Goal: Information Seeking & Learning: Check status

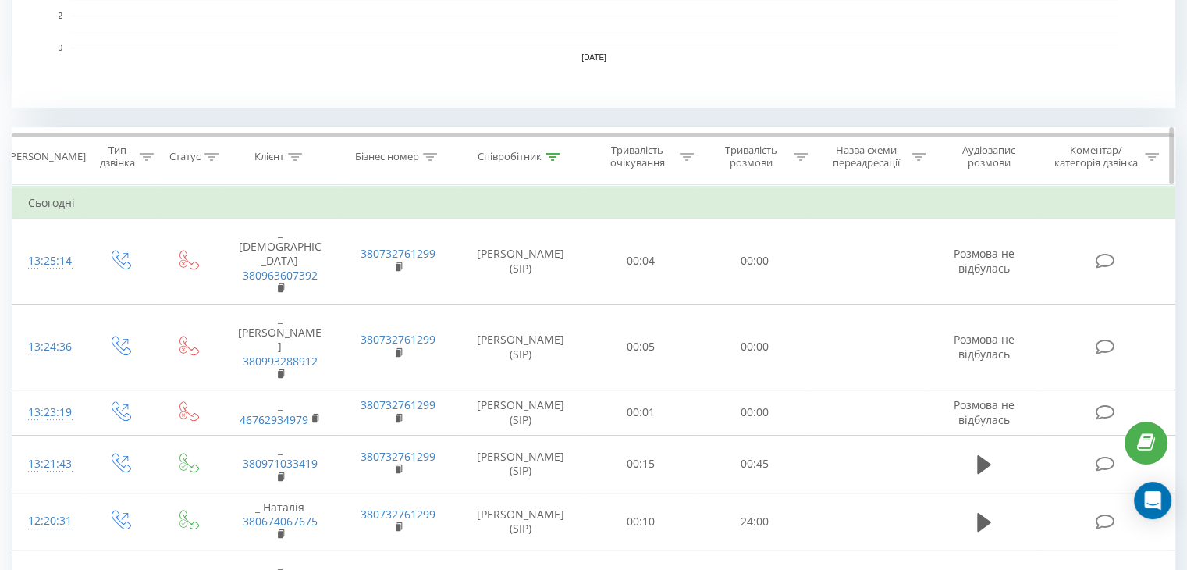
click at [548, 158] on icon at bounding box center [552, 157] width 14 height 8
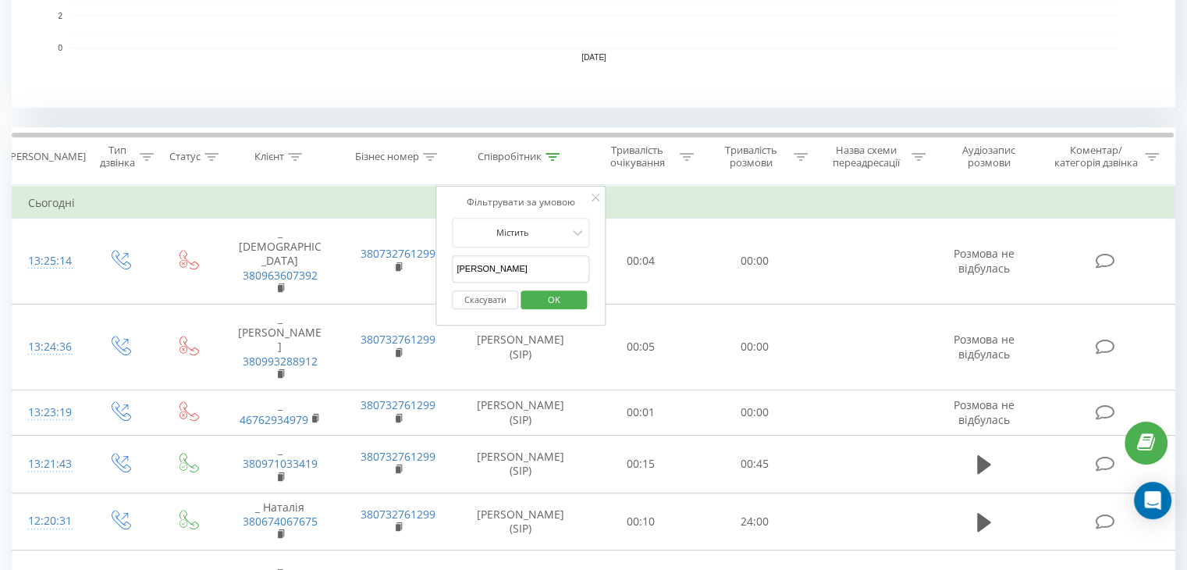
click at [504, 267] on input "Анна" at bounding box center [520, 268] width 137 height 27
type input "А"
click at [546, 264] on input "text" at bounding box center [520, 268] width 137 height 27
click at [557, 300] on span "OK" at bounding box center [554, 299] width 44 height 24
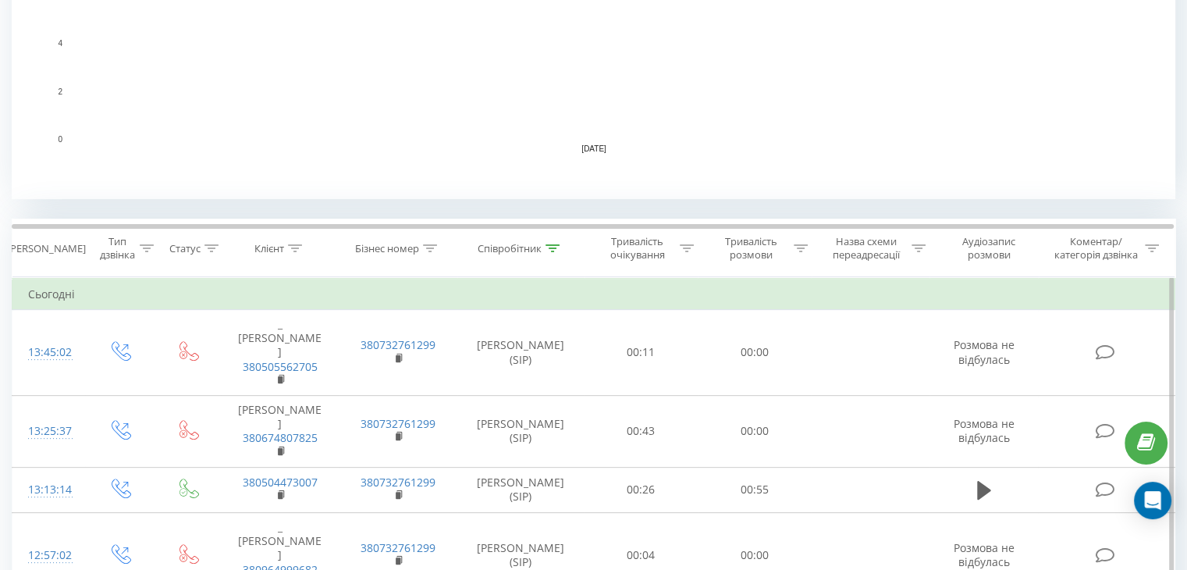
scroll to position [617, 0]
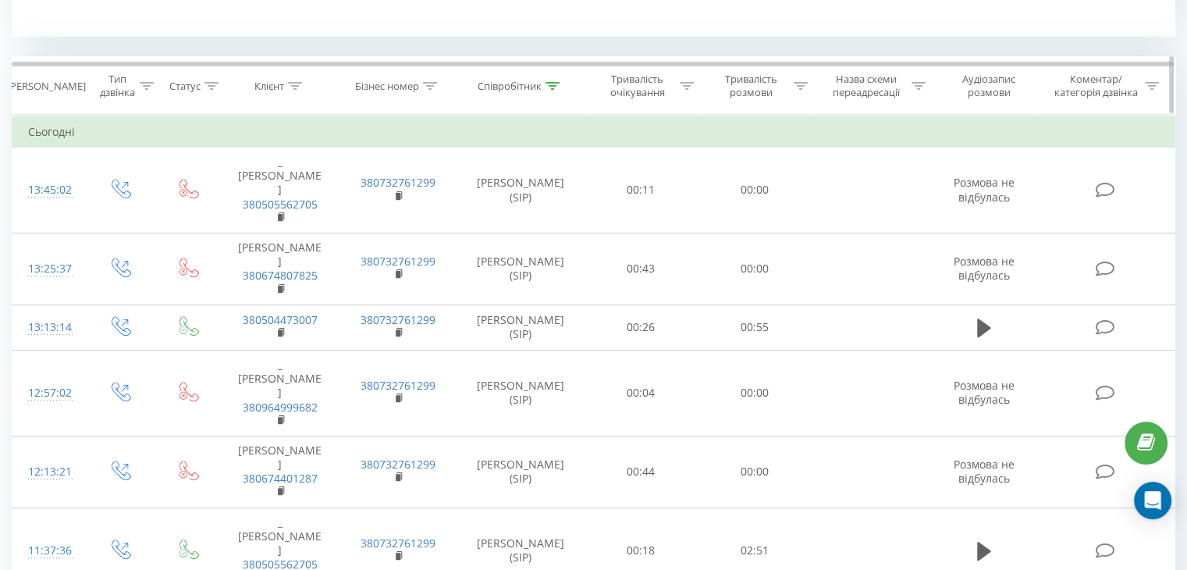
click at [556, 82] on icon at bounding box center [552, 86] width 14 height 8
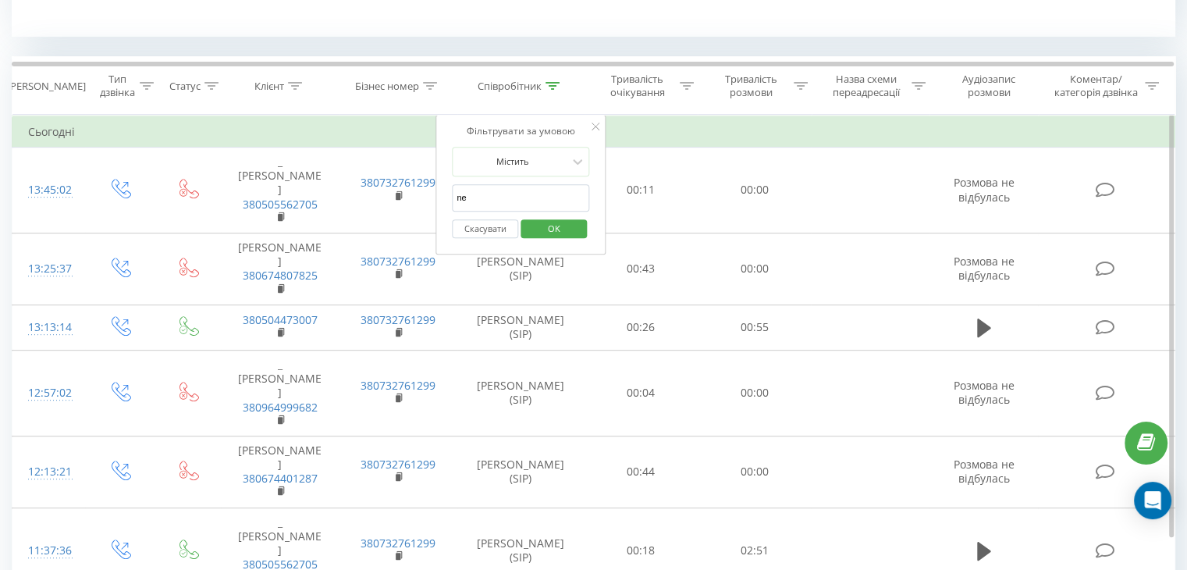
click at [502, 195] on input "ne" at bounding box center [520, 197] width 137 height 27
type input "n"
click at [502, 195] on input "text" at bounding box center [520, 197] width 137 height 27
type input "[PERSON_NAME]"
click at [541, 225] on span "OK" at bounding box center [554, 228] width 44 height 24
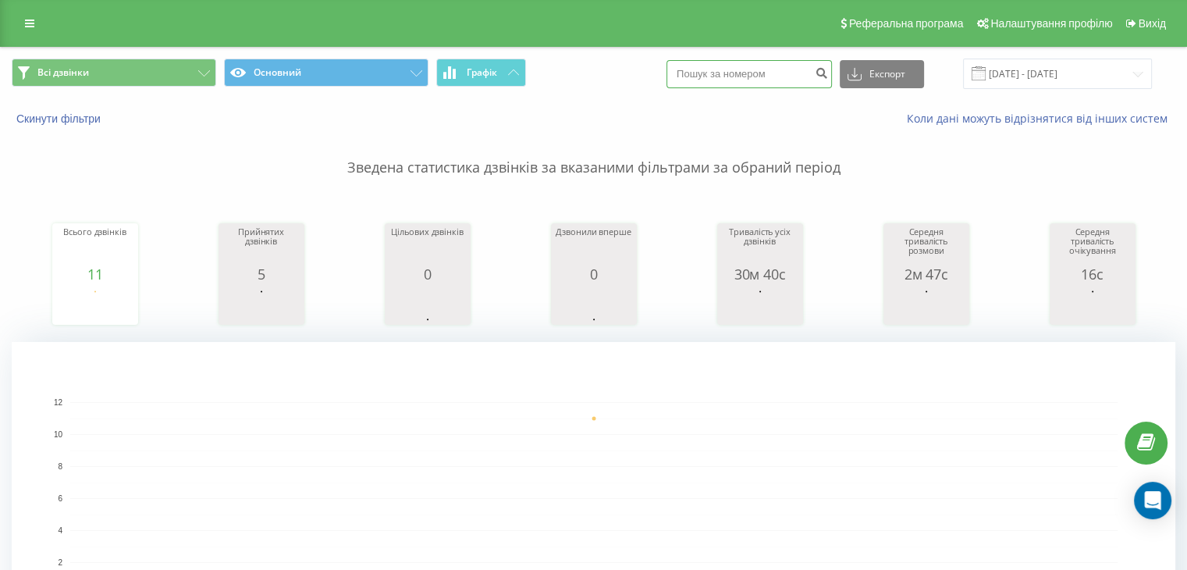
click at [779, 73] on input at bounding box center [748, 74] width 165 height 28
paste input "380680173971"
type input "380680173971"
click at [828, 76] on icon "submit" at bounding box center [821, 70] width 13 height 9
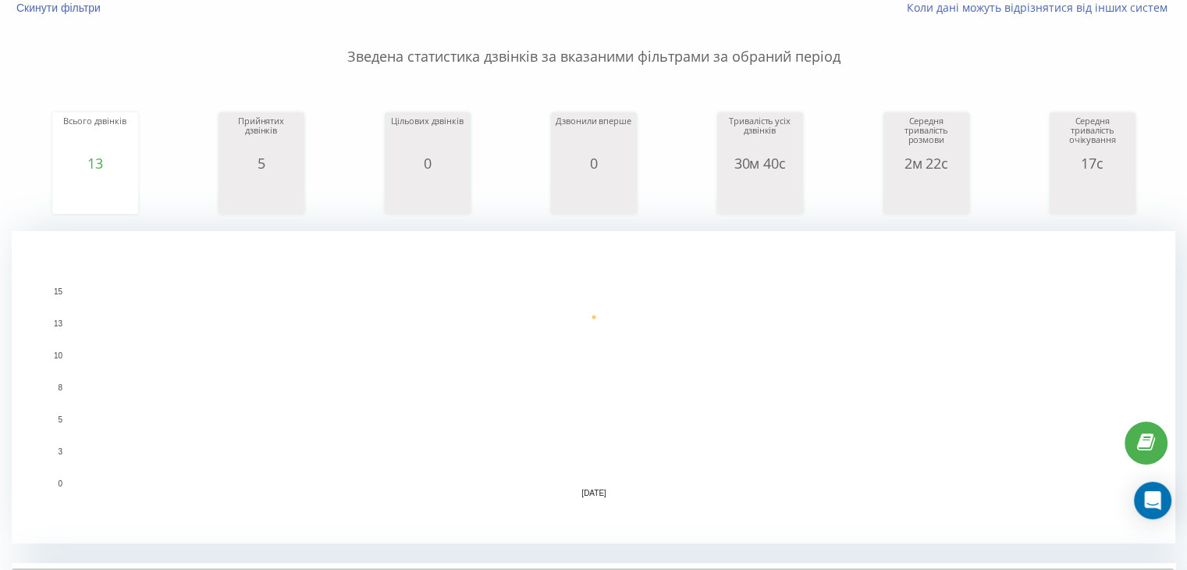
scroll to position [59, 0]
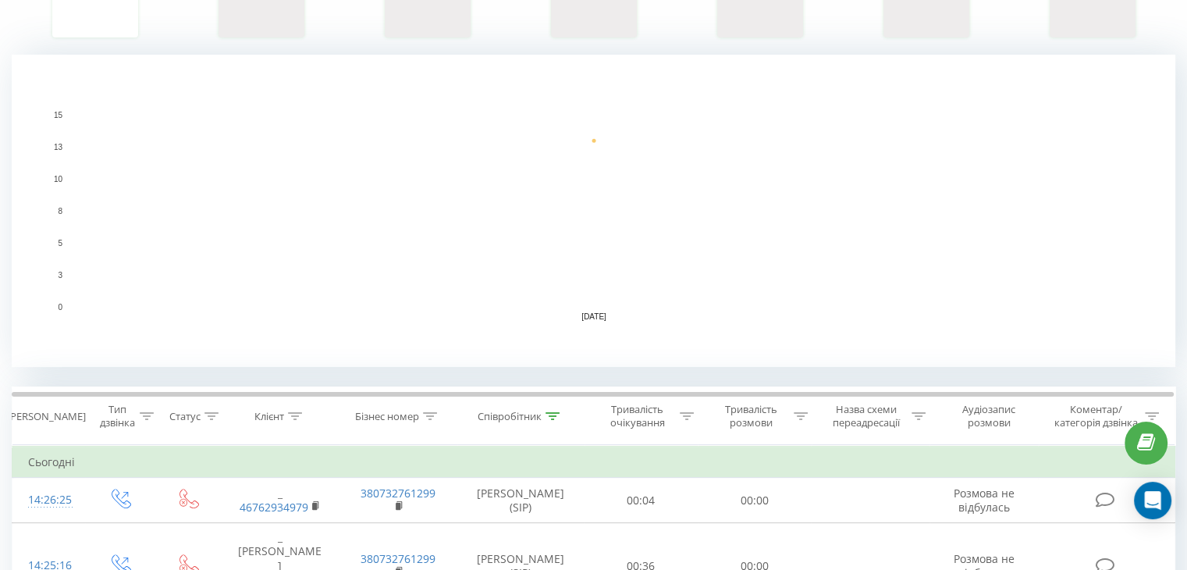
scroll to position [289, 0]
click at [548, 410] on icon at bounding box center [552, 414] width 14 height 8
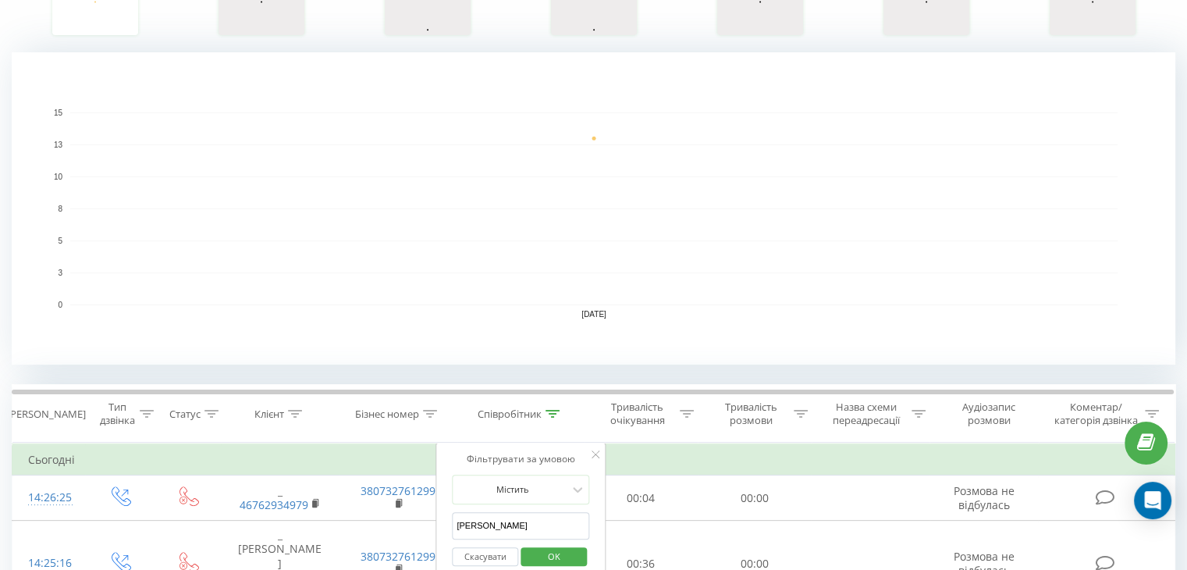
drag, startPoint x: 502, startPoint y: 527, endPoint x: 438, endPoint y: 519, distance: 65.2
click at [438, 519] on div "Фільтрувати за умовою Містить Анна Скасувати OK" at bounding box center [520, 512] width 170 height 140
click at [464, 525] on input "text" at bounding box center [520, 525] width 137 height 27
type input "ne"
click at [543, 554] on span "OK" at bounding box center [554, 556] width 44 height 24
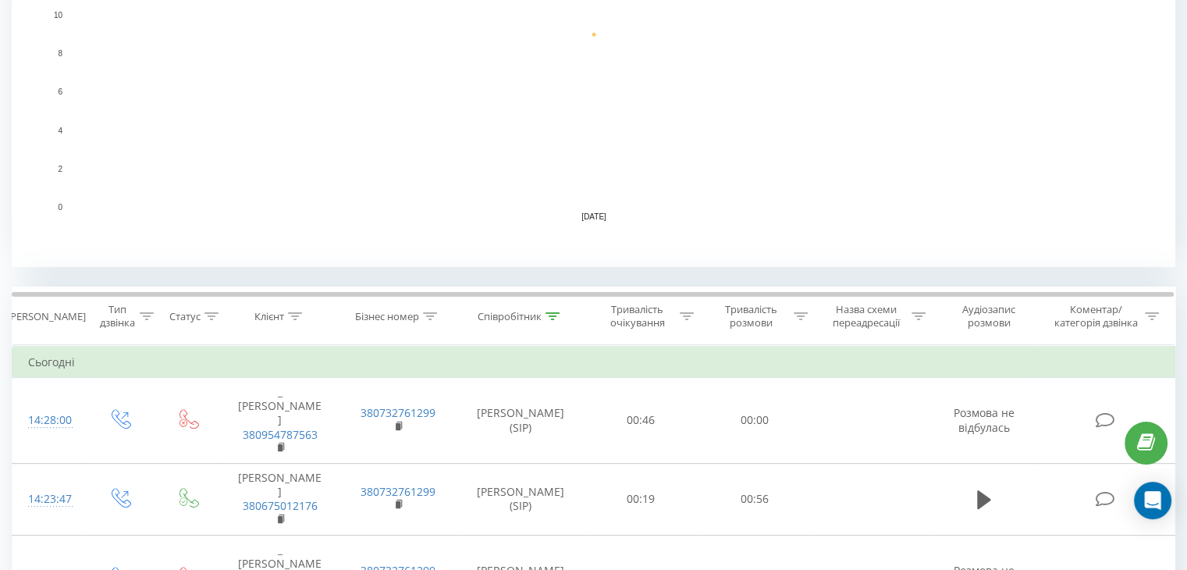
scroll to position [391, 0]
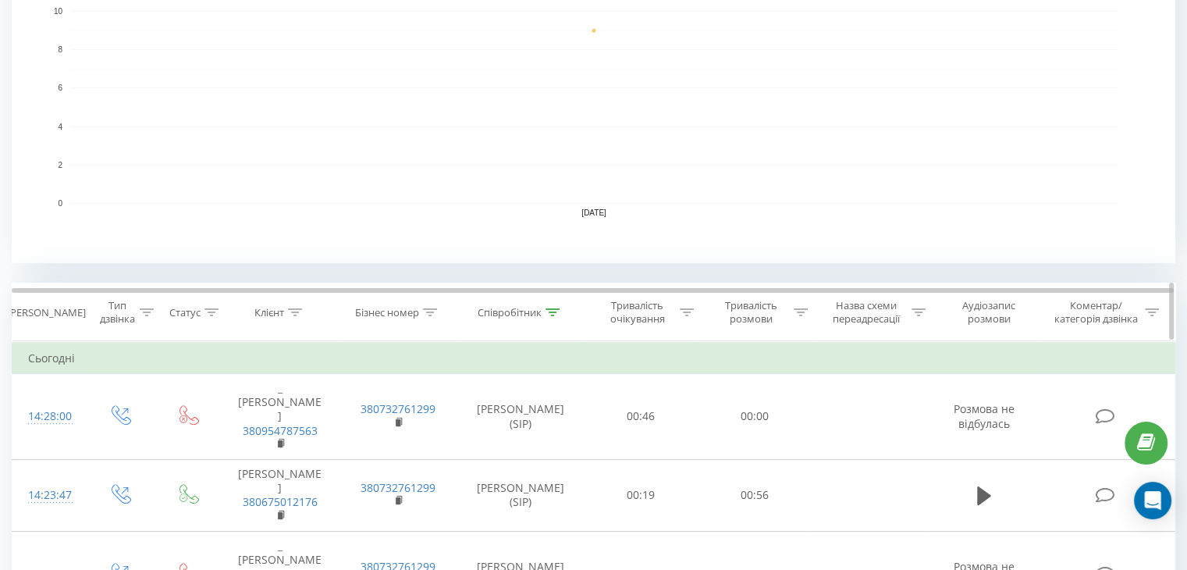
click at [553, 312] on icon at bounding box center [552, 312] width 14 height 8
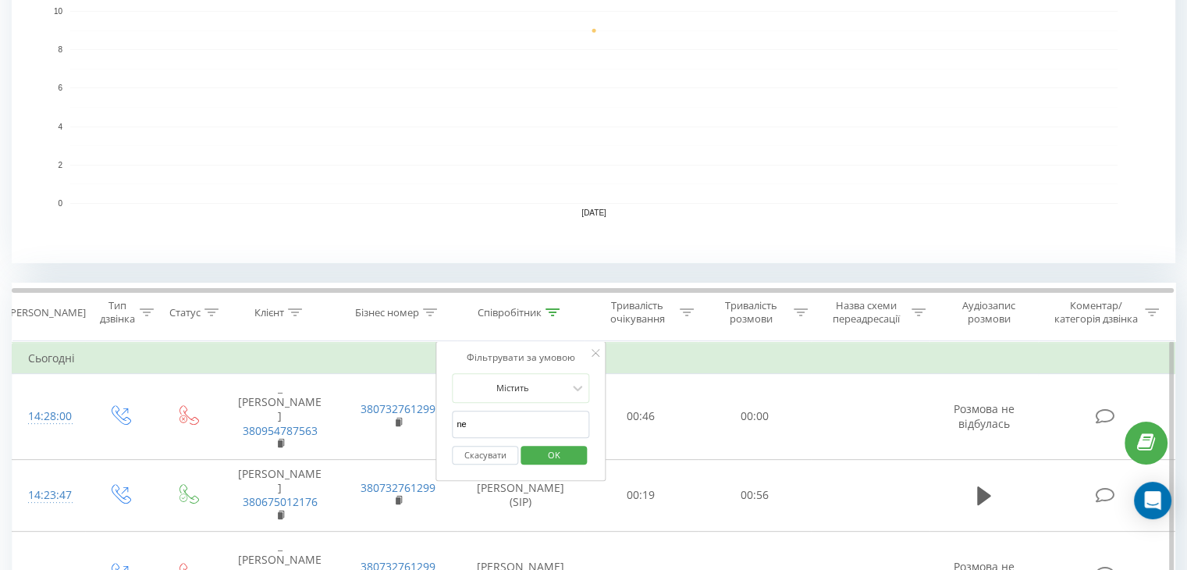
click at [494, 411] on input "ne" at bounding box center [520, 423] width 137 height 27
drag, startPoint x: 494, startPoint y: 411, endPoint x: 453, endPoint y: 418, distance: 41.2
click at [453, 418] on input "ne" at bounding box center [520, 423] width 137 height 27
click at [471, 425] on input "text" at bounding box center [520, 423] width 137 height 27
type input "Анна"
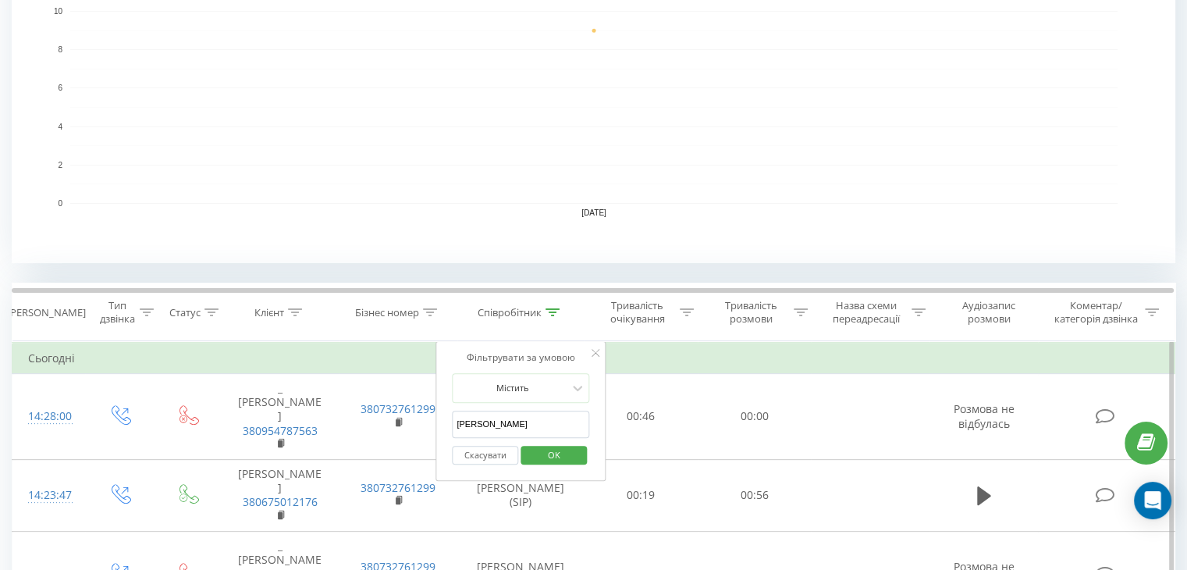
click at [556, 456] on span "OK" at bounding box center [554, 454] width 44 height 24
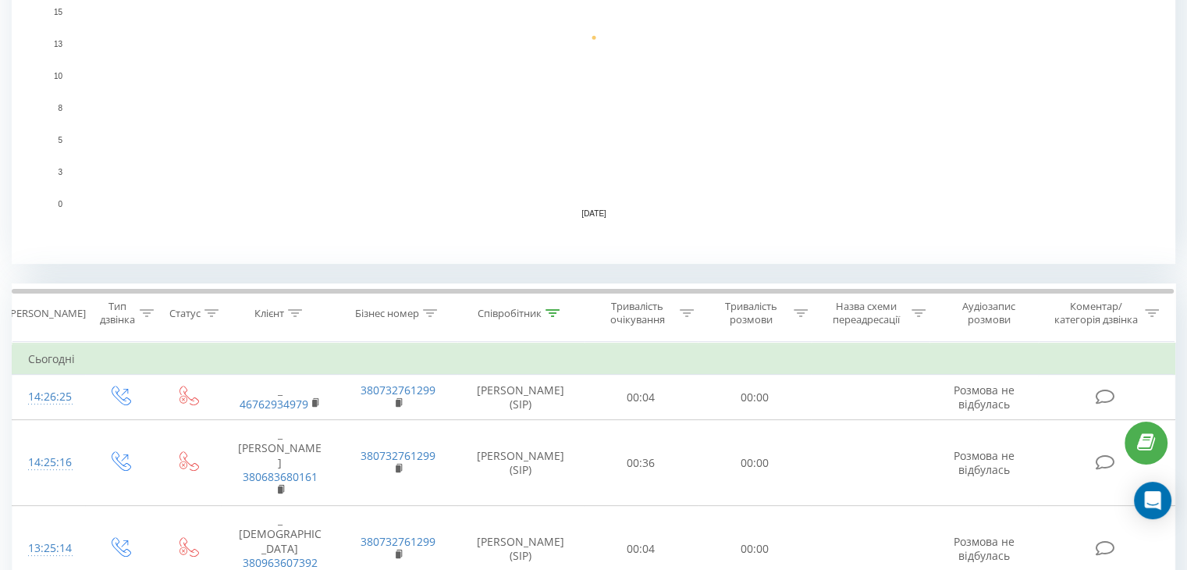
scroll to position [69, 0]
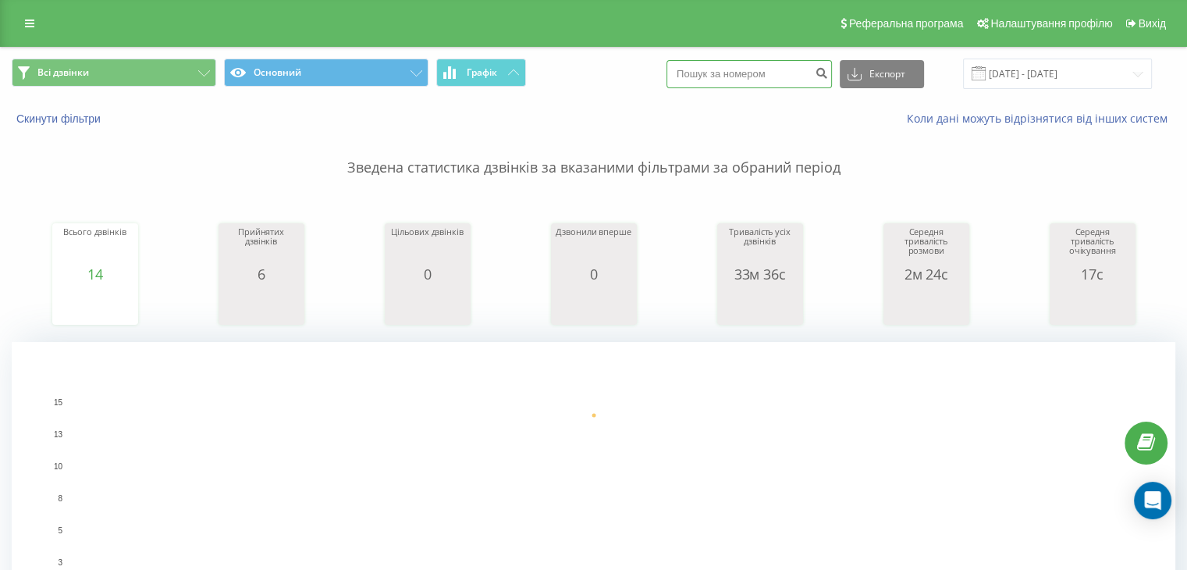
click at [755, 70] on input at bounding box center [748, 74] width 165 height 28
paste input "380997160380"
type input "380997160380"
click at [832, 76] on button "submit" at bounding box center [821, 74] width 21 height 28
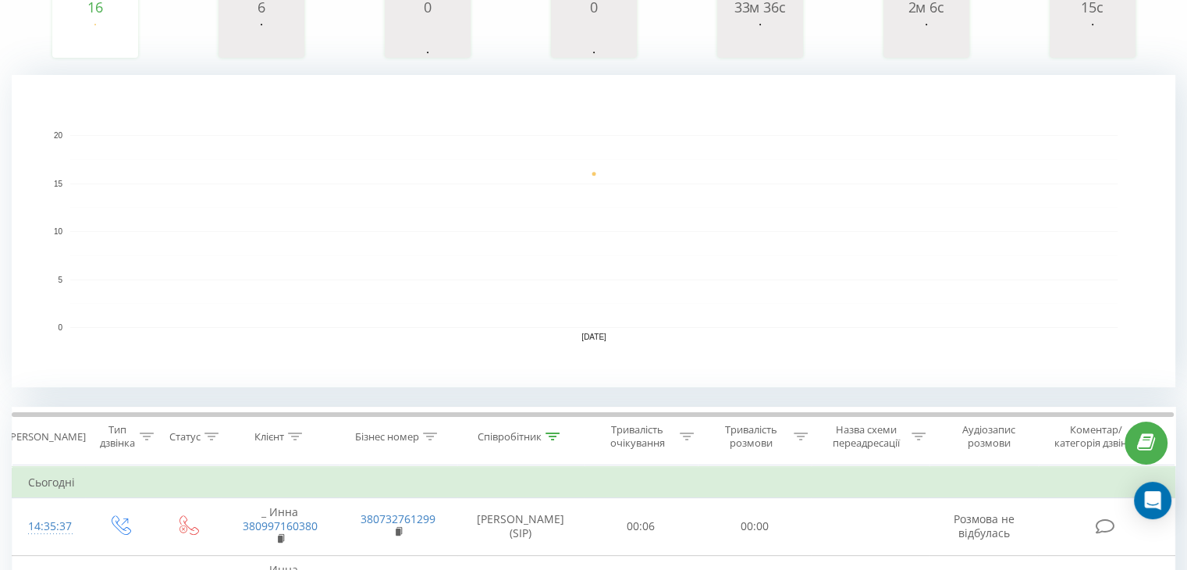
scroll to position [46, 0]
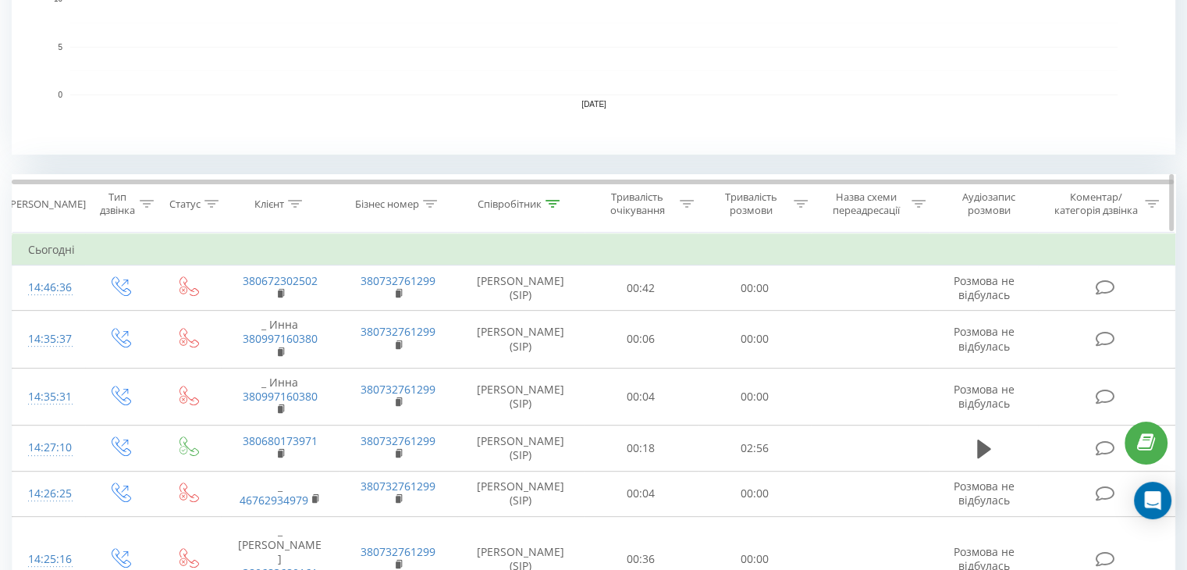
scroll to position [546, 0]
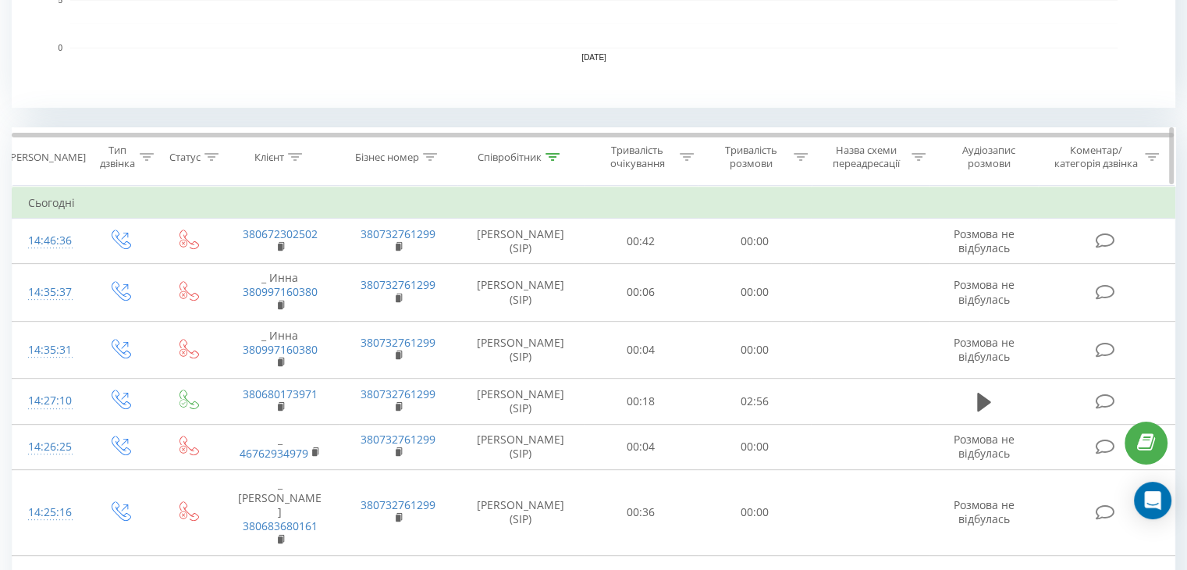
click at [552, 155] on icon at bounding box center [552, 157] width 14 height 8
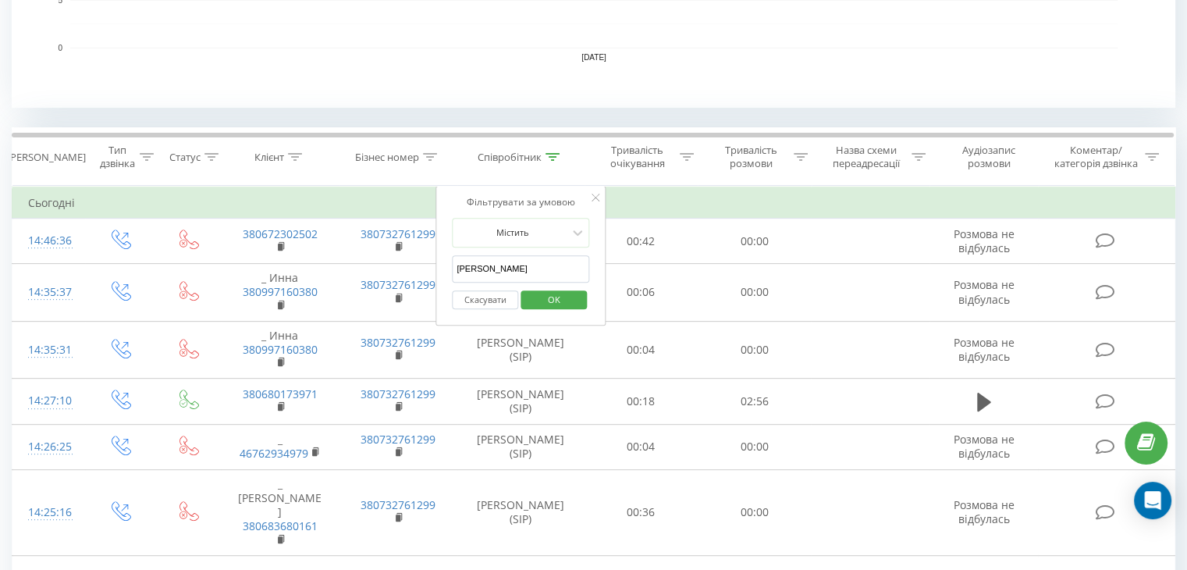
click at [509, 264] on input "[PERSON_NAME]" at bounding box center [520, 268] width 137 height 27
type input "А"
click at [509, 264] on input "text" at bounding box center [520, 268] width 137 height 27
click at [543, 301] on span "OK" at bounding box center [554, 299] width 44 height 24
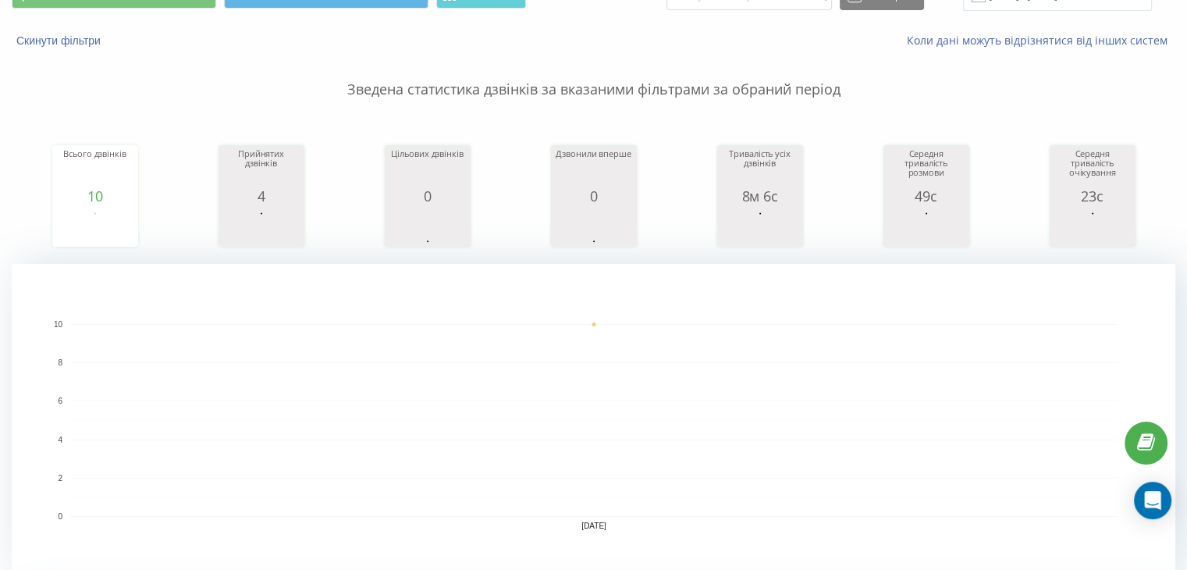
scroll to position [546, 0]
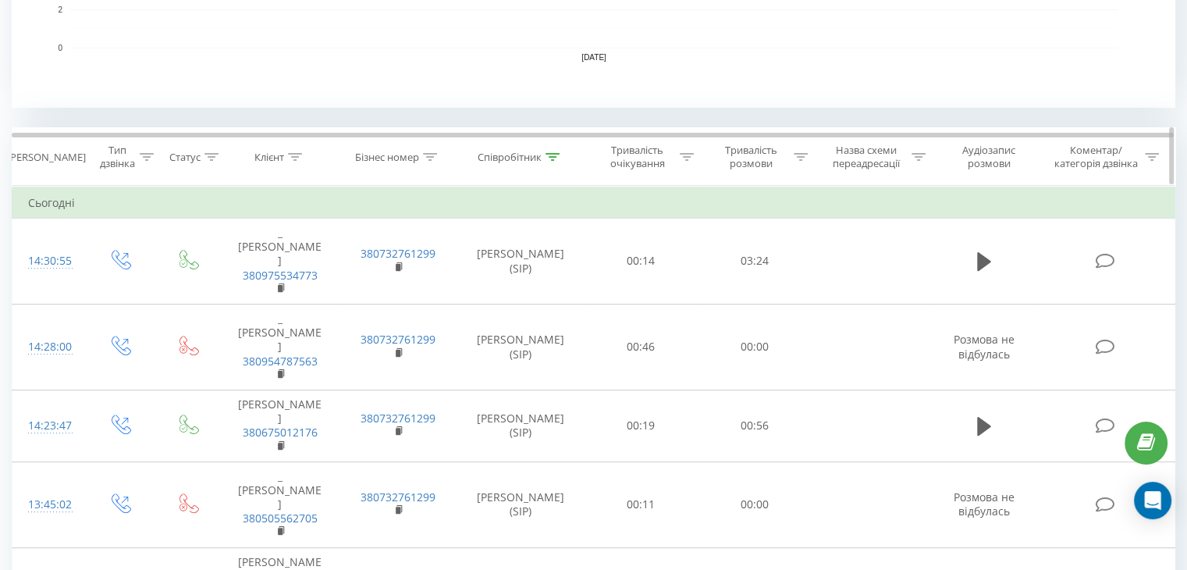
click at [551, 162] on div at bounding box center [552, 157] width 14 height 13
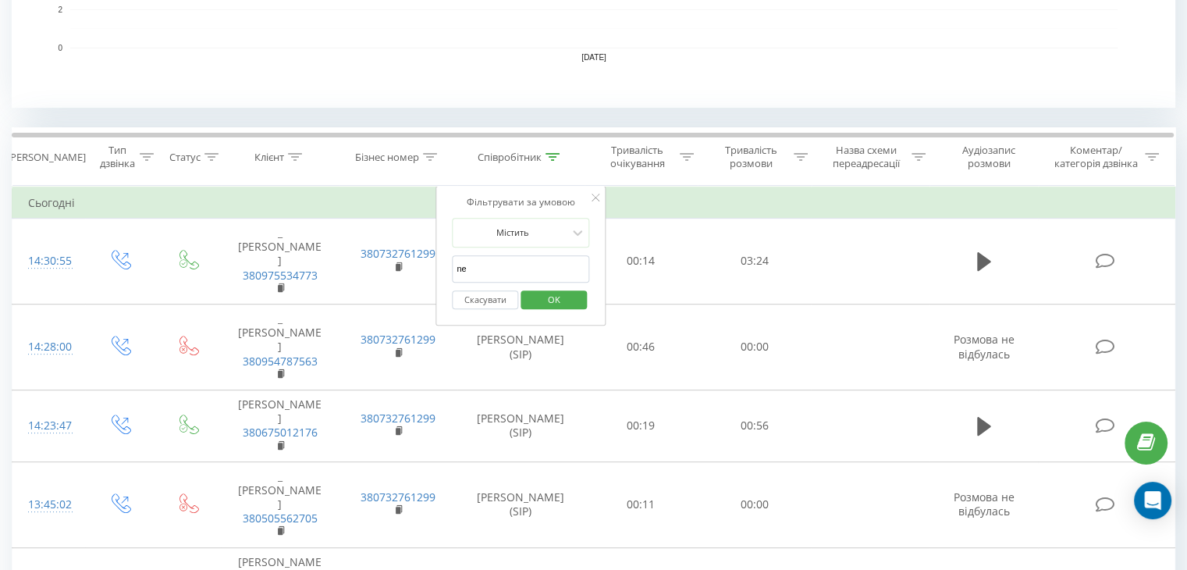
click at [484, 263] on input "ne" at bounding box center [520, 268] width 137 height 27
type input "n"
click at [484, 263] on input "text" at bounding box center [520, 268] width 137 height 27
type input "[PERSON_NAME]"
click at [541, 291] on span "OK" at bounding box center [554, 299] width 44 height 24
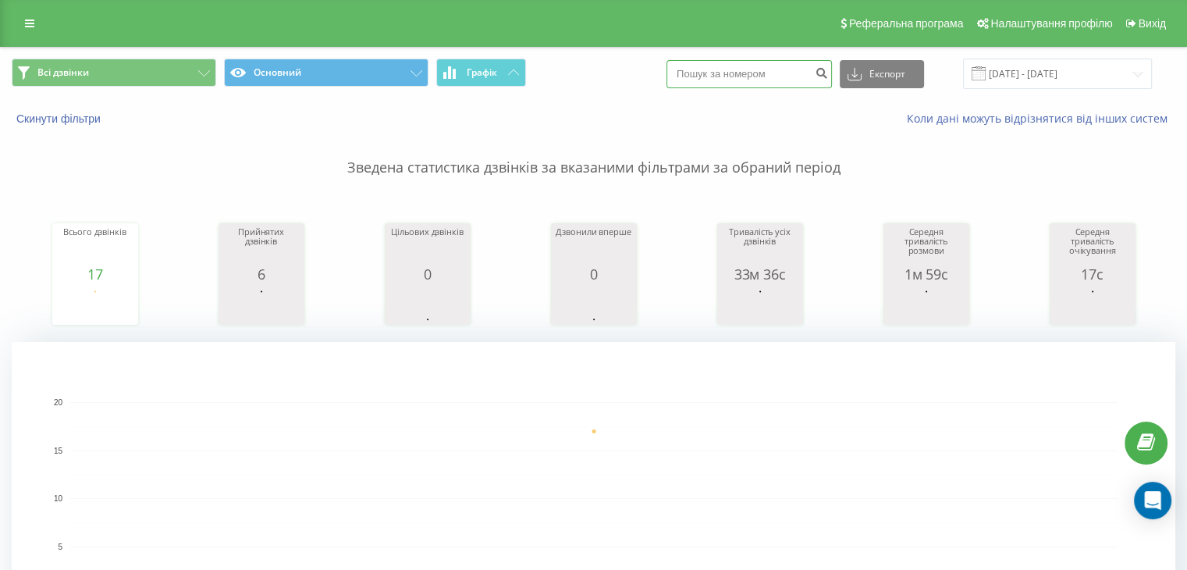
click at [746, 63] on input at bounding box center [748, 74] width 165 height 28
paste input "380679815713"
type input "380679815713"
click at [828, 69] on icon "submit" at bounding box center [821, 70] width 13 height 9
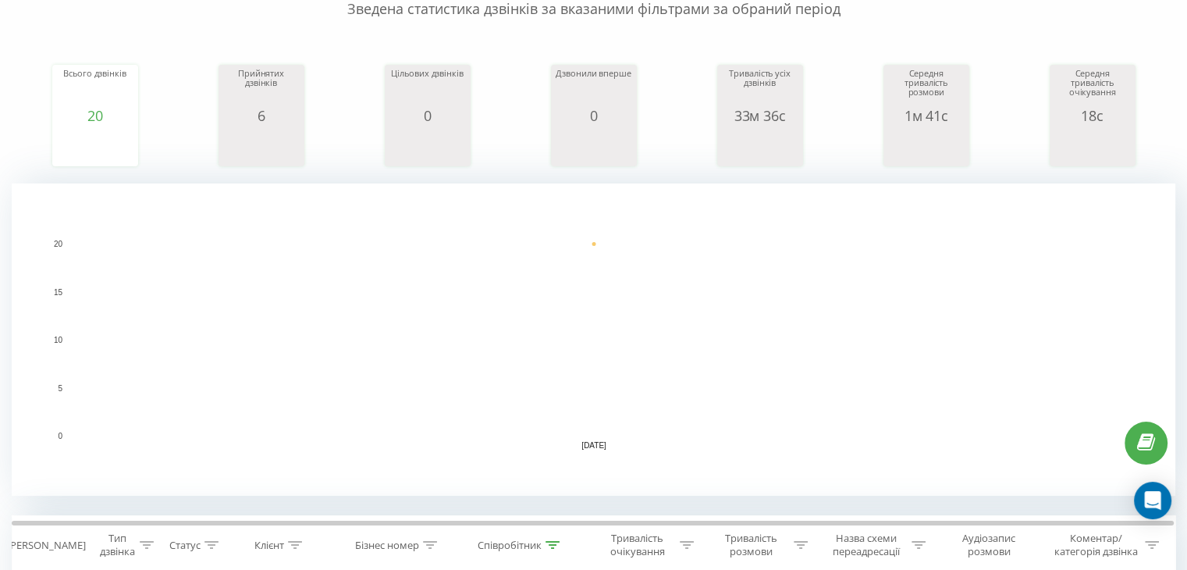
scroll to position [312, 0]
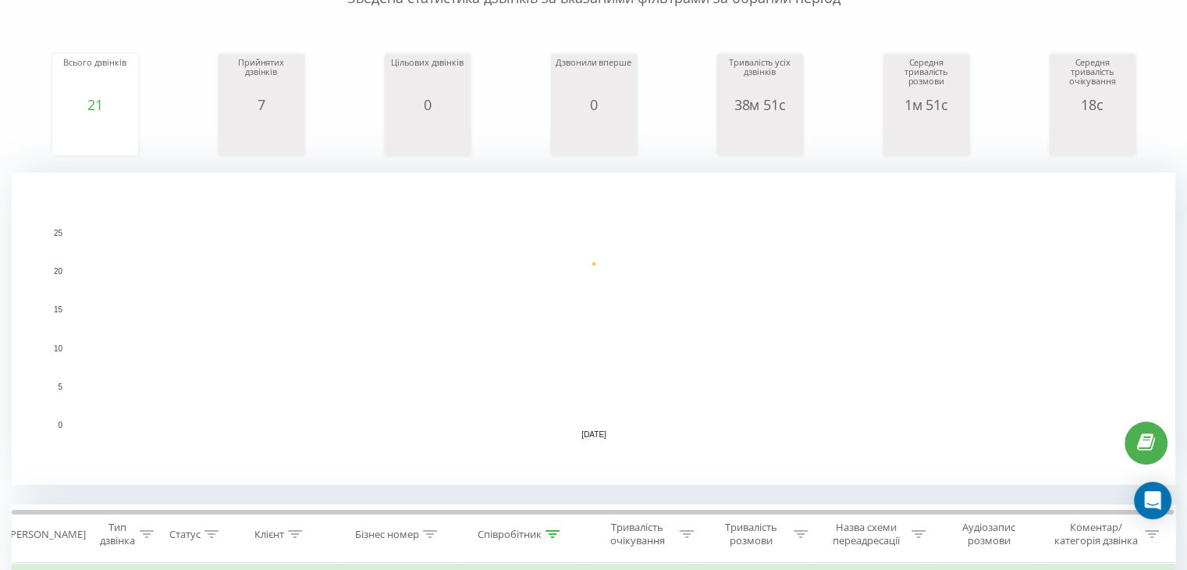
scroll to position [468, 0]
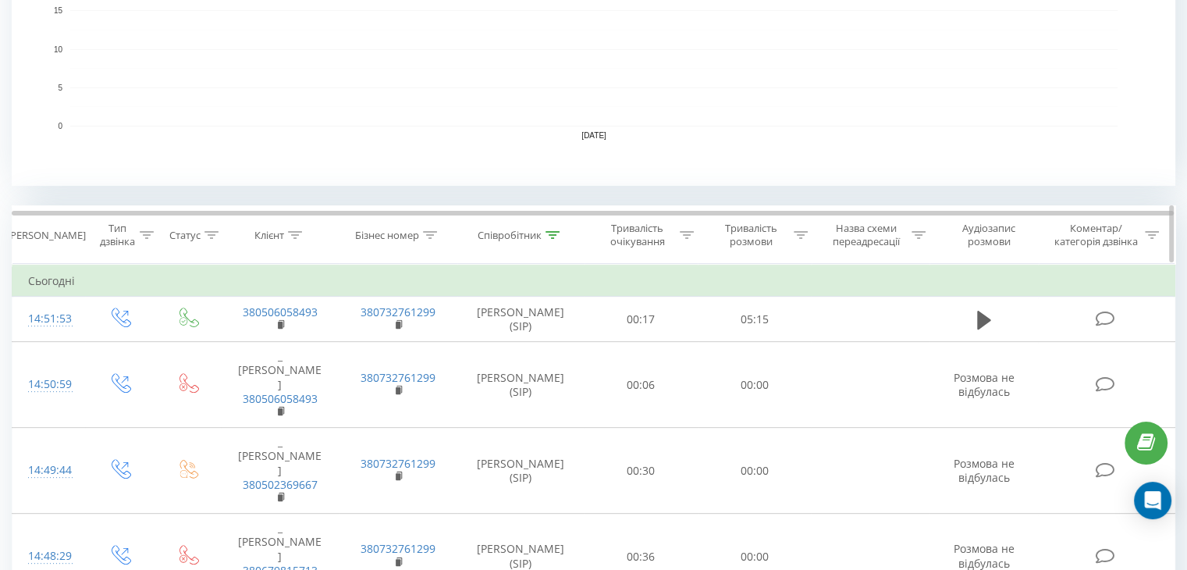
click at [563, 231] on div "Співробітник" at bounding box center [520, 235] width 127 height 13
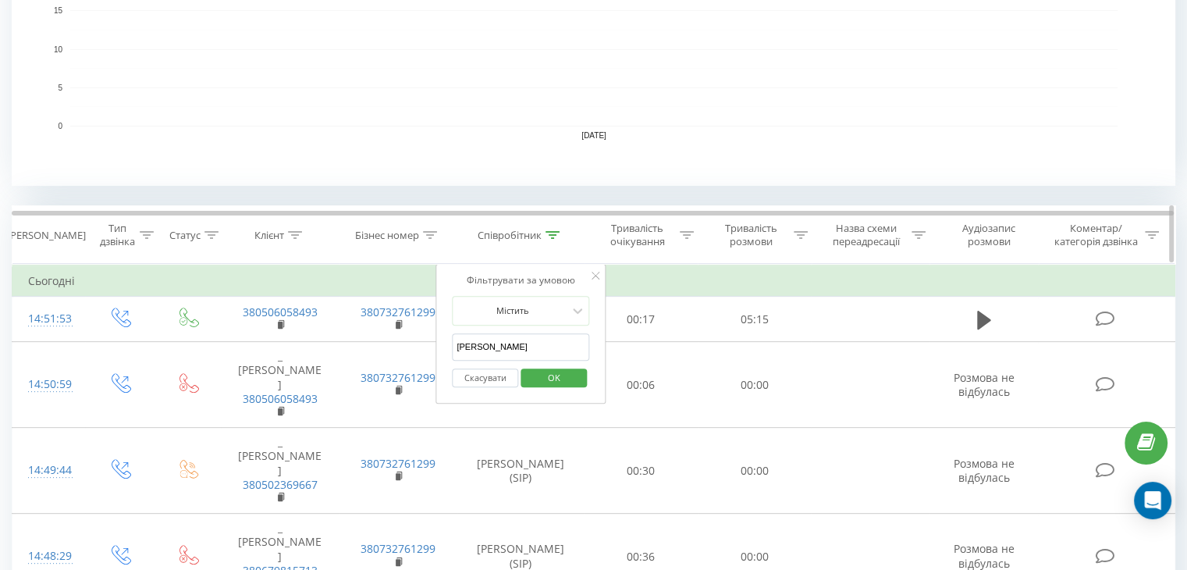
click at [558, 232] on icon at bounding box center [552, 235] width 14 height 8
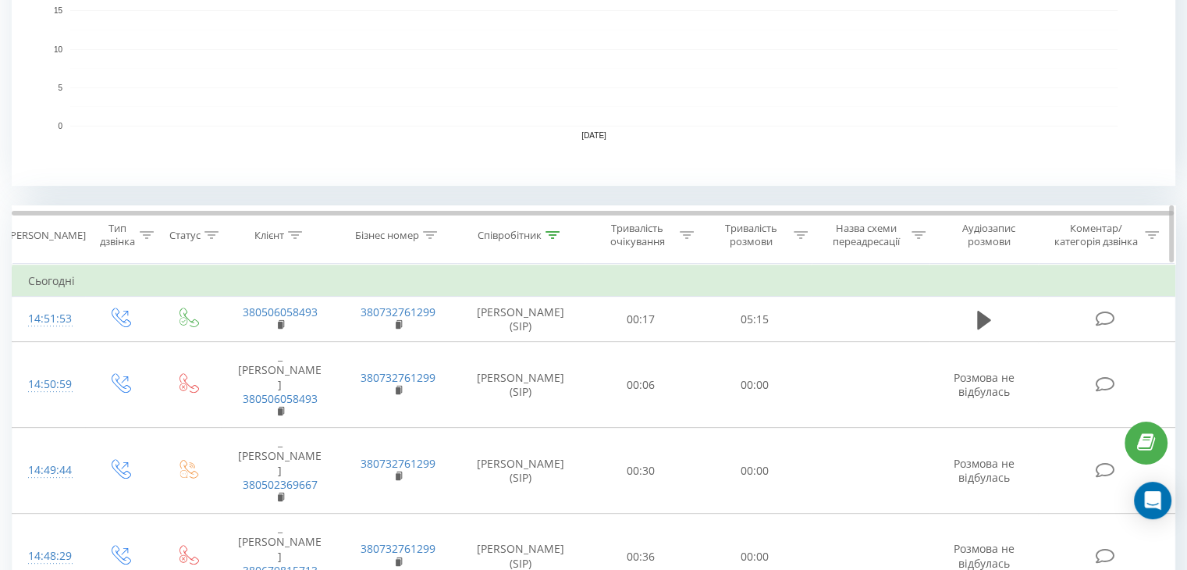
click at [555, 237] on icon at bounding box center [552, 235] width 14 height 8
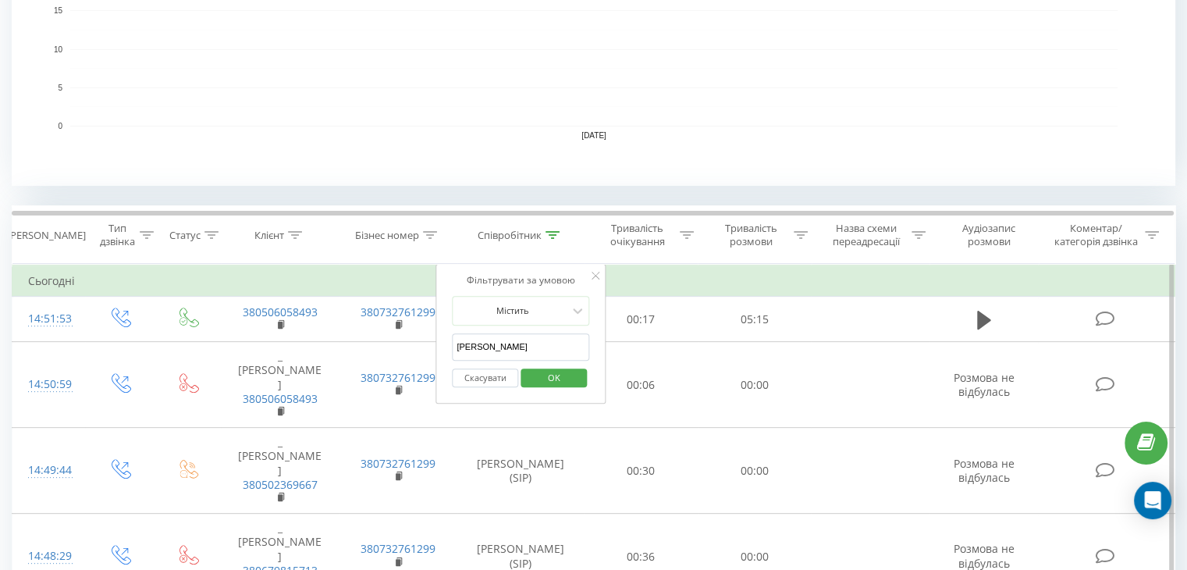
drag, startPoint x: 464, startPoint y: 344, endPoint x: 449, endPoint y: 344, distance: 14.8
click at [449, 344] on div "Фільтрувати за умовою Містить Анна Скасувати OK" at bounding box center [520, 334] width 170 height 140
click at [473, 343] on input "text" at bounding box center [520, 346] width 137 height 27
click at [546, 377] on span "OK" at bounding box center [554, 377] width 44 height 24
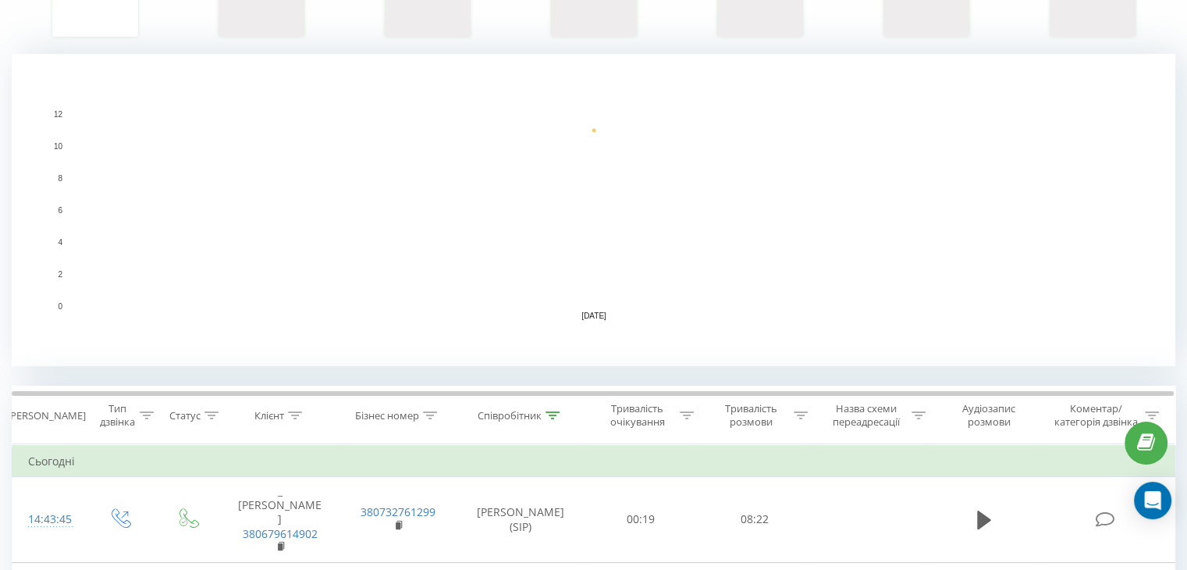
scroll to position [624, 0]
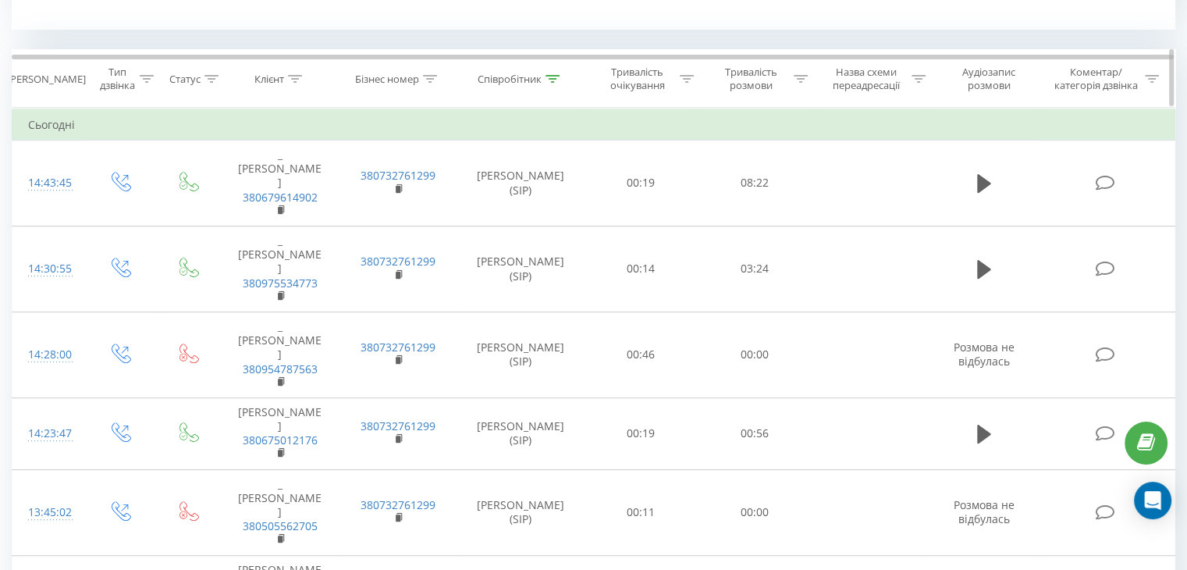
click at [555, 80] on icon at bounding box center [552, 79] width 14 height 8
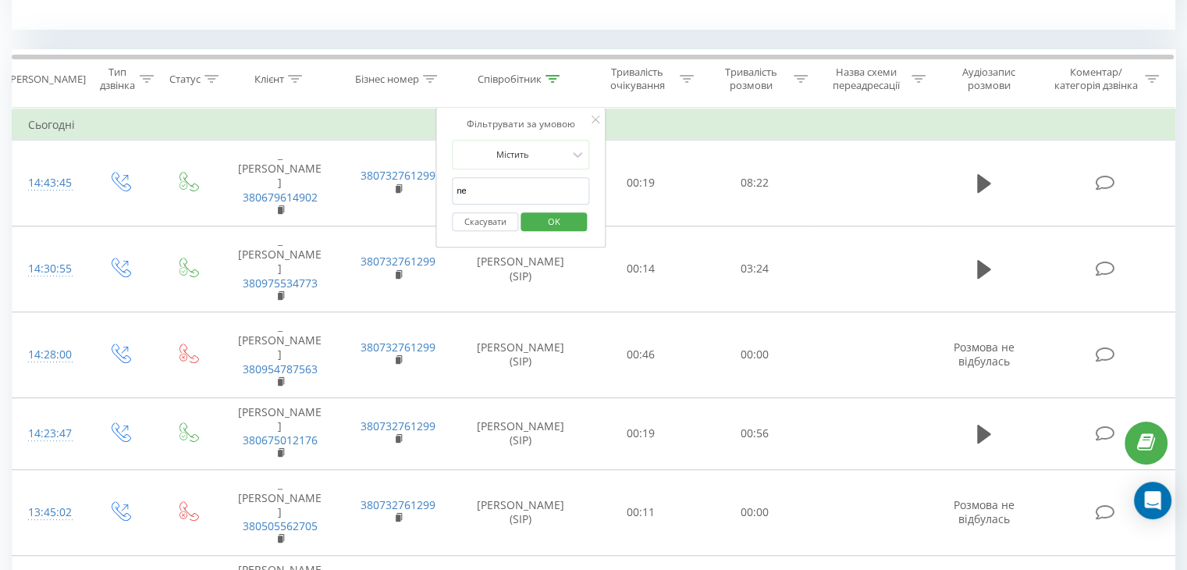
click at [490, 197] on input "ne" at bounding box center [520, 190] width 137 height 27
type input "n"
click at [492, 180] on input "text" at bounding box center [520, 190] width 137 height 27
click at [545, 219] on span "OK" at bounding box center [554, 221] width 44 height 24
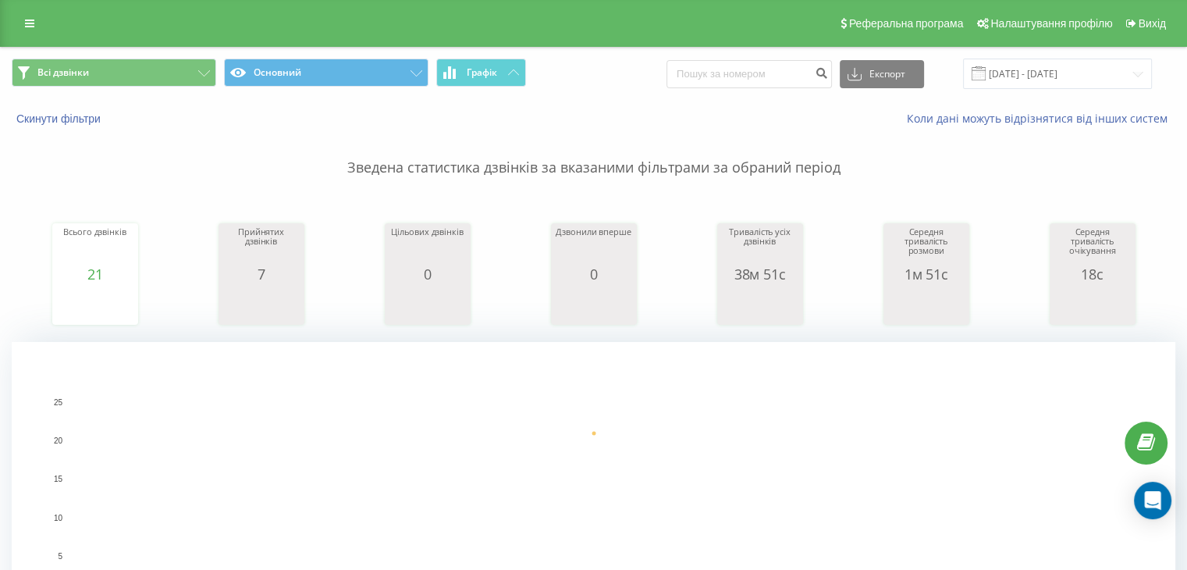
scroll to position [468, 0]
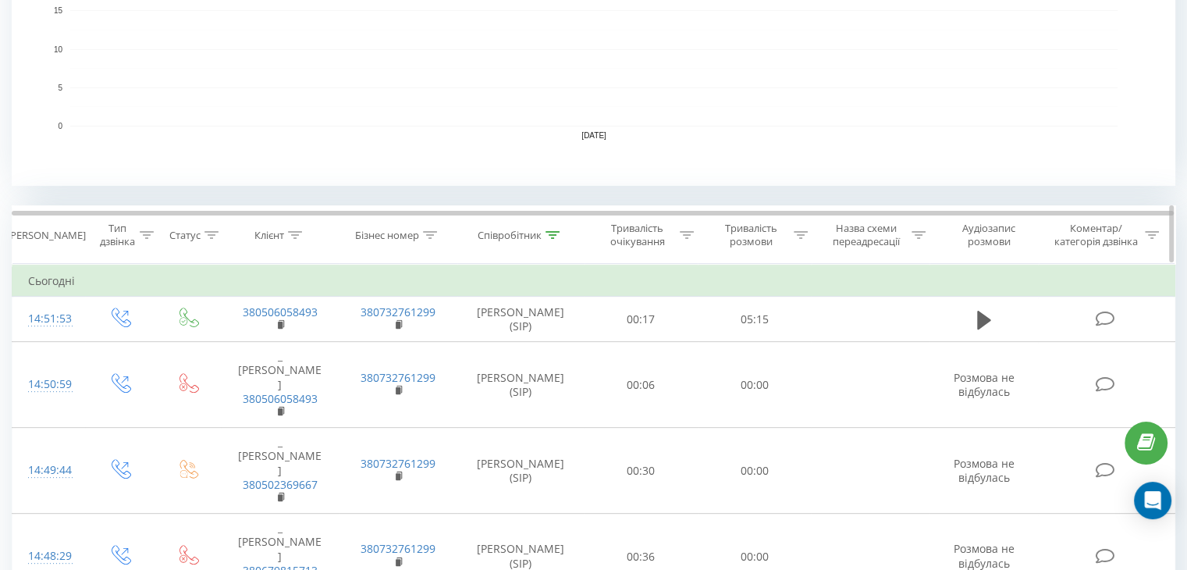
click at [556, 232] on icon at bounding box center [552, 235] width 14 height 8
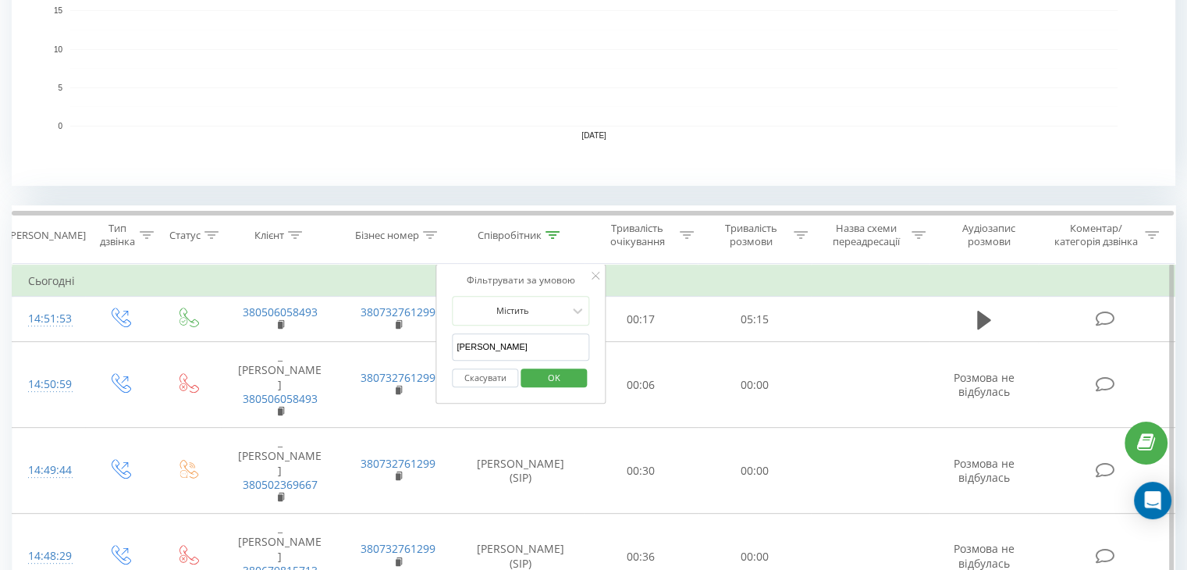
click at [534, 345] on input "[PERSON_NAME]" at bounding box center [520, 346] width 137 height 27
type input "А"
click at [531, 345] on input "text" at bounding box center [520, 346] width 137 height 27
click at [577, 363] on div "Скасувати OK" at bounding box center [520, 377] width 137 height 35
click at [577, 368] on button "OK" at bounding box center [553, 378] width 66 height 20
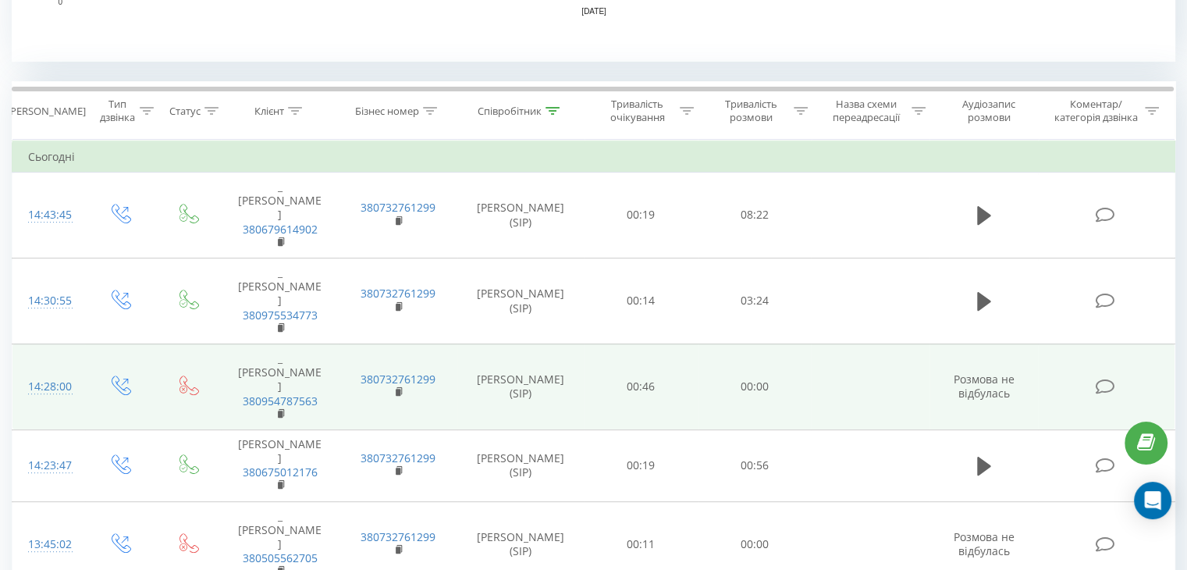
scroll to position [624, 0]
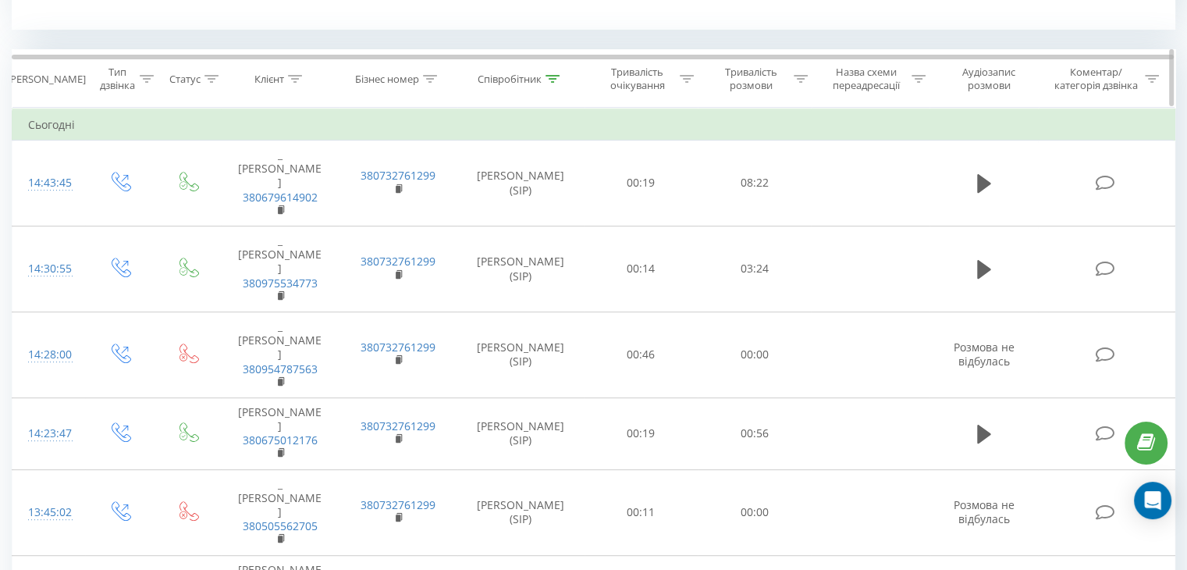
click at [545, 73] on div "Співробітник" at bounding box center [518, 79] width 82 height 13
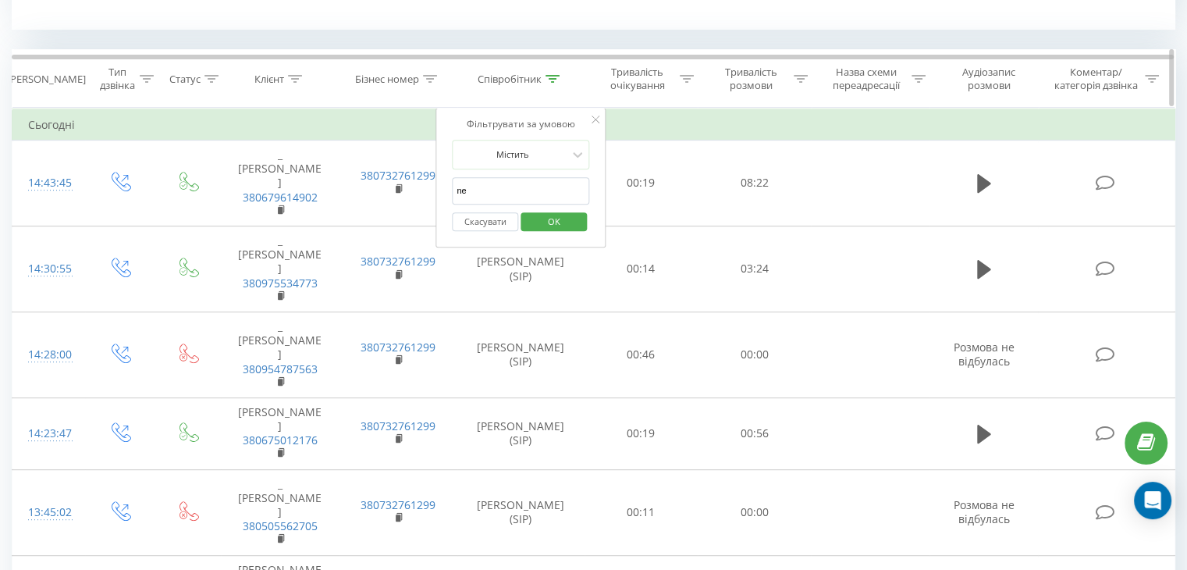
click at [548, 77] on icon at bounding box center [552, 79] width 14 height 8
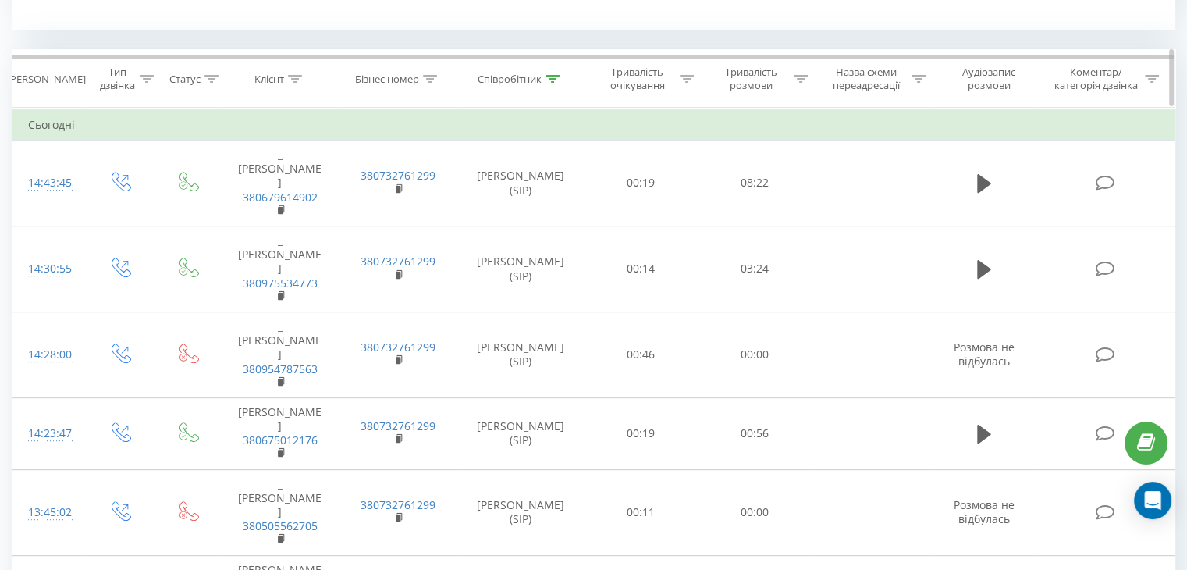
click at [550, 82] on div at bounding box center [552, 79] width 14 height 13
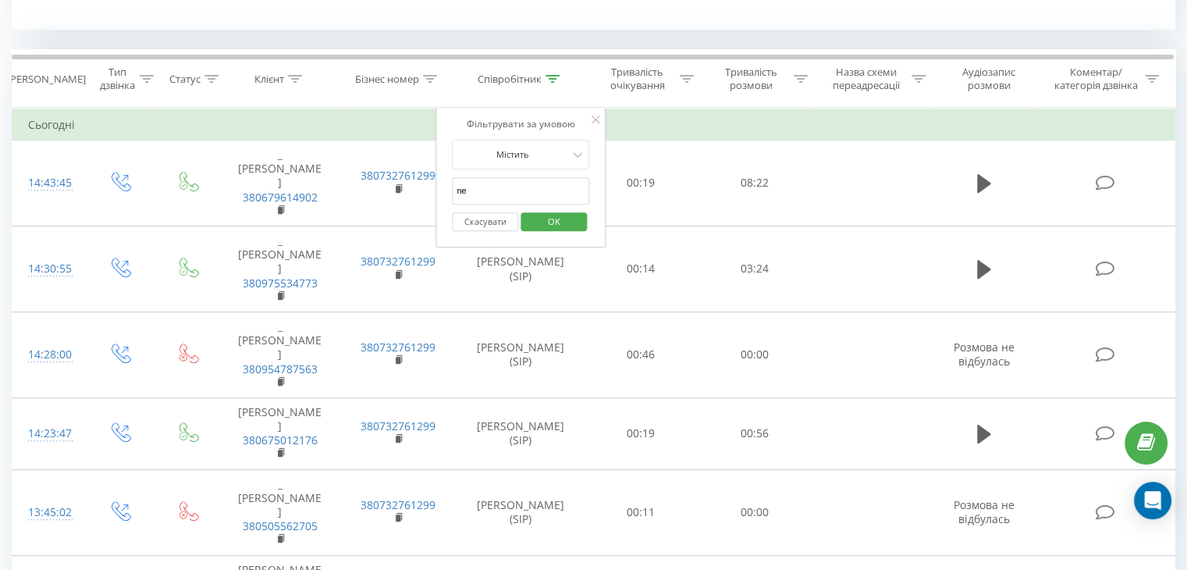
click at [493, 176] on form "Містить ne Скасувати OK" at bounding box center [520, 190] width 137 height 100
click at [494, 190] on input "ne" at bounding box center [520, 190] width 137 height 27
type input "n"
click at [494, 190] on input "text" at bounding box center [520, 190] width 137 height 27
type input "[PERSON_NAME]"
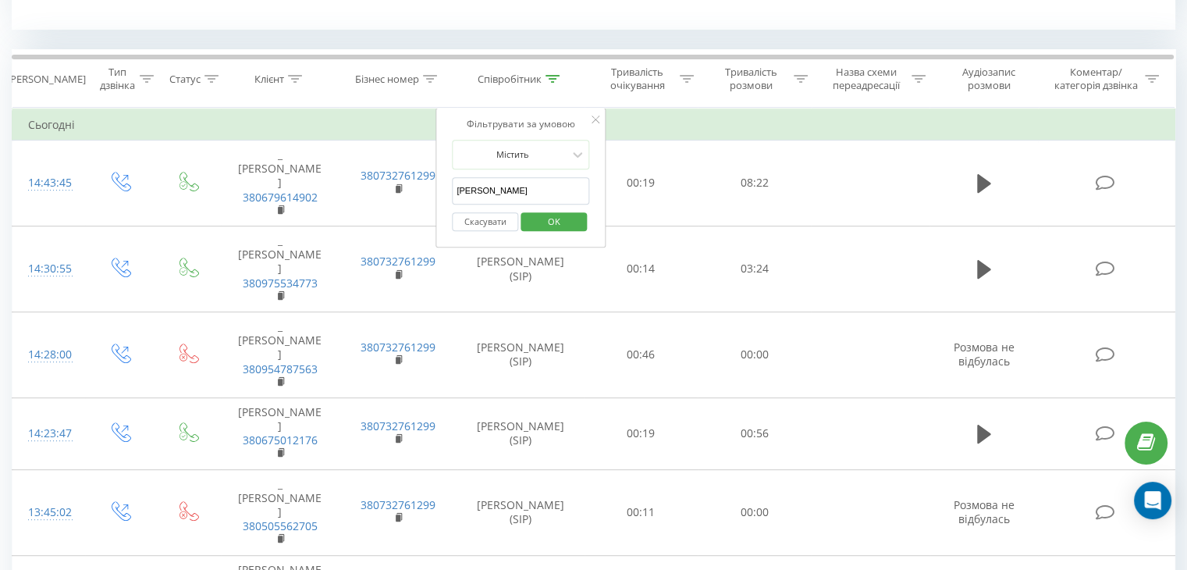
click at [537, 222] on span "OK" at bounding box center [554, 221] width 44 height 24
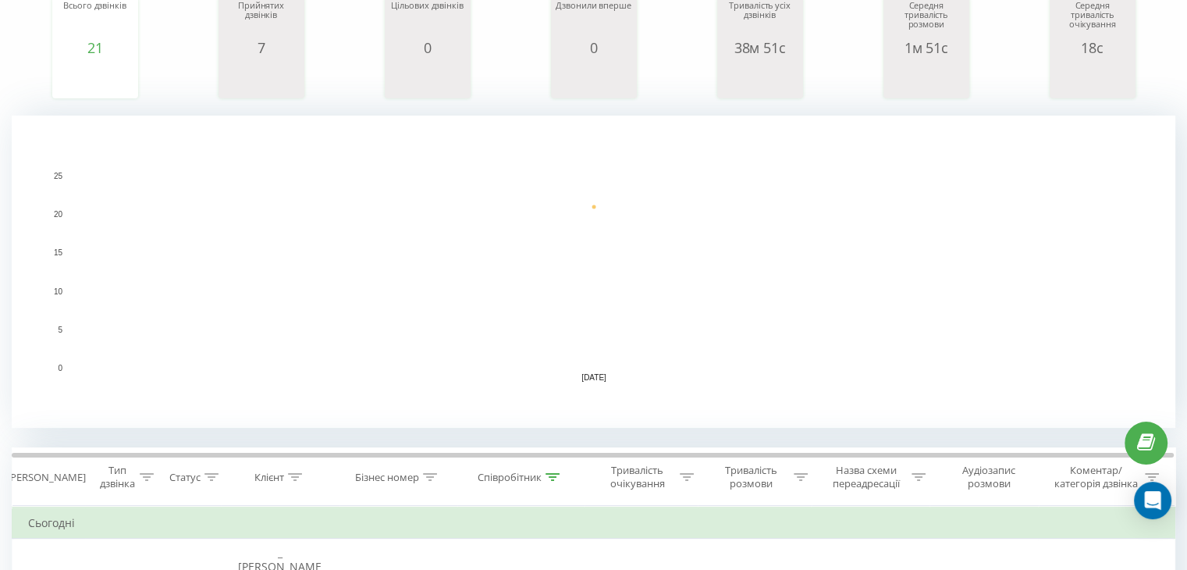
scroll to position [515, 0]
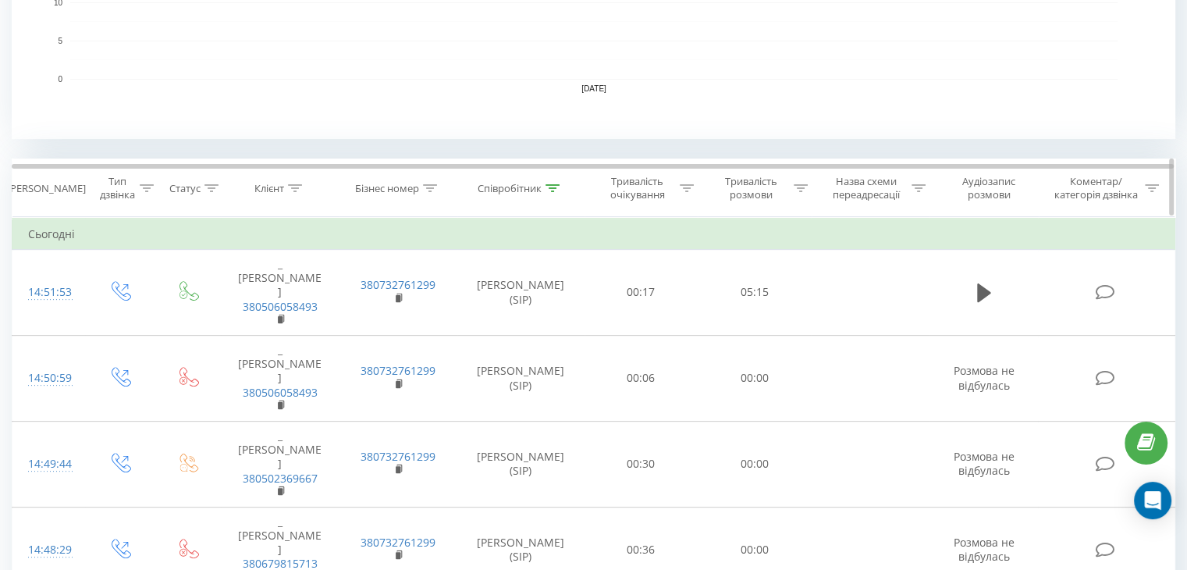
click at [551, 182] on div at bounding box center [552, 188] width 14 height 13
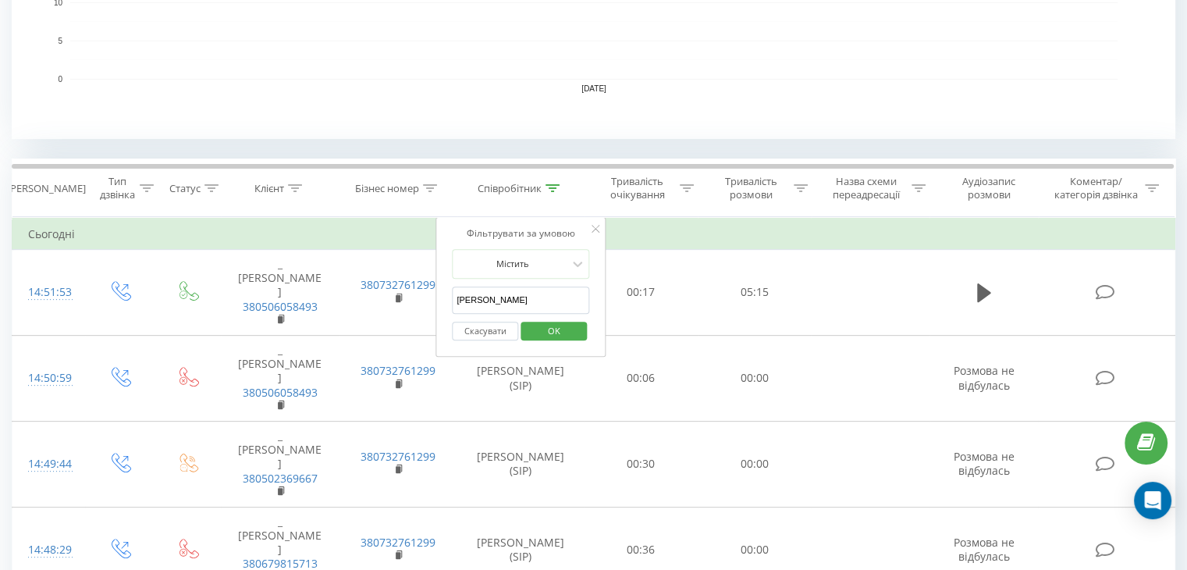
drag, startPoint x: 487, startPoint y: 301, endPoint x: 459, endPoint y: 302, distance: 28.1
click at [459, 302] on input "[PERSON_NAME]" at bounding box center [520, 299] width 137 height 27
click at [459, 300] on input "text" at bounding box center [520, 299] width 137 height 27
click at [540, 331] on span "OK" at bounding box center [554, 330] width 44 height 24
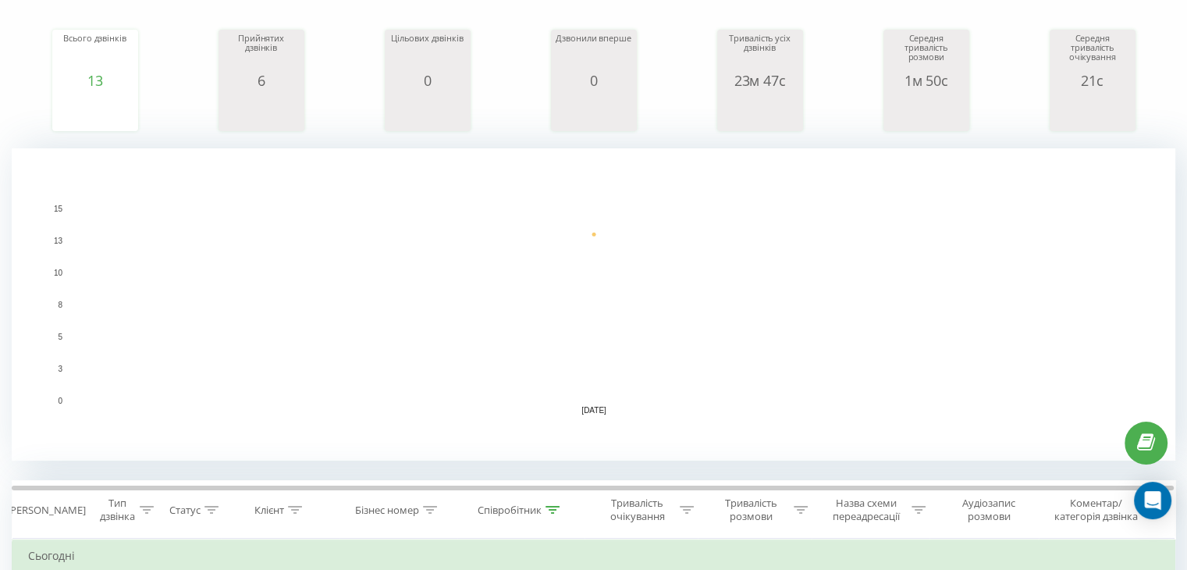
scroll to position [390, 0]
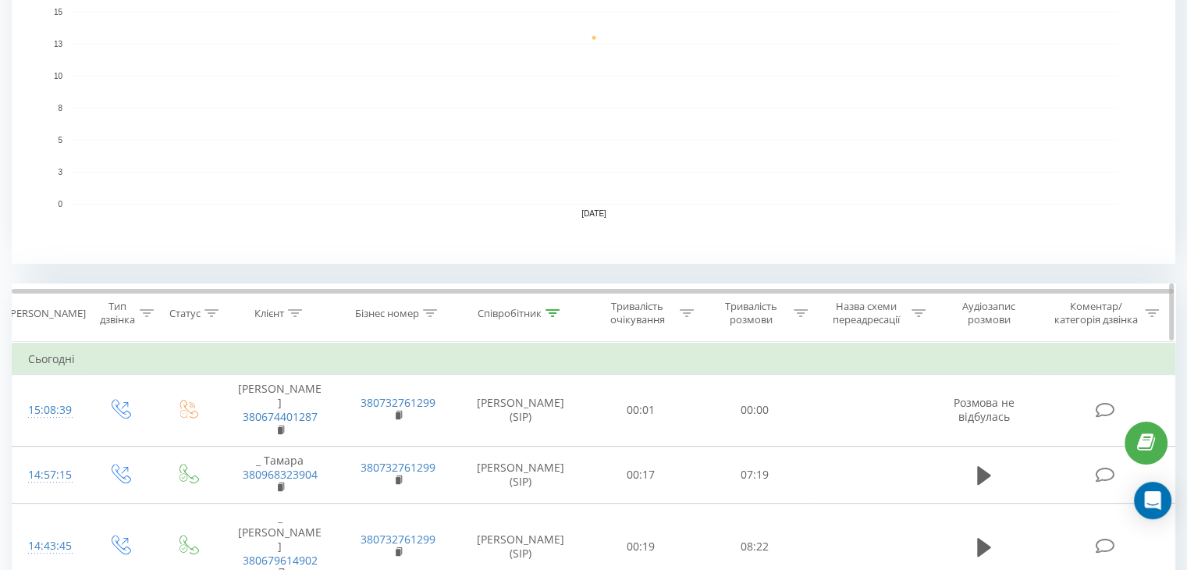
click at [552, 313] on icon at bounding box center [552, 313] width 14 height 8
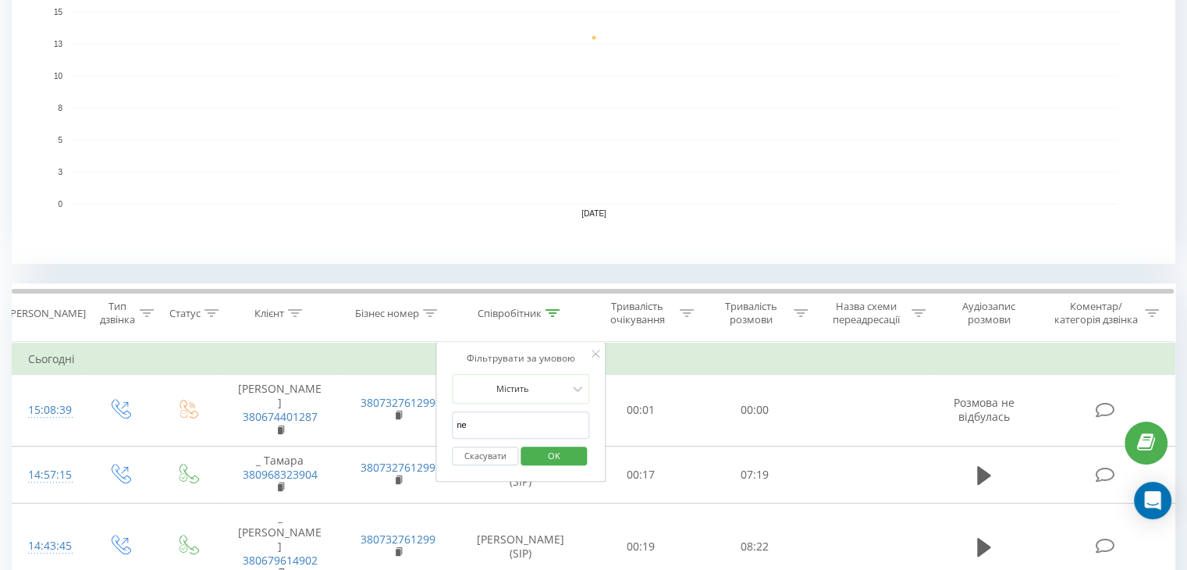
click at [489, 417] on input "ne" at bounding box center [520, 424] width 137 height 27
type input "n"
click at [487, 414] on input "text" at bounding box center [520, 424] width 137 height 27
type input "[PERSON_NAME]"
click at [553, 449] on span "OK" at bounding box center [554, 455] width 44 height 24
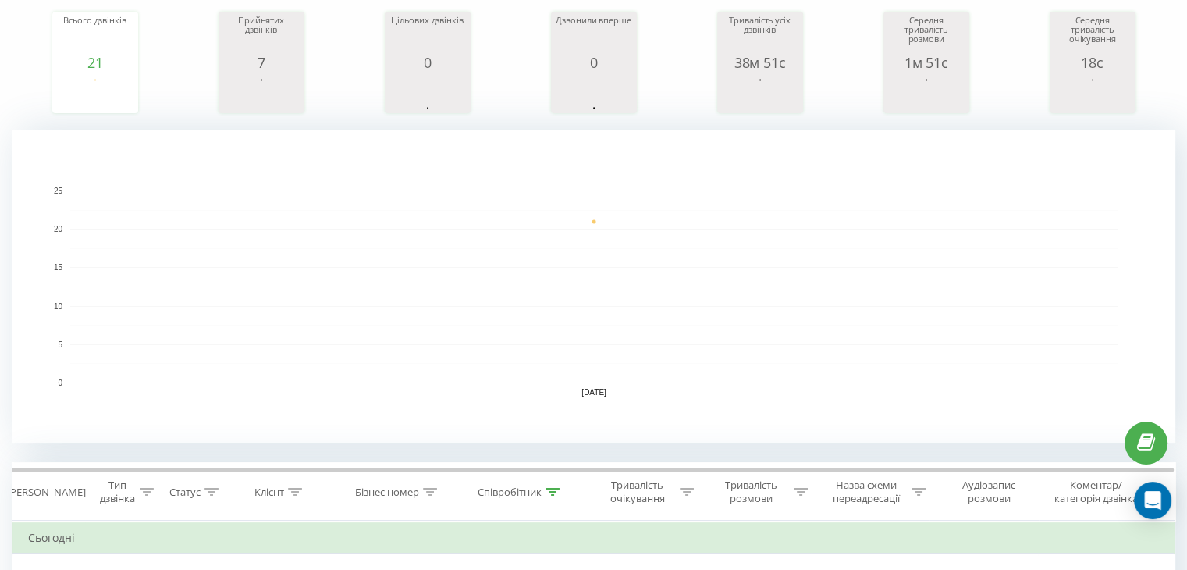
scroll to position [390, 0]
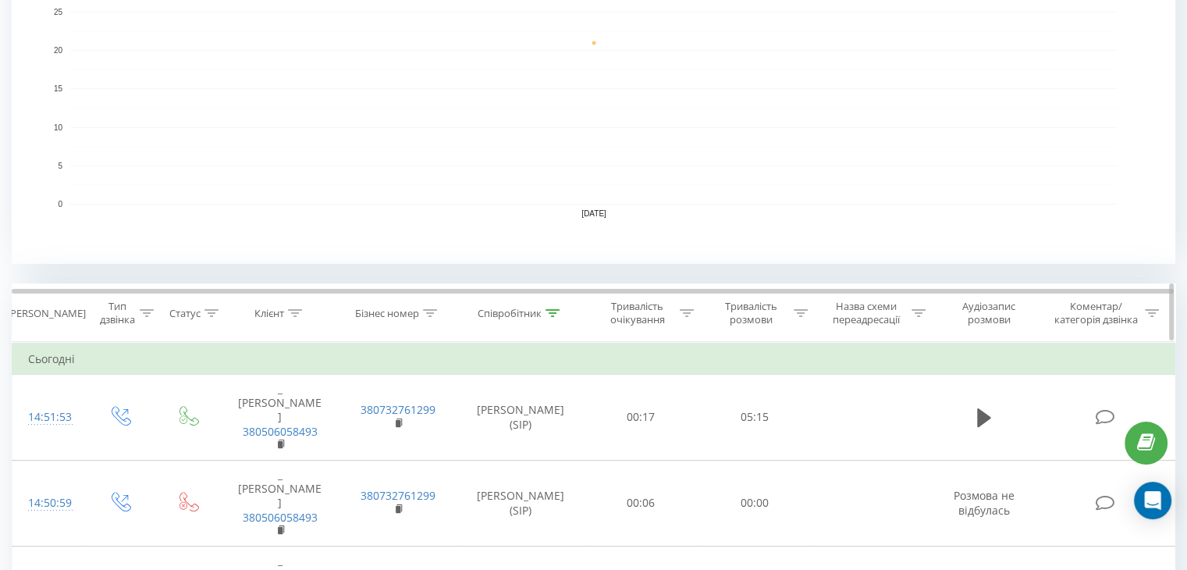
click at [546, 309] on icon at bounding box center [552, 313] width 14 height 8
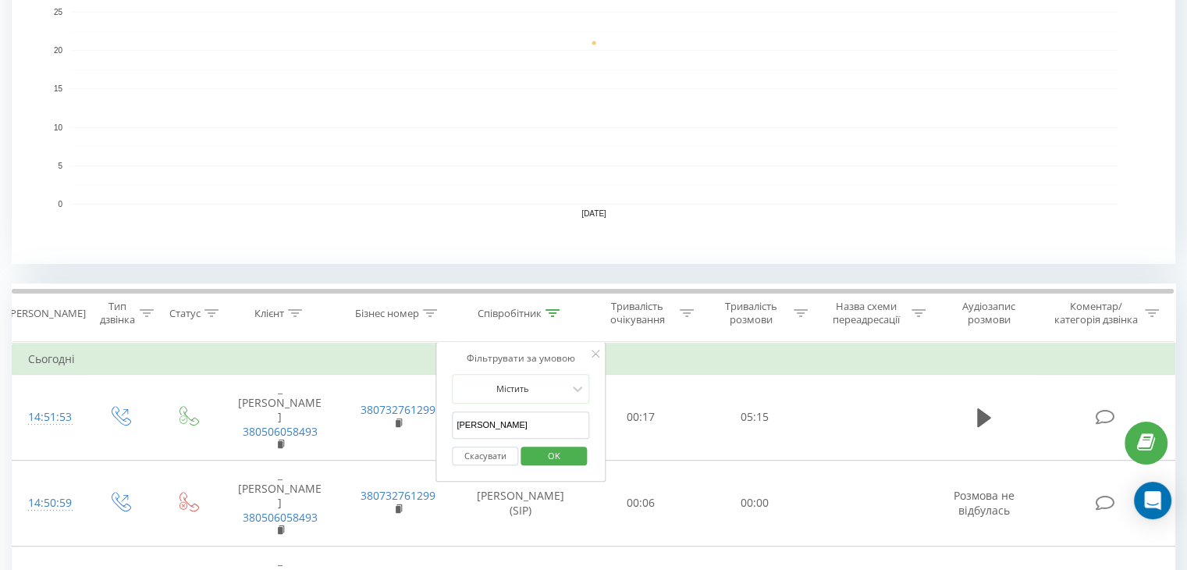
drag, startPoint x: 509, startPoint y: 416, endPoint x: 459, endPoint y: 421, distance: 50.2
click at [459, 421] on input "Анна" at bounding box center [520, 424] width 137 height 27
drag, startPoint x: 465, startPoint y: 422, endPoint x: 479, endPoint y: 435, distance: 18.8
click at [465, 421] on input "text" at bounding box center [520, 424] width 137 height 27
click at [559, 453] on span "OK" at bounding box center [554, 455] width 44 height 24
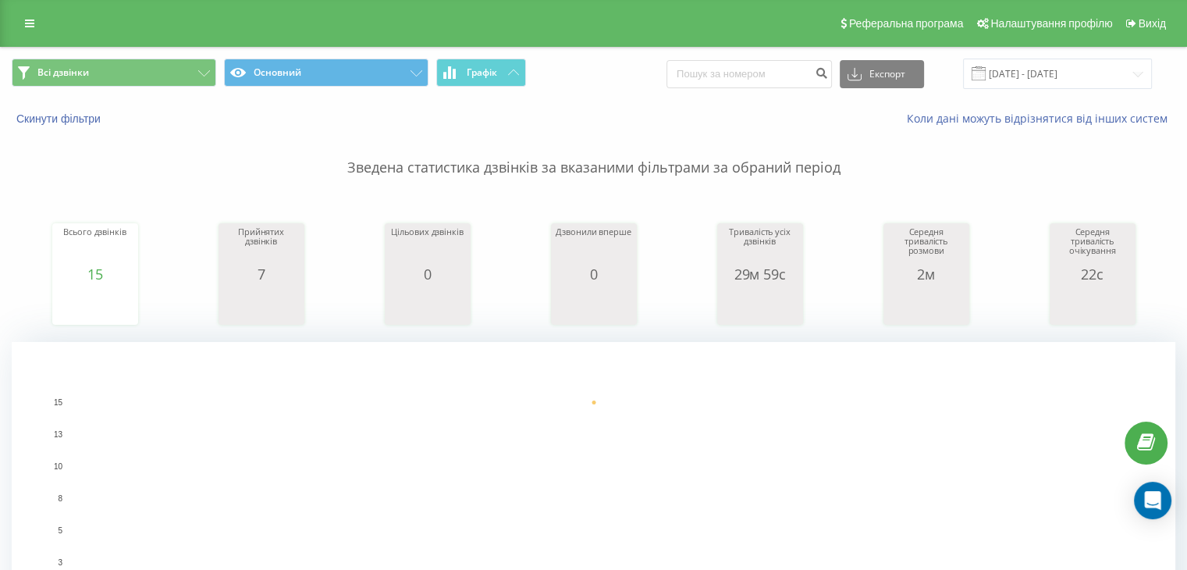
scroll to position [390, 0]
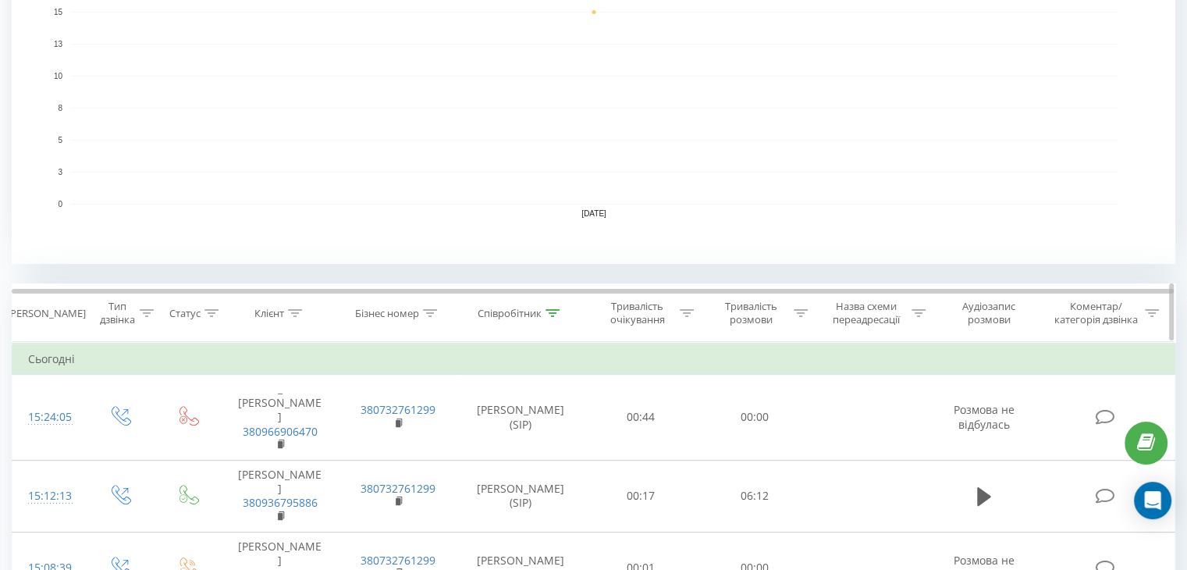
click at [556, 309] on icon at bounding box center [552, 313] width 14 height 8
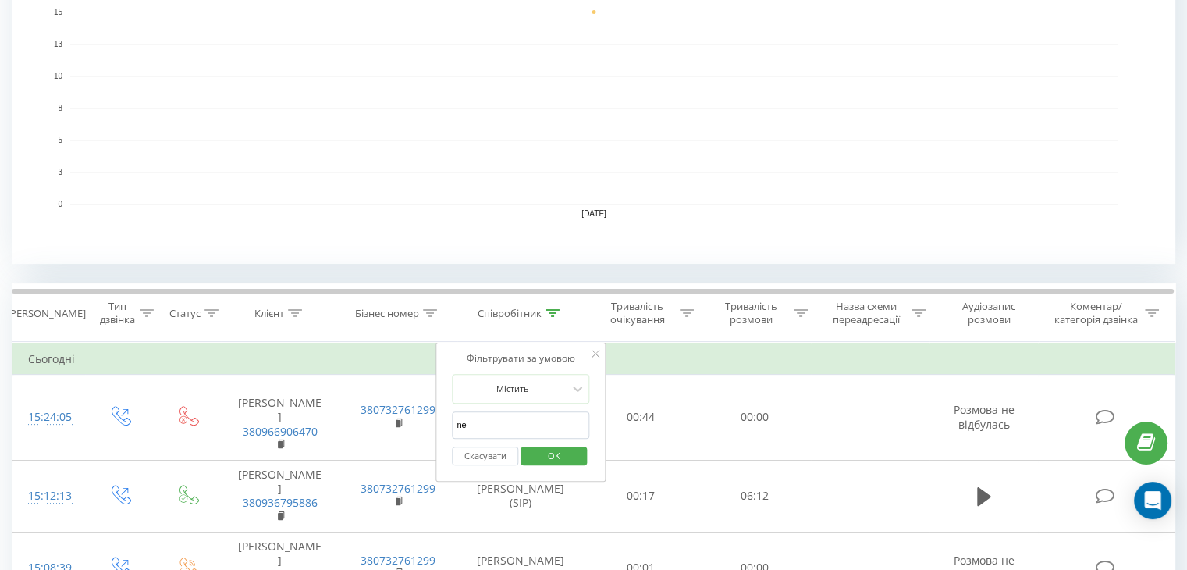
click at [513, 421] on input "ne" at bounding box center [520, 424] width 137 height 27
type input "n"
drag, startPoint x: 506, startPoint y: 422, endPoint x: 509, endPoint y: 414, distance: 8.9
click at [506, 422] on input "text" at bounding box center [520, 424] width 137 height 27
type input "[PERSON_NAME]"
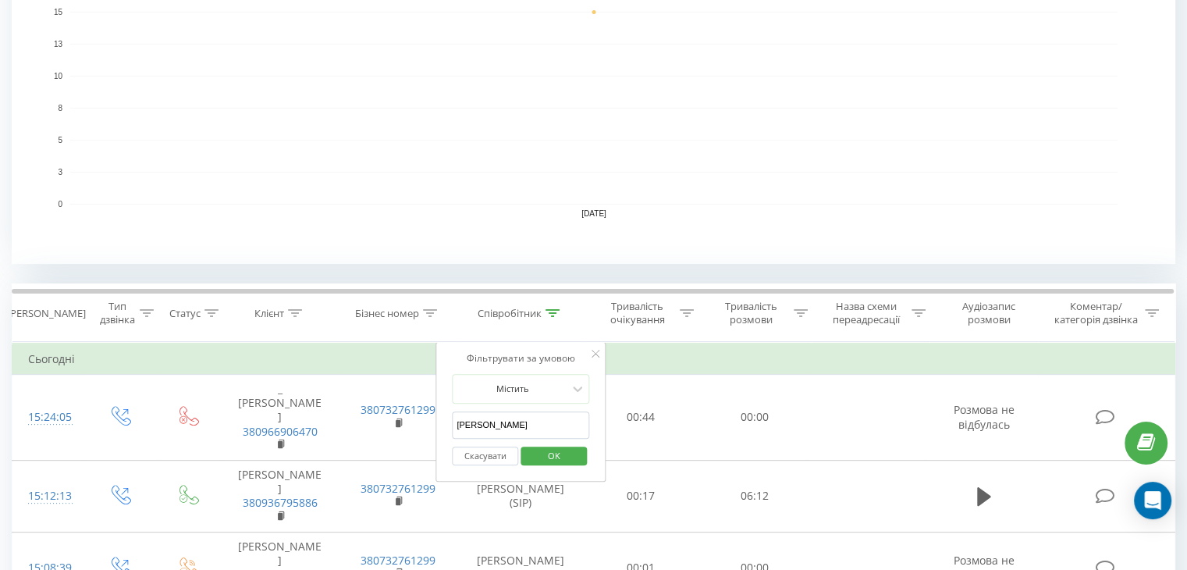
click at [562, 450] on span "OK" at bounding box center [554, 455] width 44 height 24
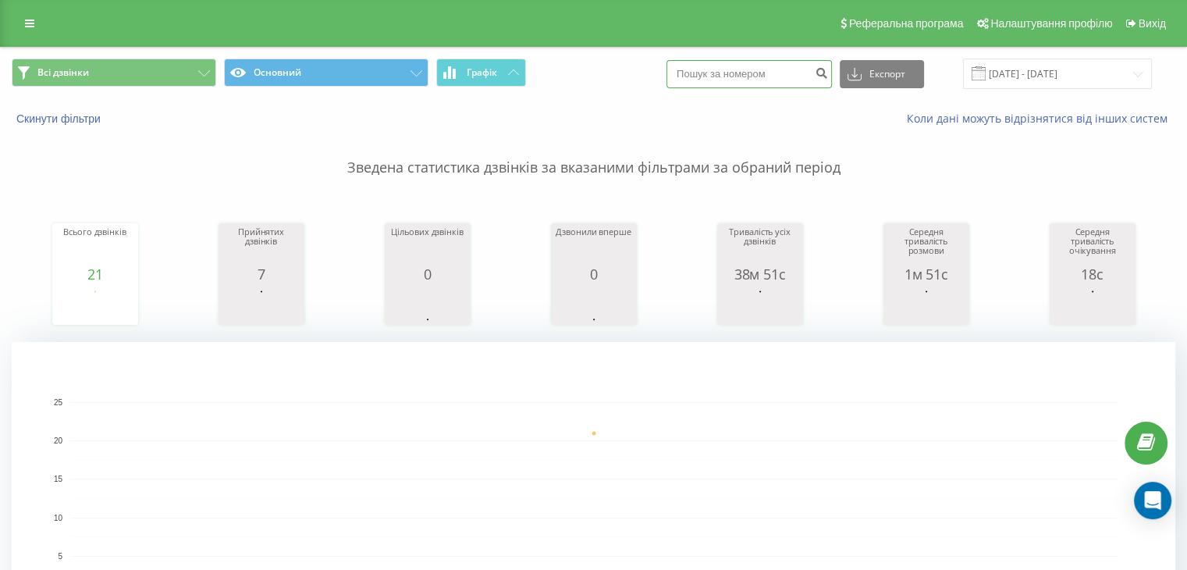
click at [758, 74] on input at bounding box center [748, 74] width 165 height 28
paste input "380984612454"
type input "380984612454"
click at [828, 73] on icon "submit" at bounding box center [821, 70] width 13 height 9
drag, startPoint x: 779, startPoint y: 74, endPoint x: 677, endPoint y: 73, distance: 101.4
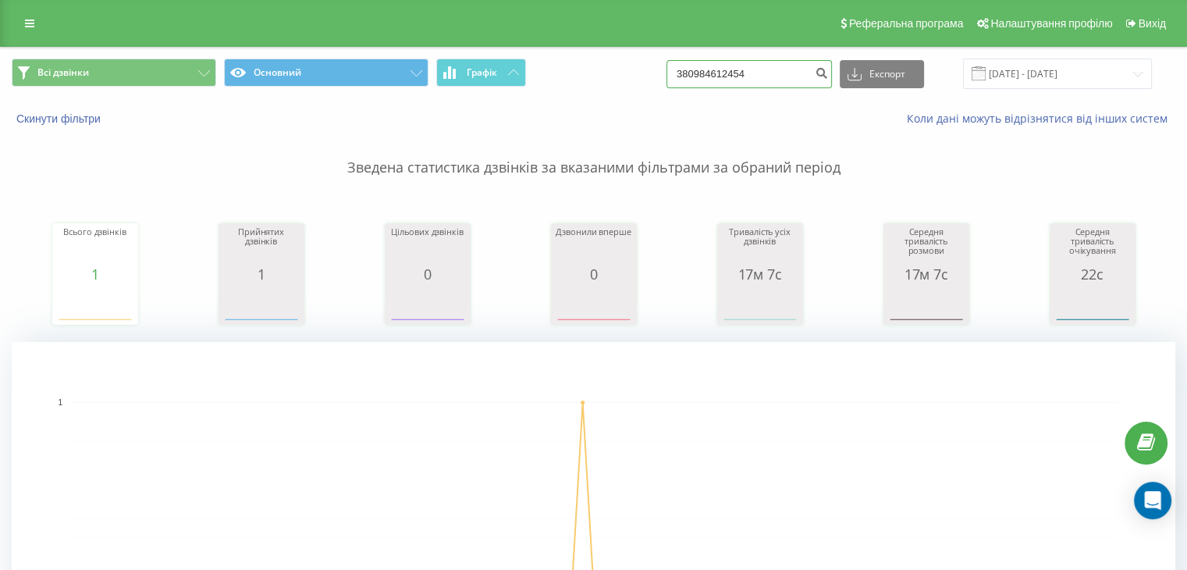
click at [677, 73] on div "Всі дзвінки Основний Графік 380984612454 Експорт .csv .xls .xlsx [DATE] - [DATE]" at bounding box center [593, 74] width 1163 height 30
paste input "380960839709"
type input "380960839709"
click at [828, 74] on icon "submit" at bounding box center [821, 70] width 13 height 9
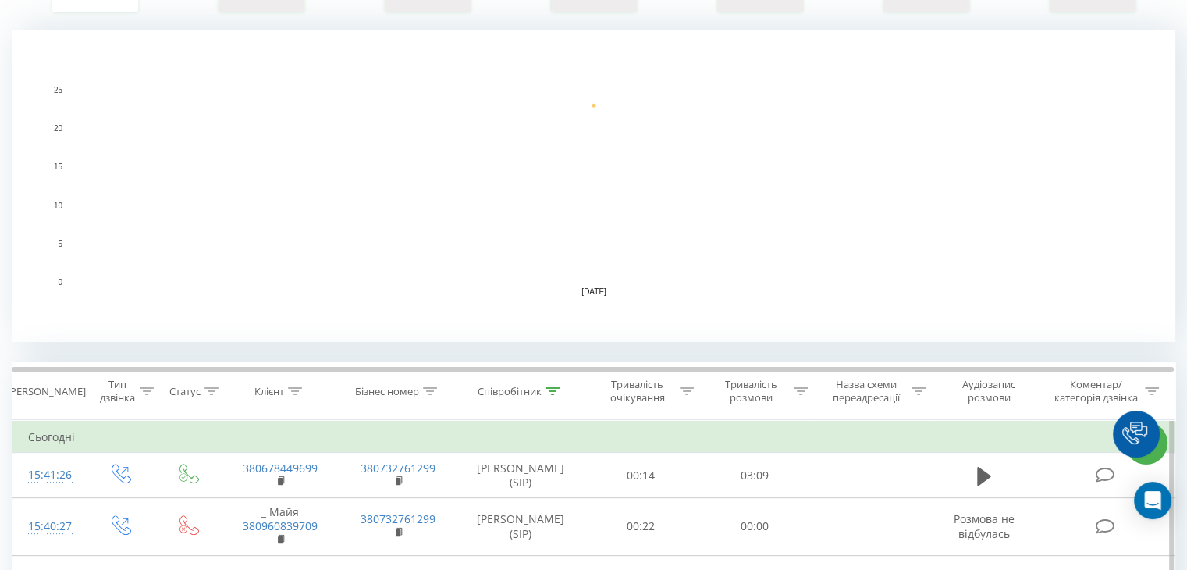
scroll to position [468, 0]
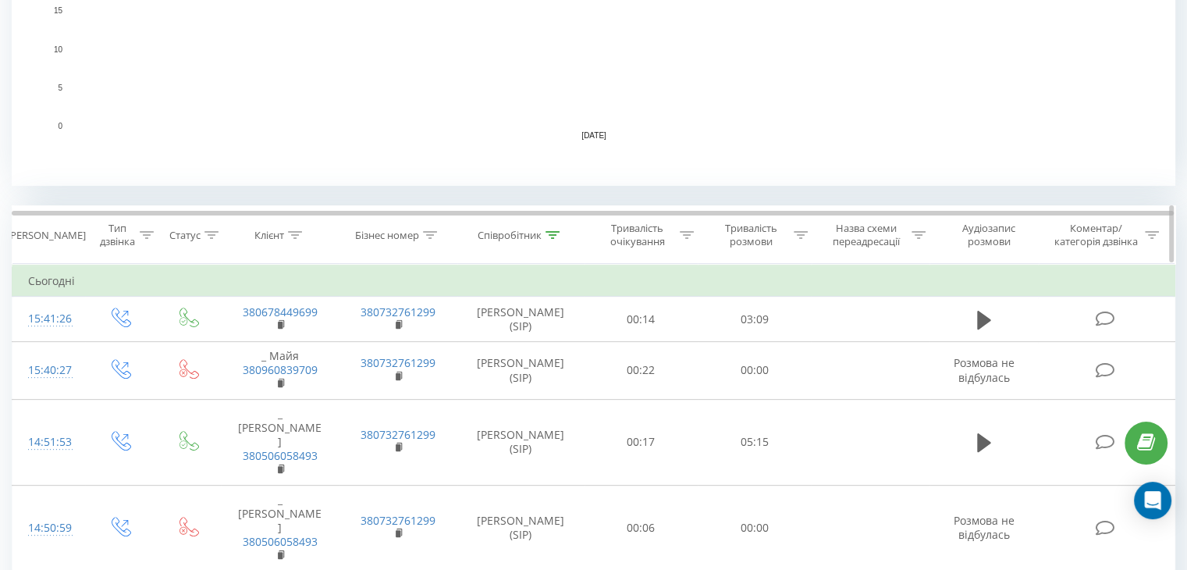
click at [549, 239] on div at bounding box center [552, 235] width 14 height 13
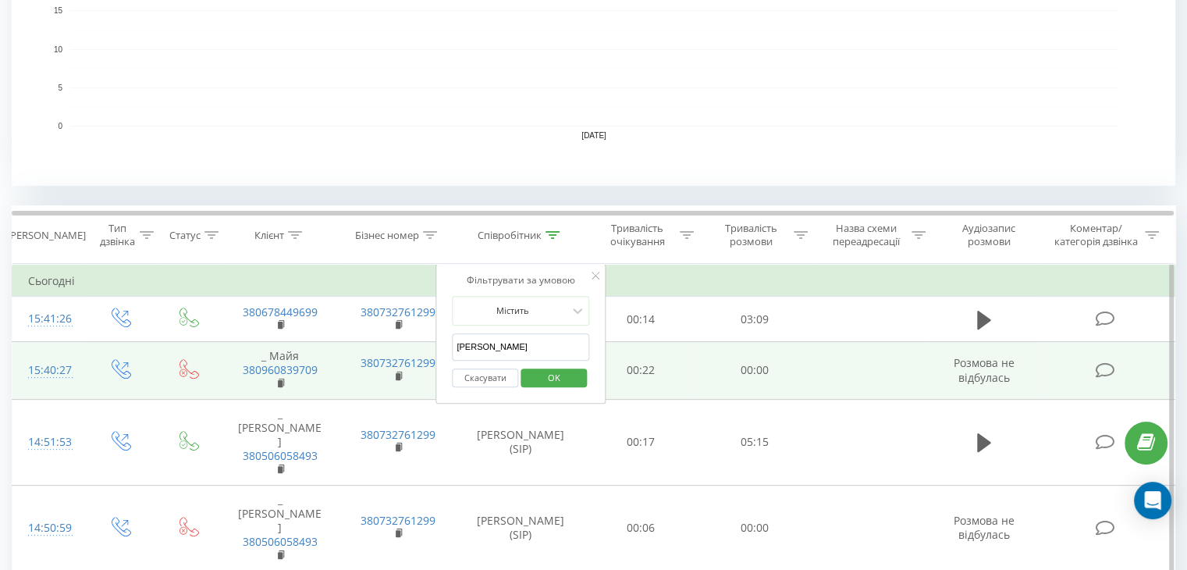
drag, startPoint x: 502, startPoint y: 340, endPoint x: 417, endPoint y: 352, distance: 85.1
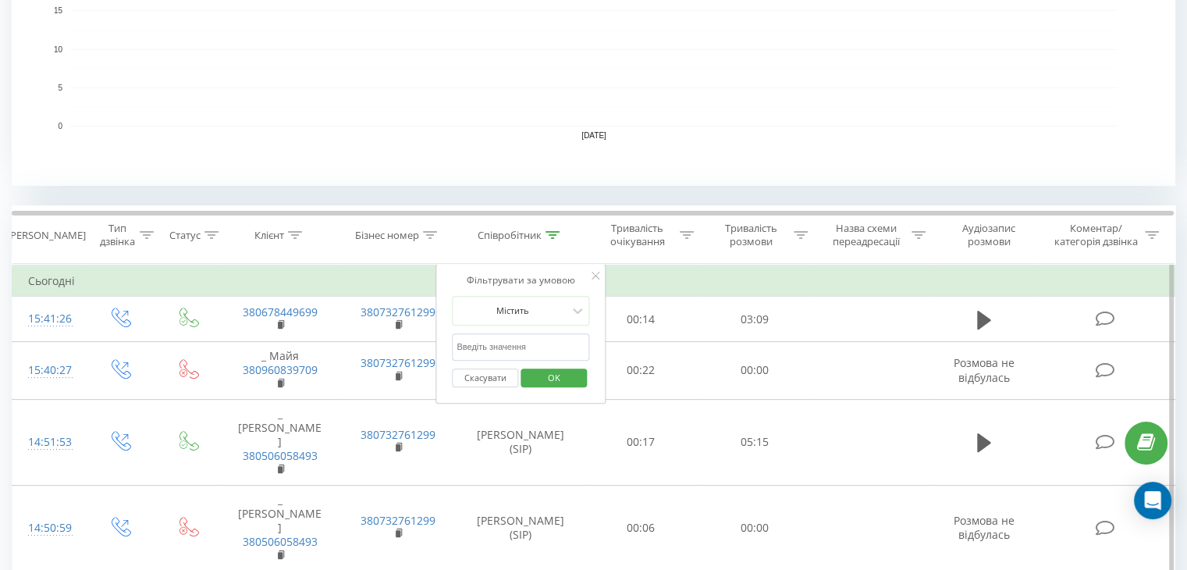
click at [467, 343] on input "text" at bounding box center [520, 346] width 137 height 27
click at [548, 382] on span "OK" at bounding box center [554, 377] width 44 height 24
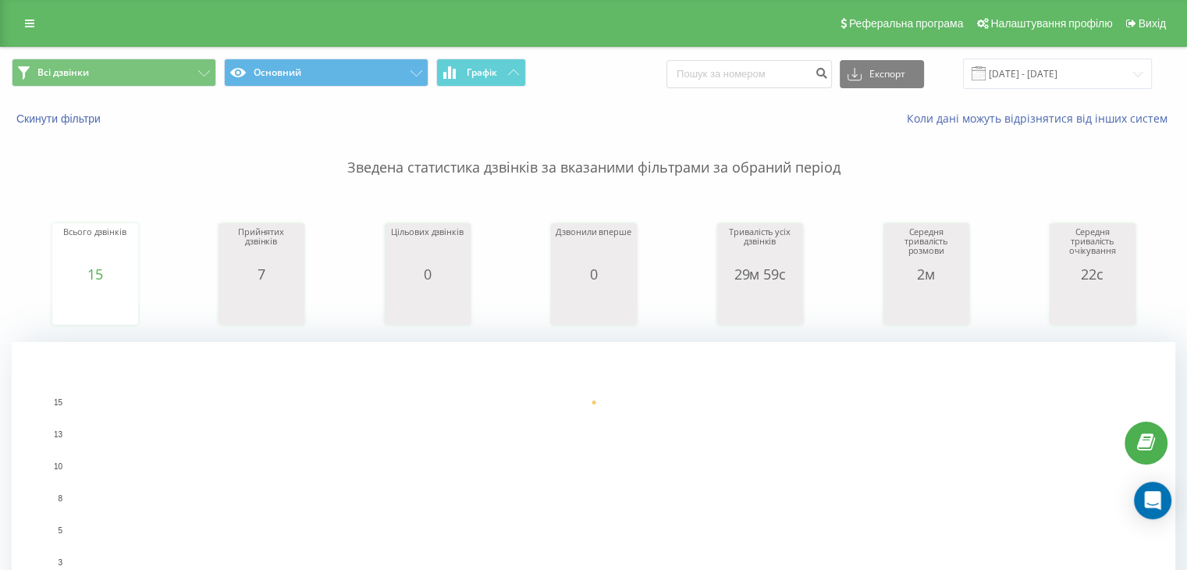
scroll to position [546, 0]
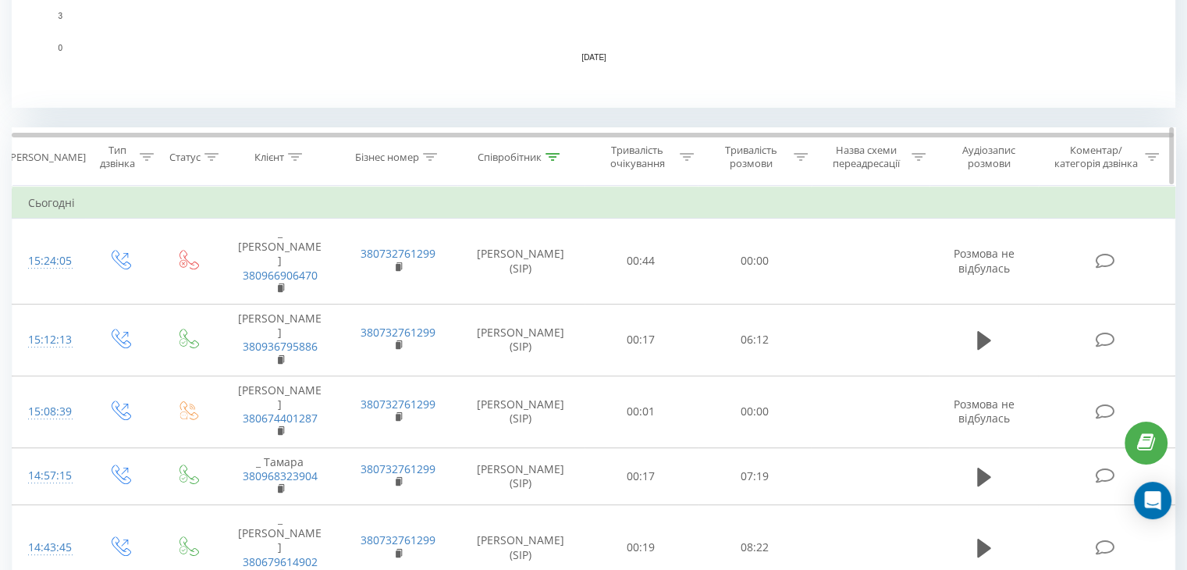
click at [547, 155] on icon at bounding box center [552, 157] width 14 height 8
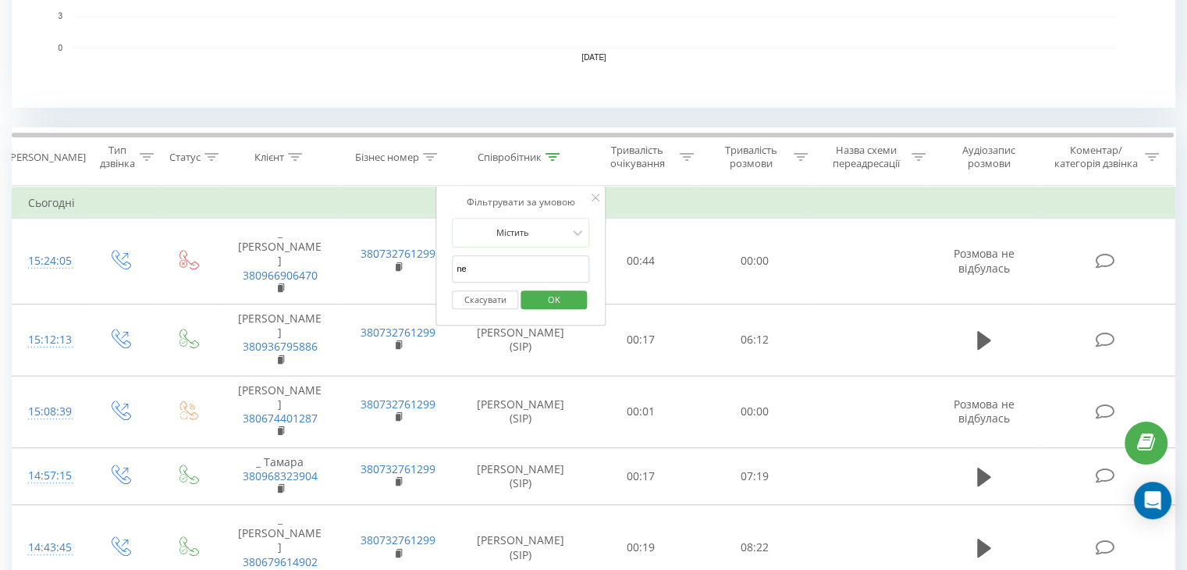
click at [493, 272] on input "ne" at bounding box center [520, 268] width 137 height 27
type input "n"
click at [502, 274] on input "text" at bounding box center [520, 268] width 137 height 27
type input "[PERSON_NAME]"
click at [545, 301] on span "OK" at bounding box center [554, 299] width 44 height 24
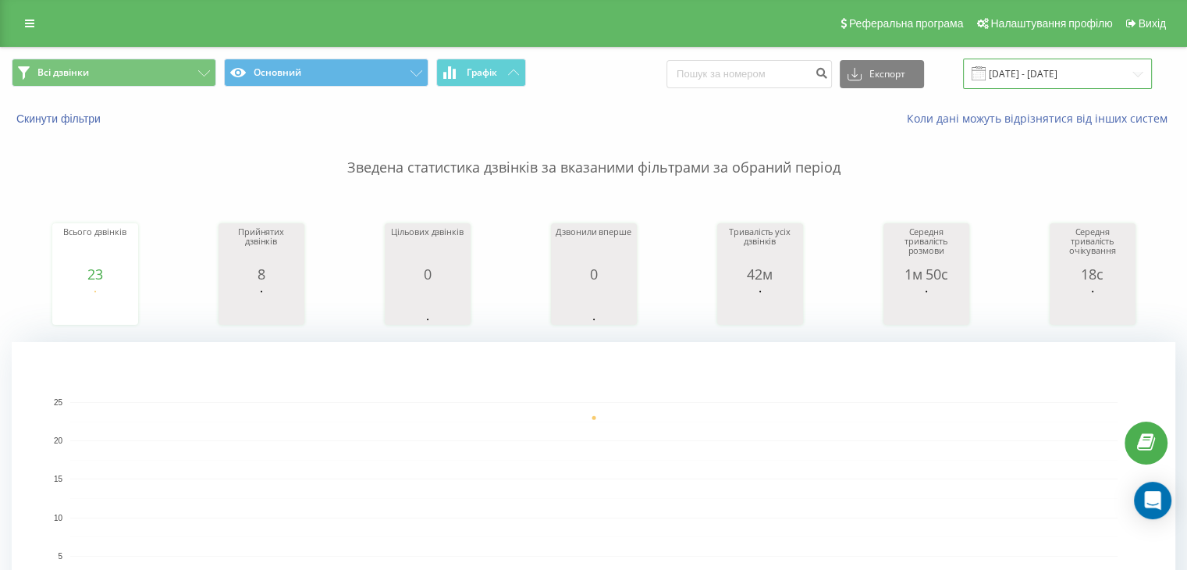
click at [1017, 79] on input "[DATE] - [DATE]" at bounding box center [1057, 74] width 189 height 30
click at [623, 460] on rect "A chart." at bounding box center [593, 460] width 1047 height 1
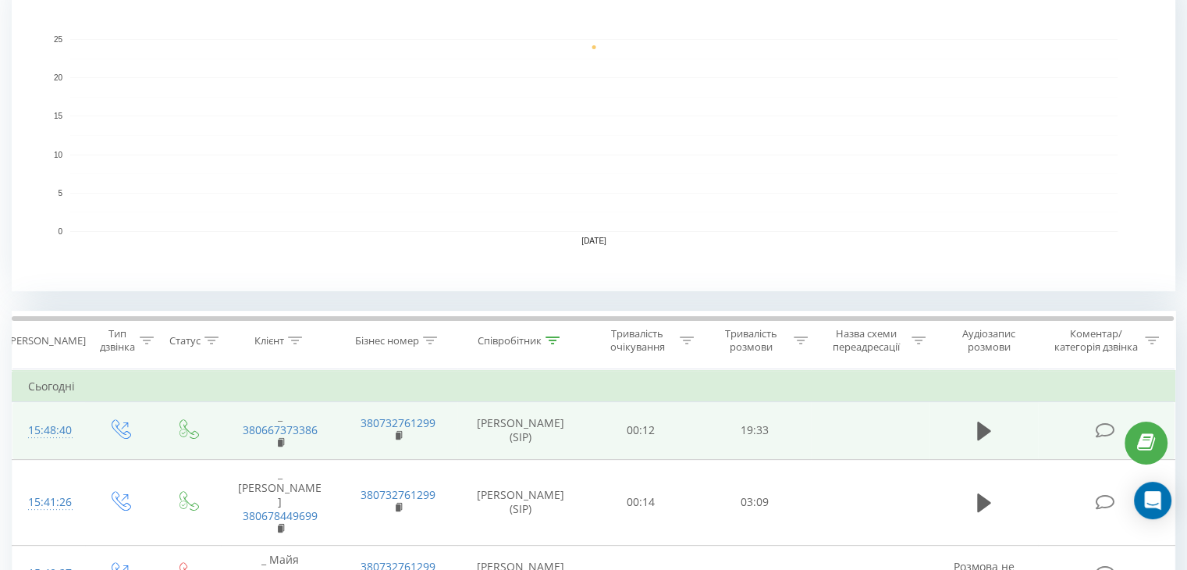
scroll to position [546, 0]
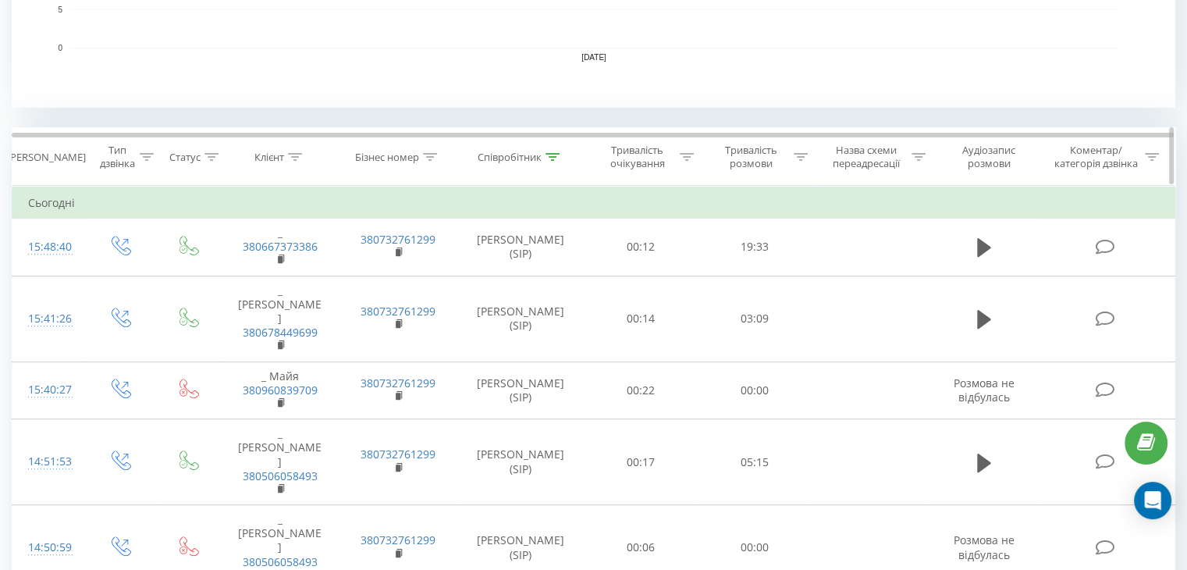
click at [553, 157] on icon at bounding box center [552, 157] width 14 height 8
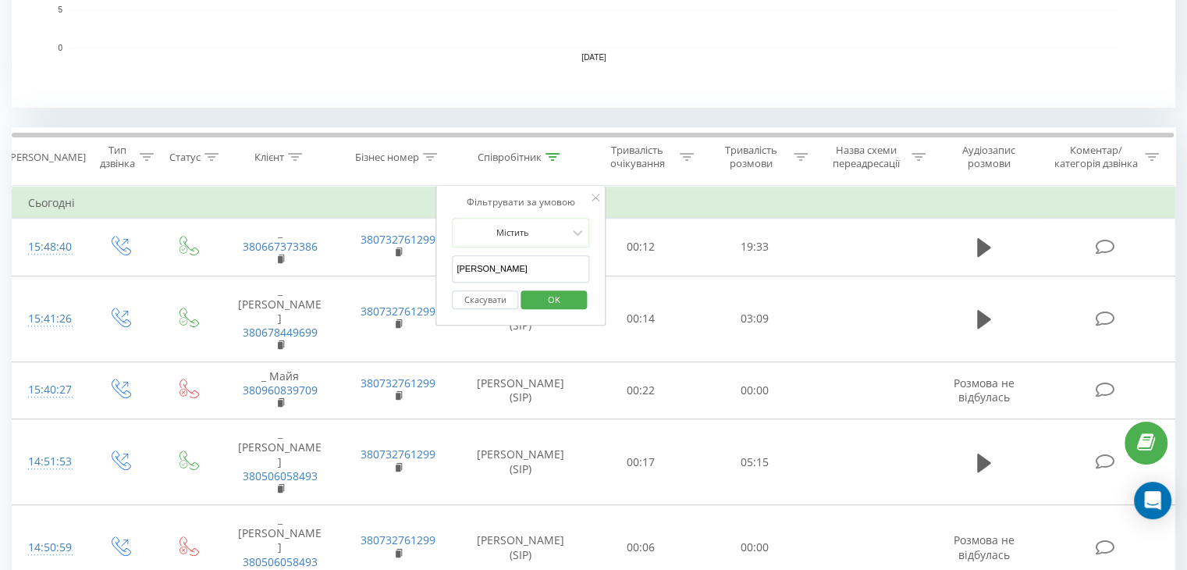
drag, startPoint x: 507, startPoint y: 262, endPoint x: 456, endPoint y: 268, distance: 51.8
click at [456, 268] on input "[PERSON_NAME]" at bounding box center [520, 268] width 137 height 27
drag, startPoint x: 467, startPoint y: 268, endPoint x: 481, endPoint y: 301, distance: 36.1
click at [467, 268] on input "text" at bounding box center [520, 268] width 137 height 27
click at [545, 304] on span "OK" at bounding box center [554, 299] width 44 height 24
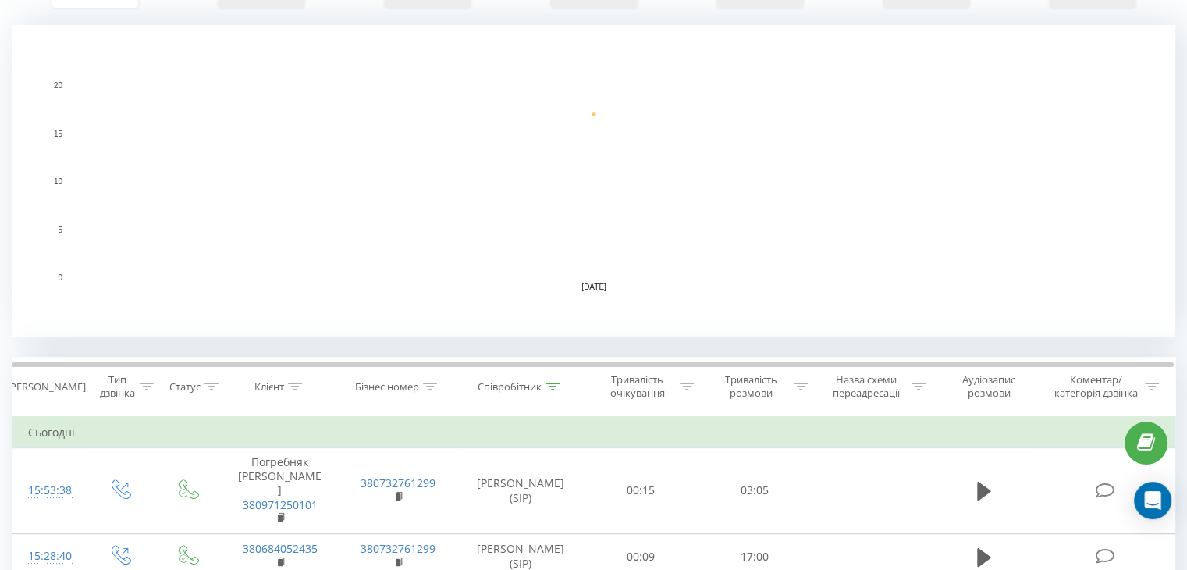
scroll to position [624, 0]
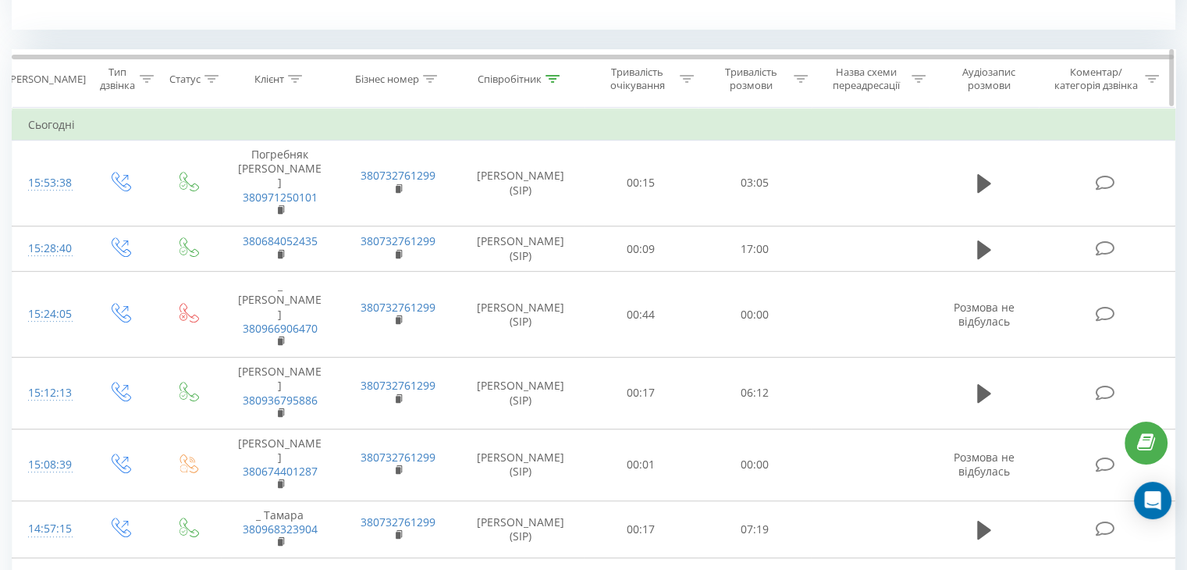
click at [557, 76] on icon at bounding box center [552, 79] width 14 height 8
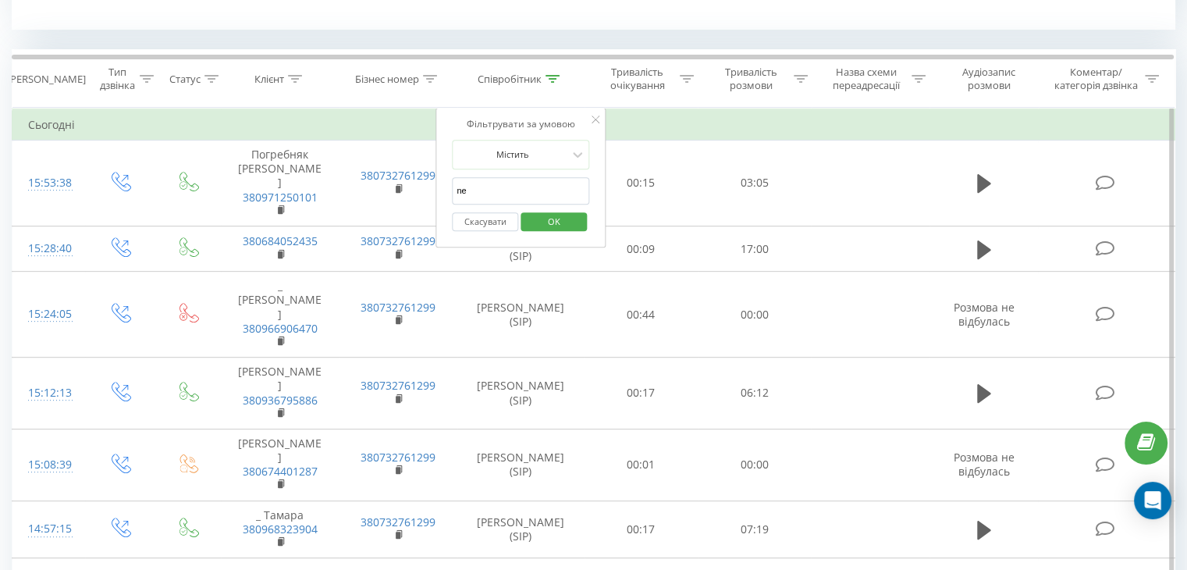
click at [497, 194] on input "ne" at bounding box center [520, 190] width 137 height 27
type input "n"
click at [497, 195] on input "text" at bounding box center [520, 190] width 137 height 27
type input "[PERSON_NAME]"
click at [559, 219] on span "OK" at bounding box center [554, 221] width 44 height 24
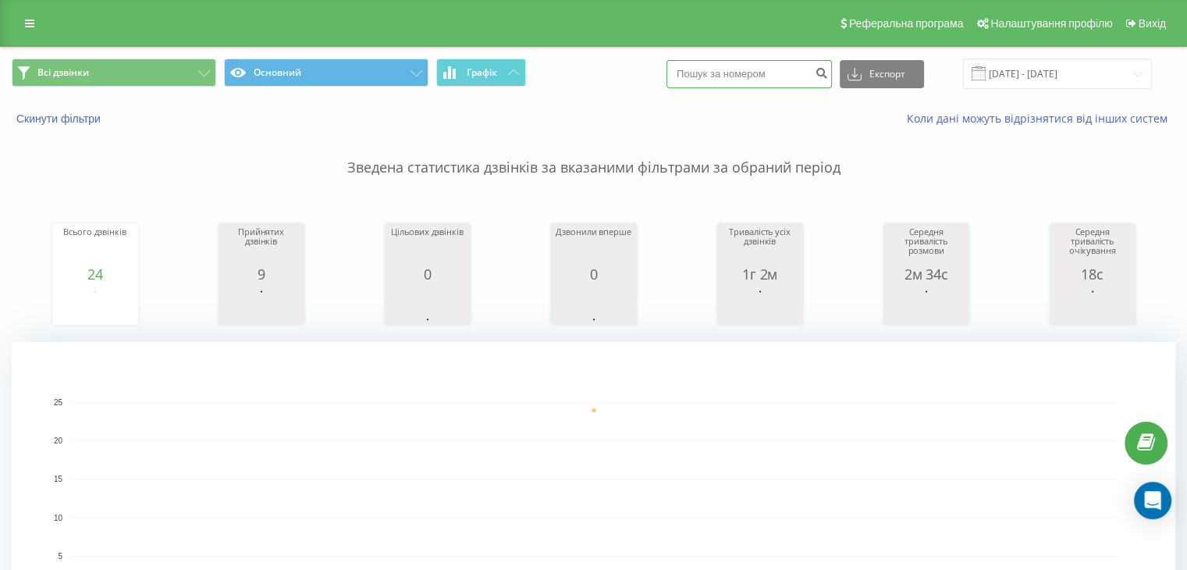
click at [778, 78] on input at bounding box center [748, 74] width 165 height 28
paste input "380637170657"
type input "380637170657"
click at [828, 66] on icon "submit" at bounding box center [821, 70] width 13 height 9
click at [737, 82] on input at bounding box center [748, 74] width 165 height 28
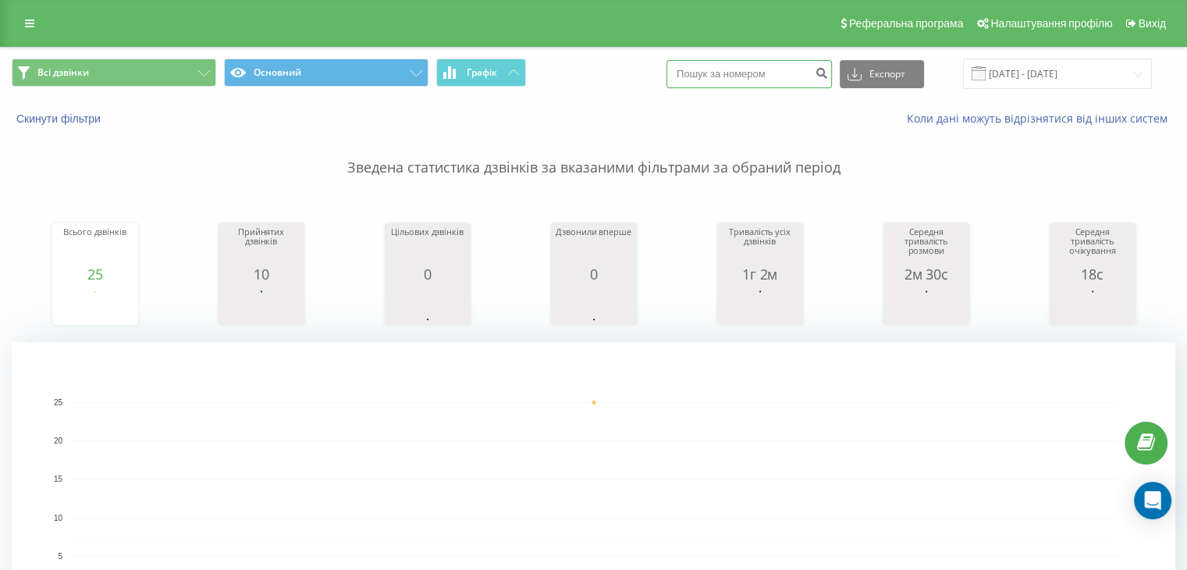
paste input "380681067867"
type input "380681067867"
click at [828, 70] on icon "submit" at bounding box center [821, 70] width 13 height 9
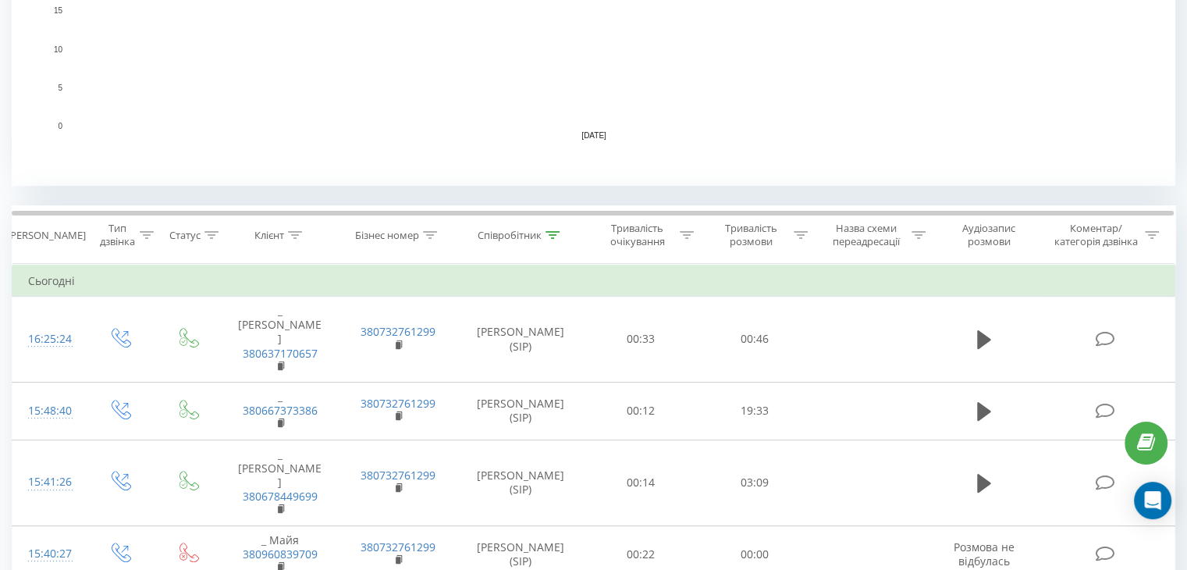
scroll to position [78, 0]
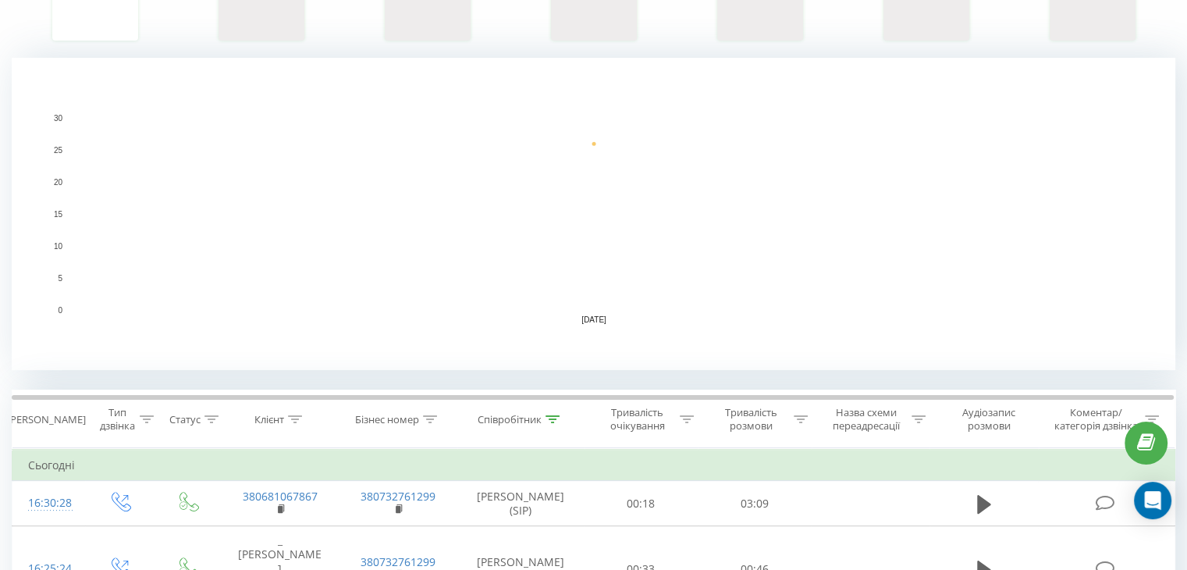
scroll to position [468, 0]
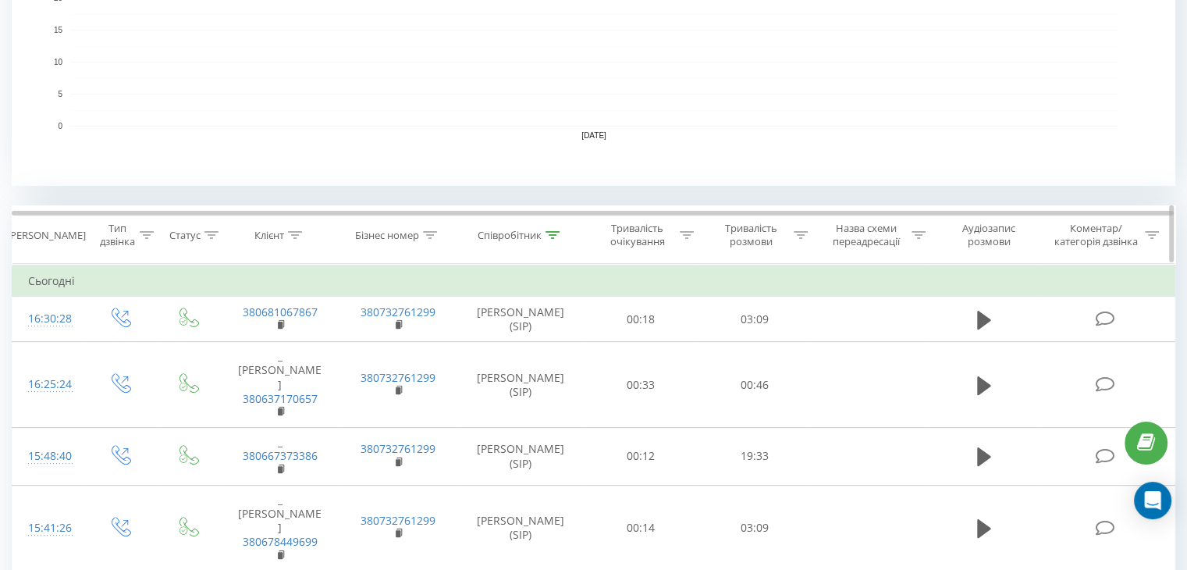
click at [548, 233] on icon at bounding box center [552, 235] width 14 height 8
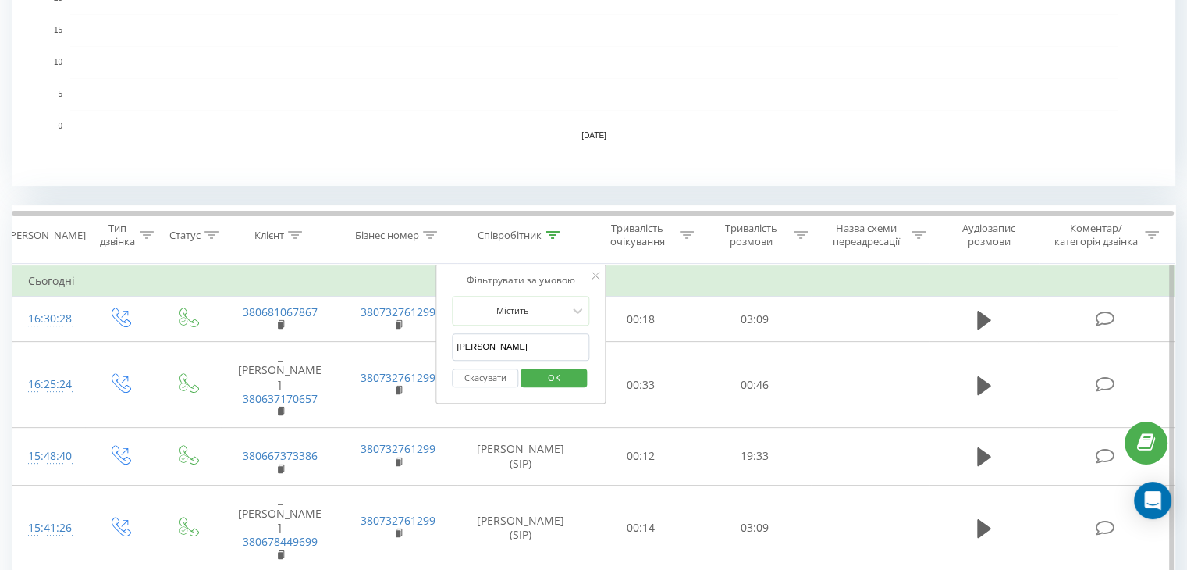
click at [509, 350] on input "[PERSON_NAME]" at bounding box center [520, 346] width 137 height 27
type input "А"
click at [509, 348] on input "text" at bounding box center [520, 346] width 137 height 27
click at [539, 384] on span "OK" at bounding box center [554, 377] width 44 height 24
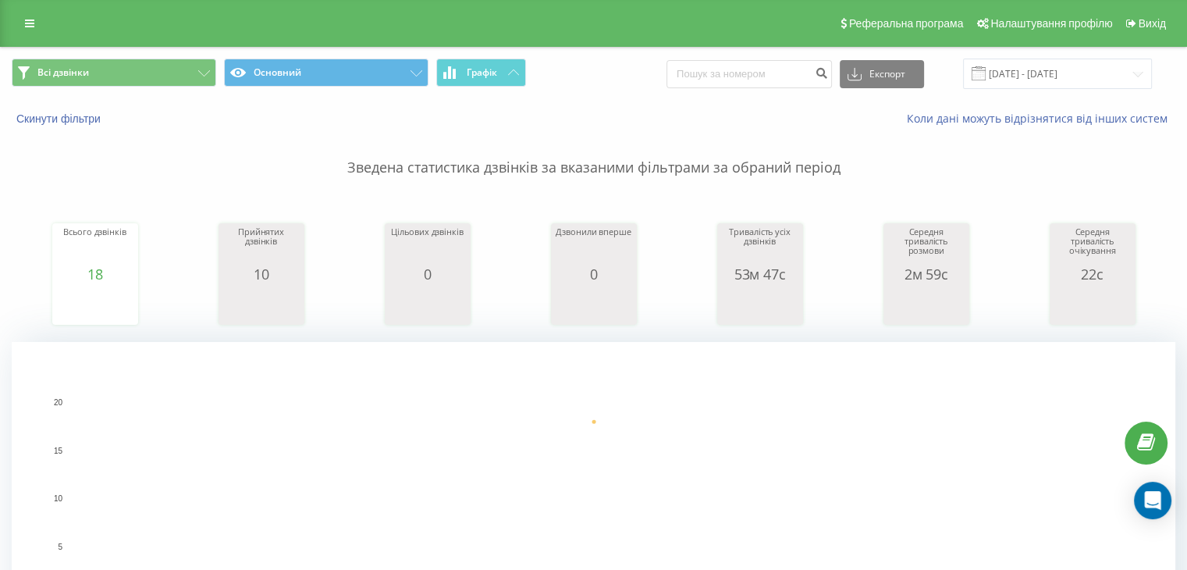
scroll to position [468, 0]
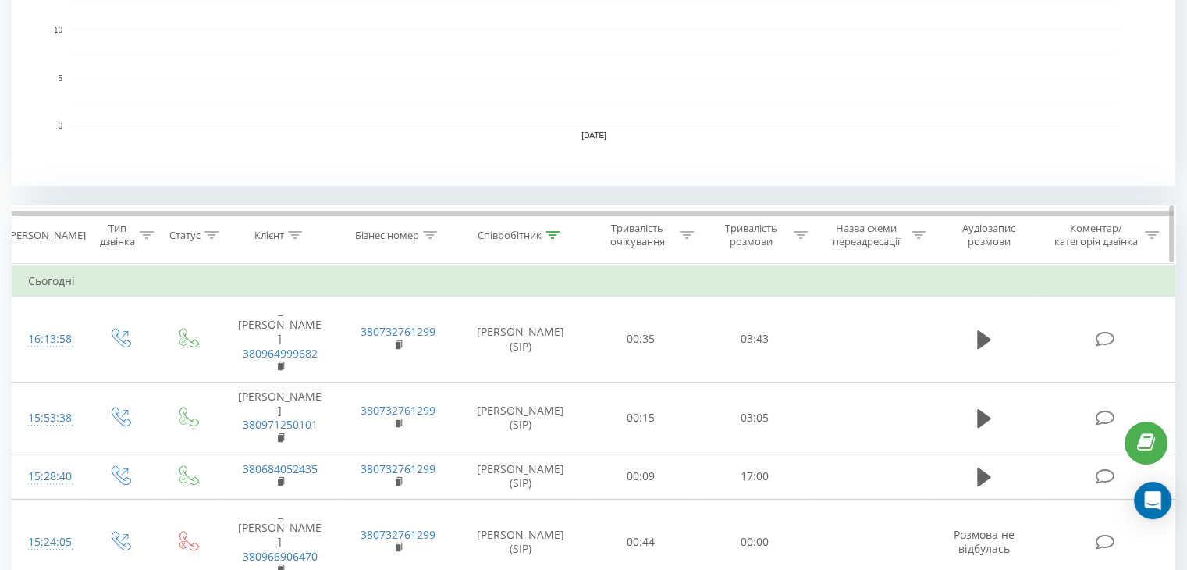
click at [554, 237] on icon at bounding box center [552, 235] width 14 height 8
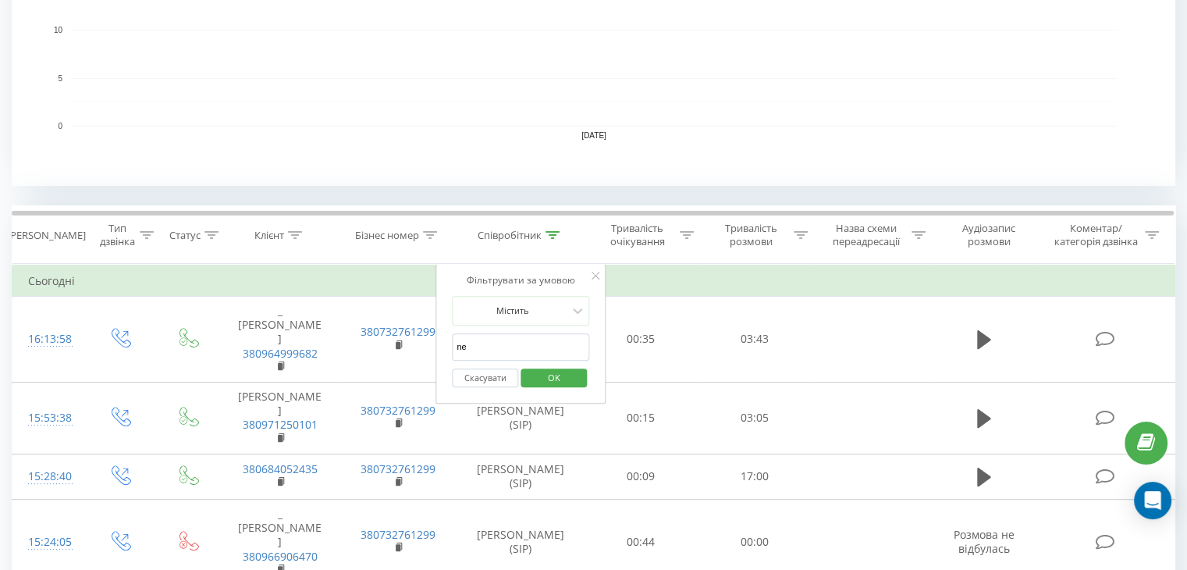
click at [512, 350] on input "ne" at bounding box center [520, 346] width 137 height 27
type input "n"
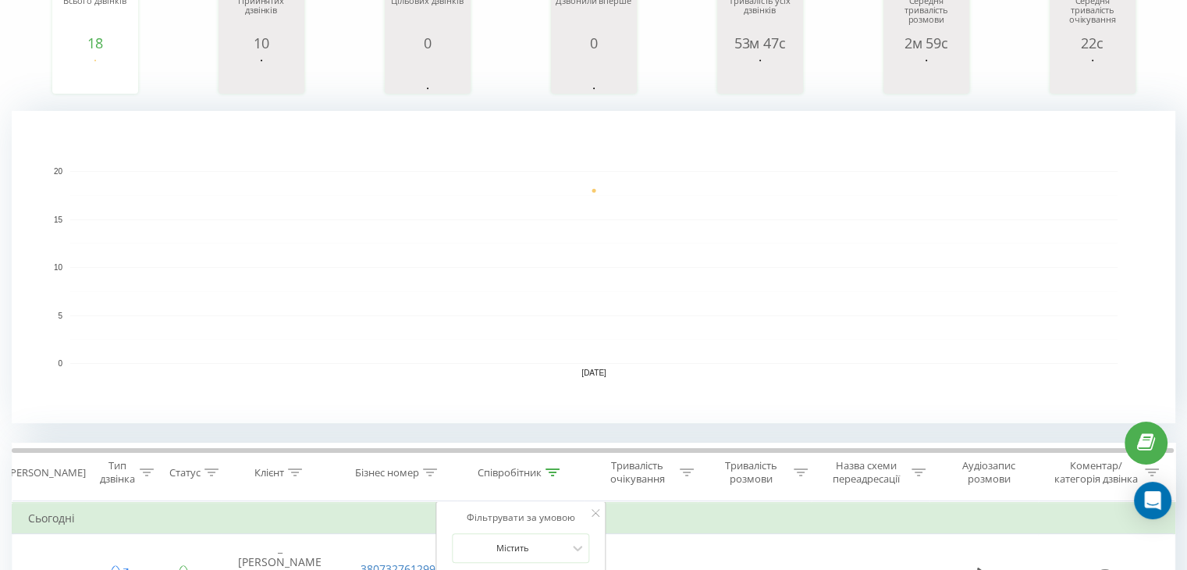
scroll to position [390, 0]
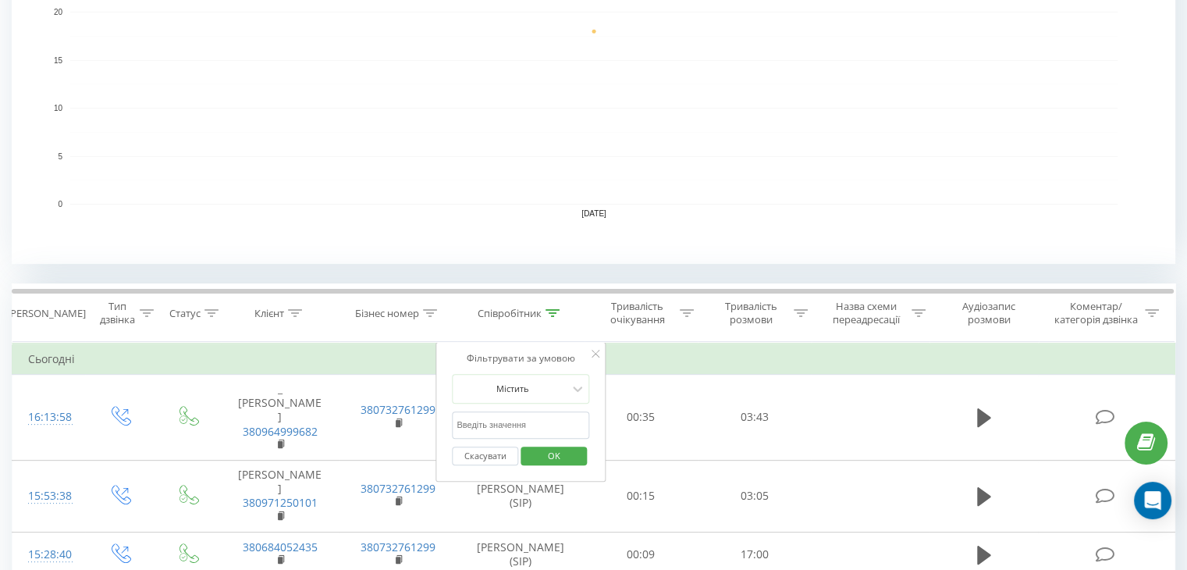
click at [493, 414] on input "text" at bounding box center [520, 424] width 137 height 27
type input "[PERSON_NAME]"
click at [547, 453] on span "OK" at bounding box center [554, 455] width 44 height 24
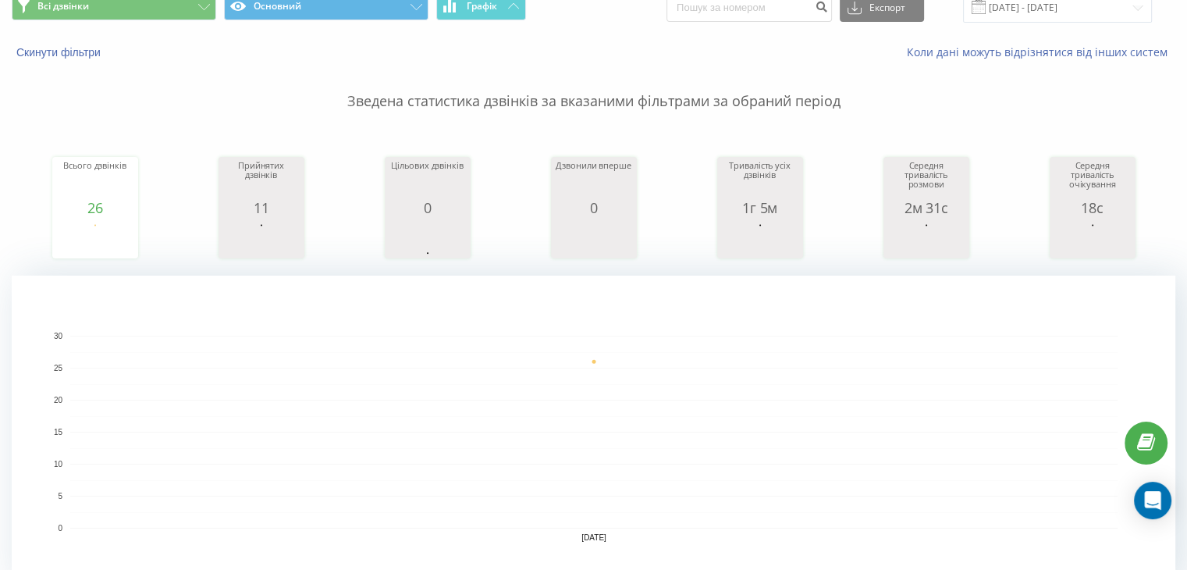
scroll to position [156, 0]
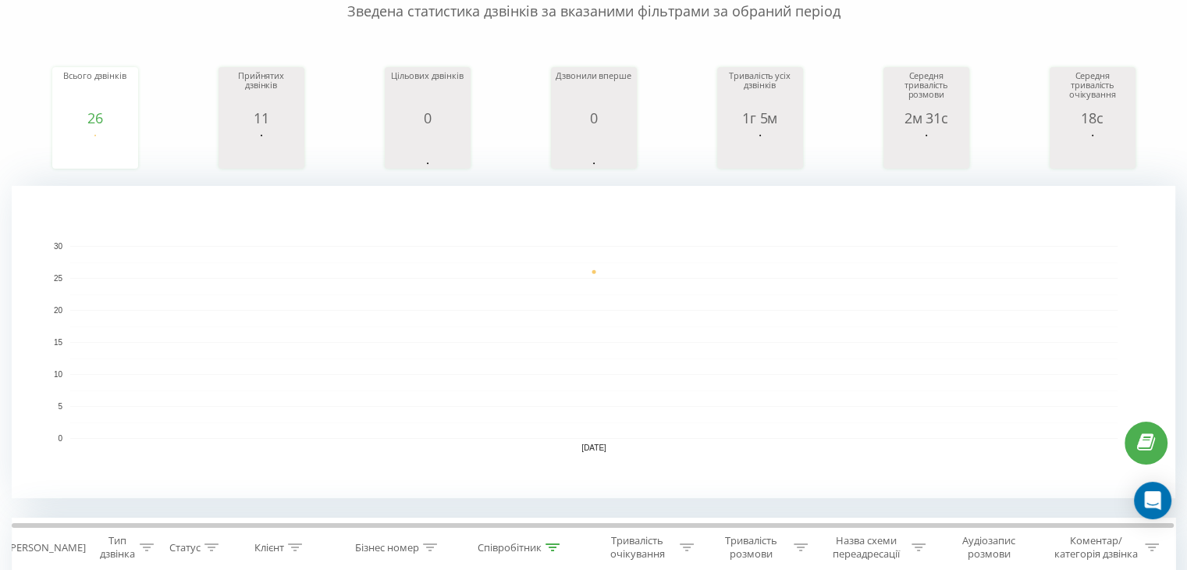
scroll to position [119, 0]
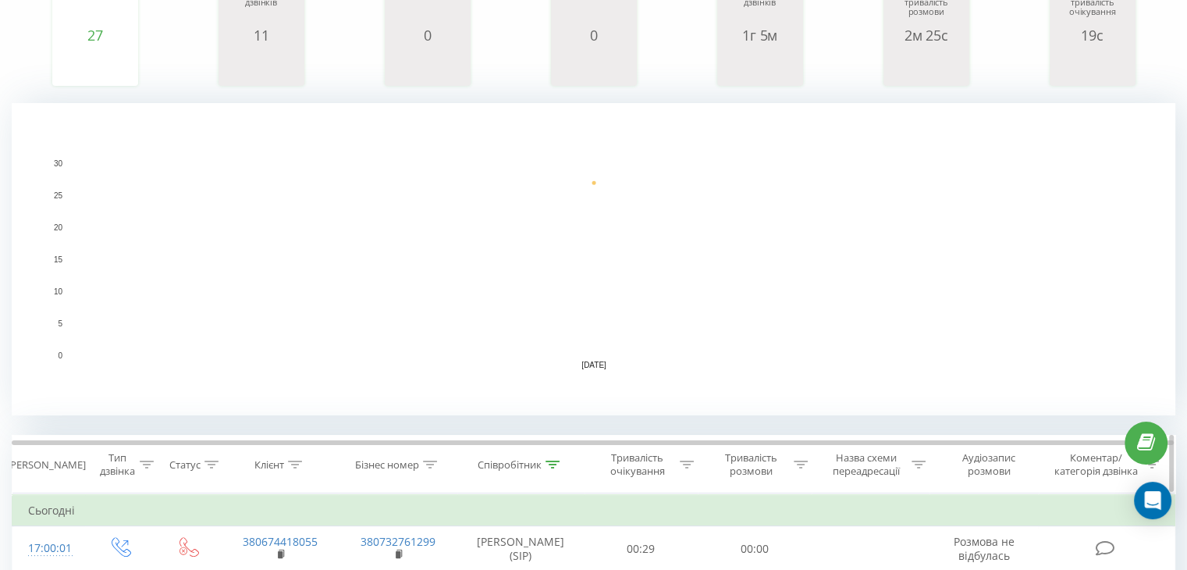
scroll to position [350, 0]
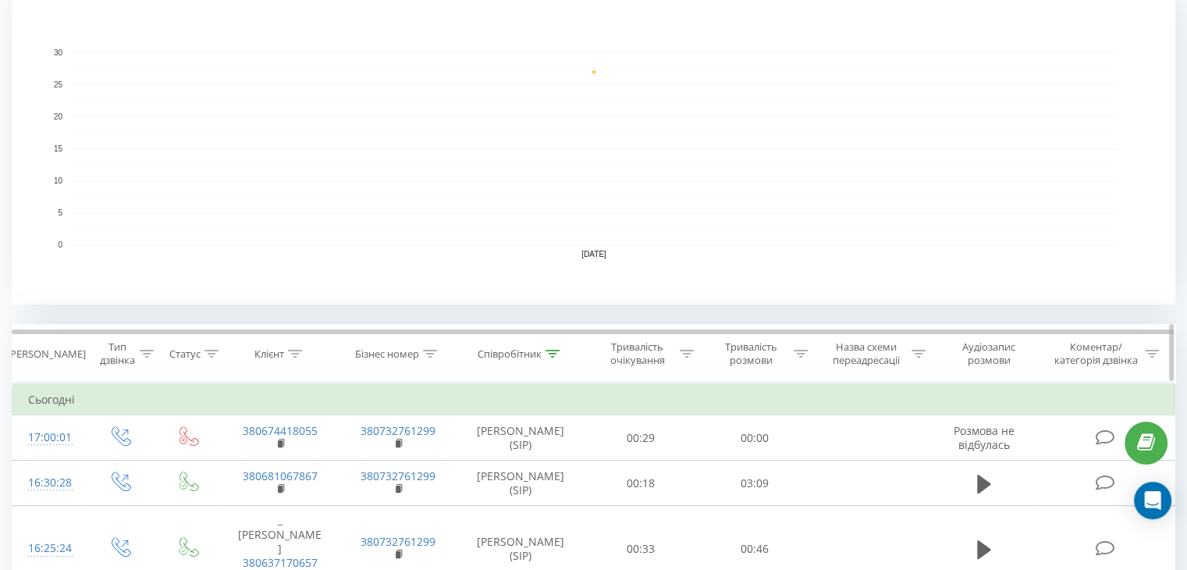
click at [552, 353] on icon at bounding box center [552, 354] width 14 height 8
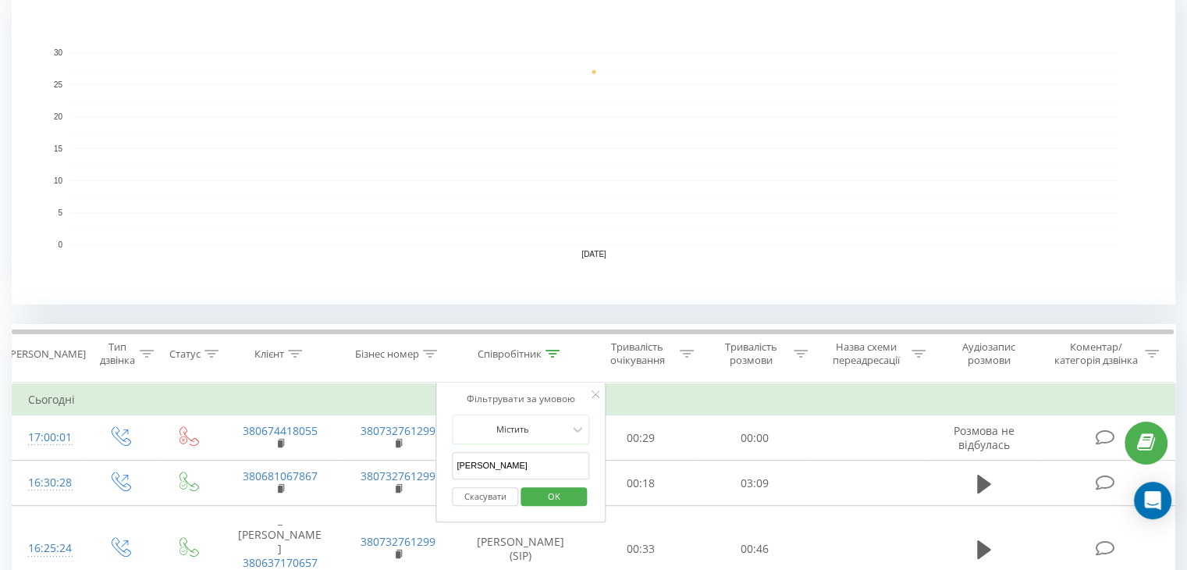
drag, startPoint x: 484, startPoint y: 460, endPoint x: 436, endPoint y: 461, distance: 47.6
click at [436, 461] on div "Фільтрувати за умовою Містить [PERSON_NAME] Скасувати OK" at bounding box center [520, 452] width 170 height 140
click at [496, 460] on input "text" at bounding box center [520, 465] width 137 height 27
type input "ne"
click at [562, 500] on span "OK" at bounding box center [554, 496] width 44 height 24
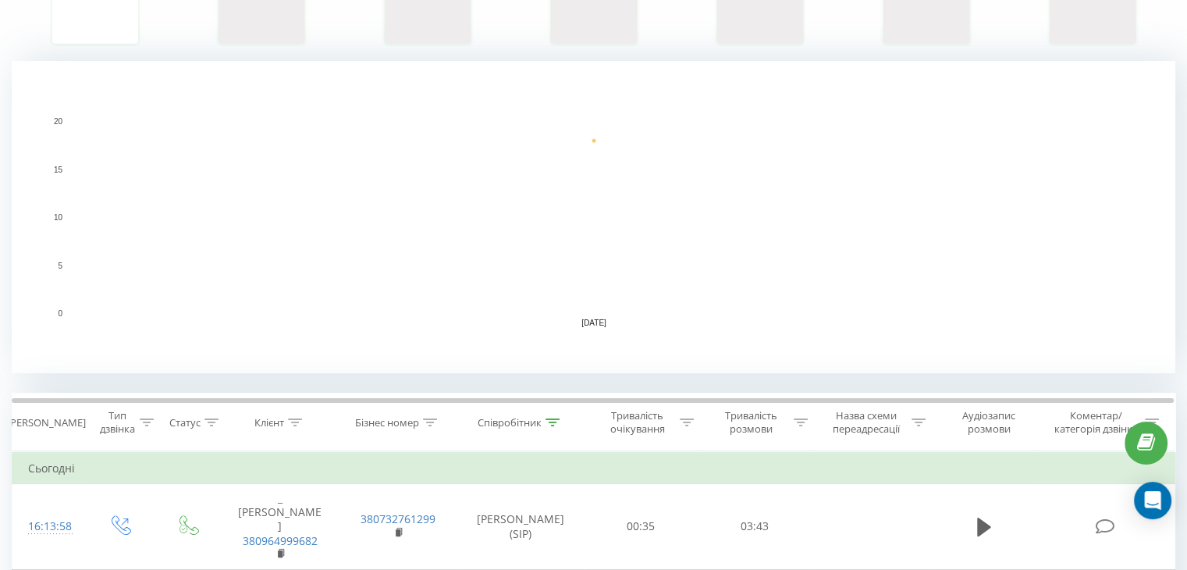
scroll to position [468, 0]
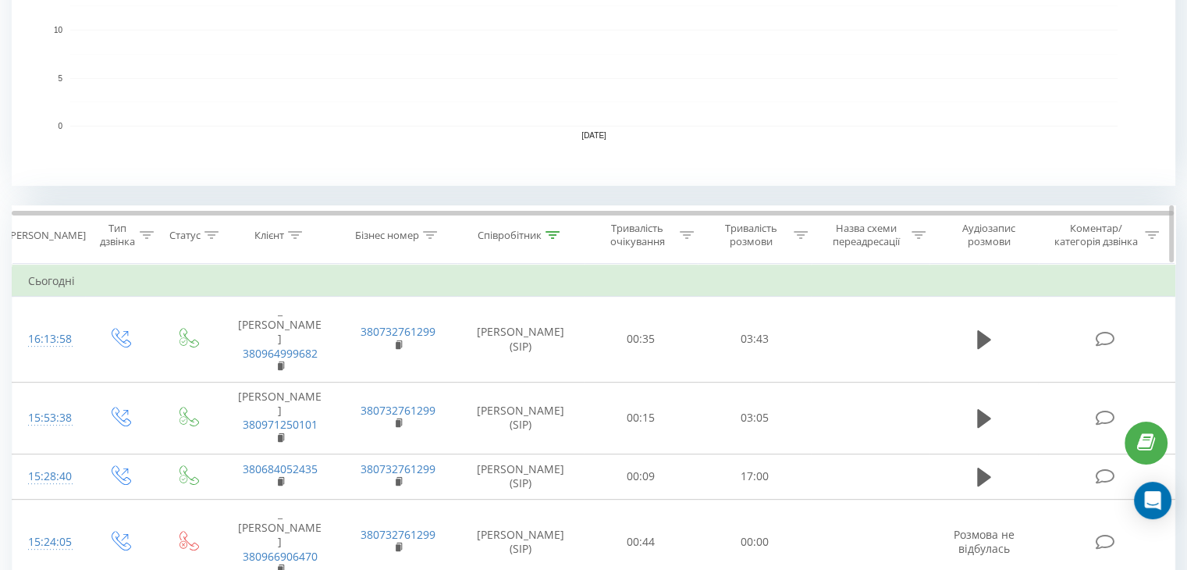
click at [549, 225] on th "Співробітник" at bounding box center [520, 235] width 127 height 58
click at [553, 237] on icon at bounding box center [552, 235] width 14 height 8
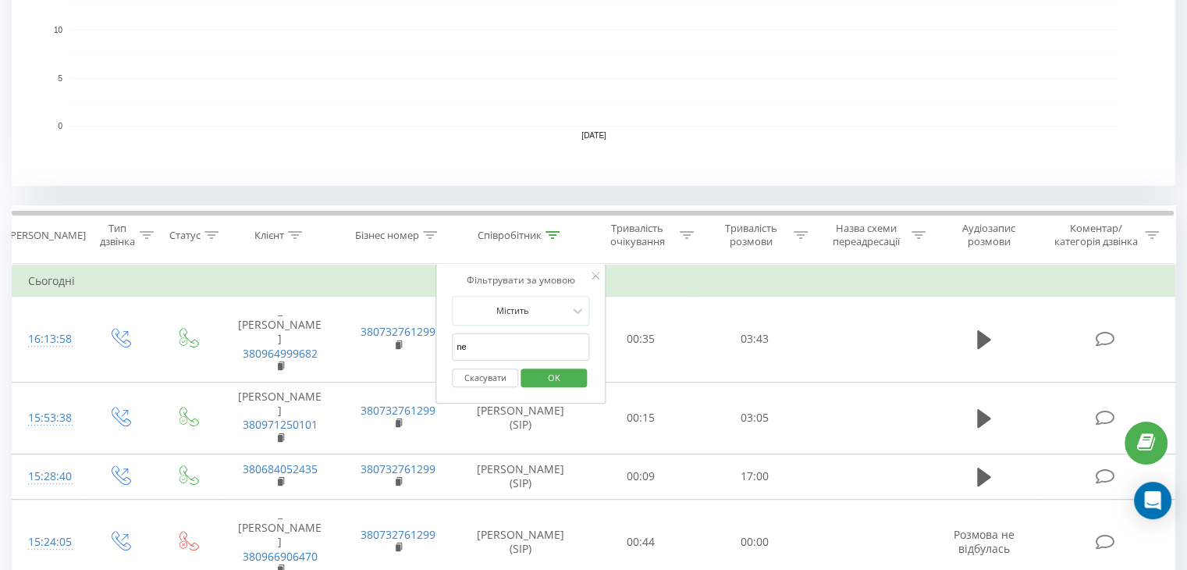
drag, startPoint x: 488, startPoint y: 352, endPoint x: 454, endPoint y: 349, distance: 34.5
click at [454, 349] on input "ne" at bounding box center [520, 346] width 137 height 27
drag, startPoint x: 493, startPoint y: 344, endPoint x: 533, endPoint y: 357, distance: 41.7
click at [493, 344] on input "text" at bounding box center [520, 346] width 137 height 27
type input "[PERSON_NAME]"
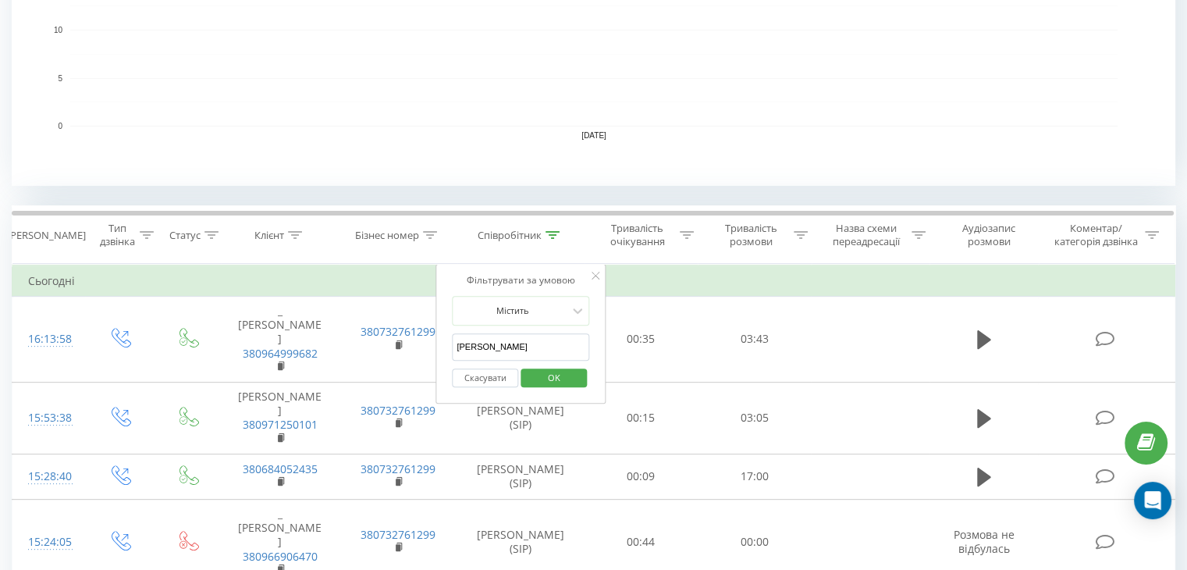
click at [563, 369] on span "OK" at bounding box center [554, 377] width 44 height 24
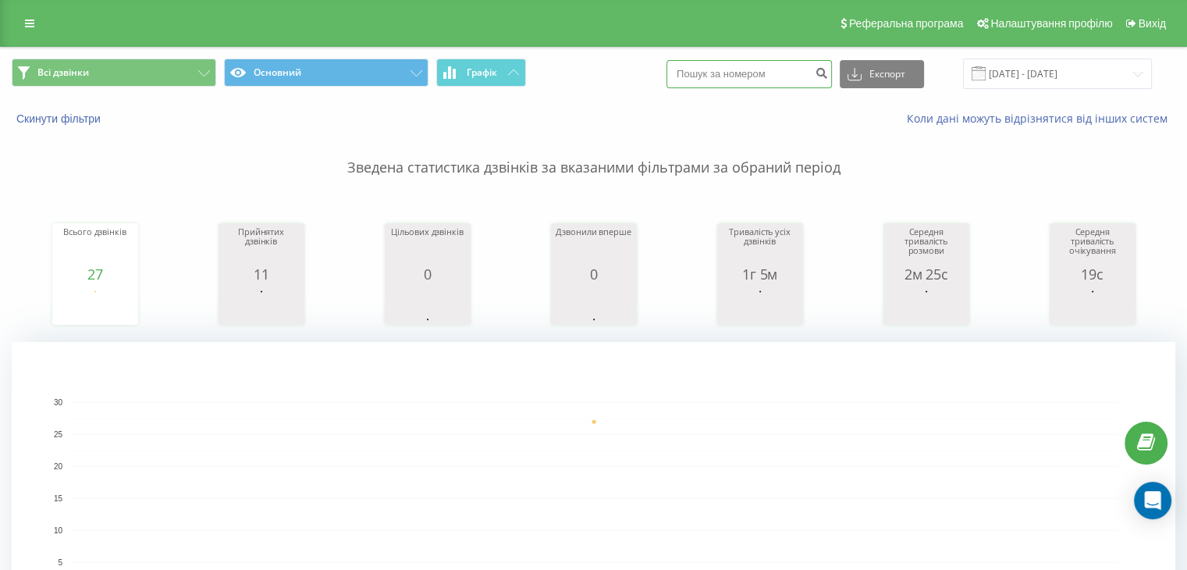
click at [749, 74] on input at bounding box center [748, 74] width 165 height 28
paste input "380972357988"
type input "380972357988"
click at [828, 73] on icon "submit" at bounding box center [821, 70] width 13 height 9
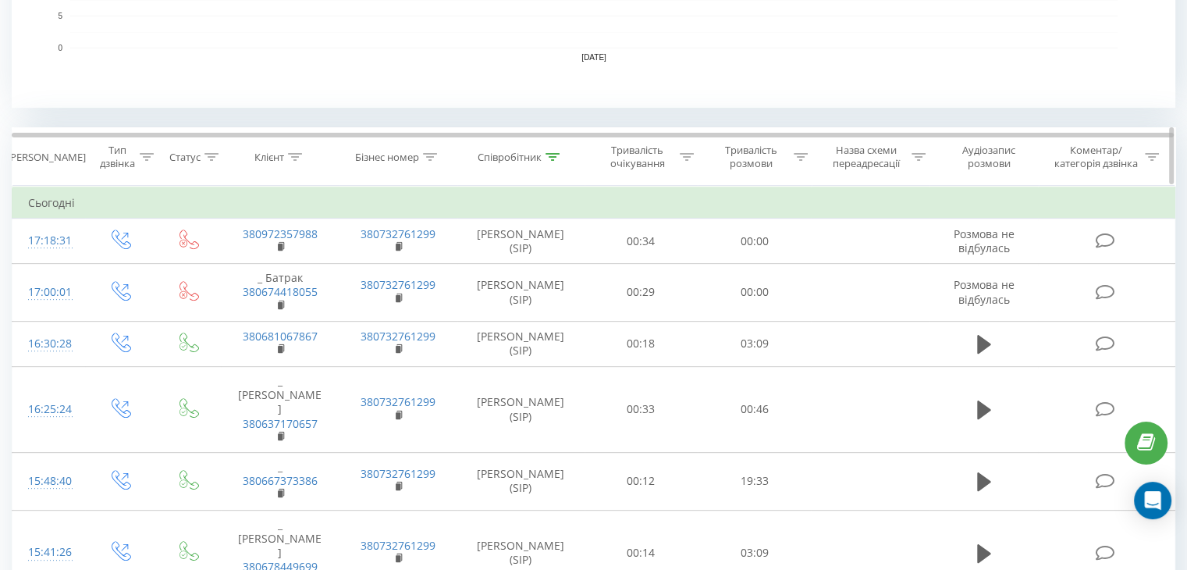
click at [556, 159] on div at bounding box center [552, 157] width 14 height 13
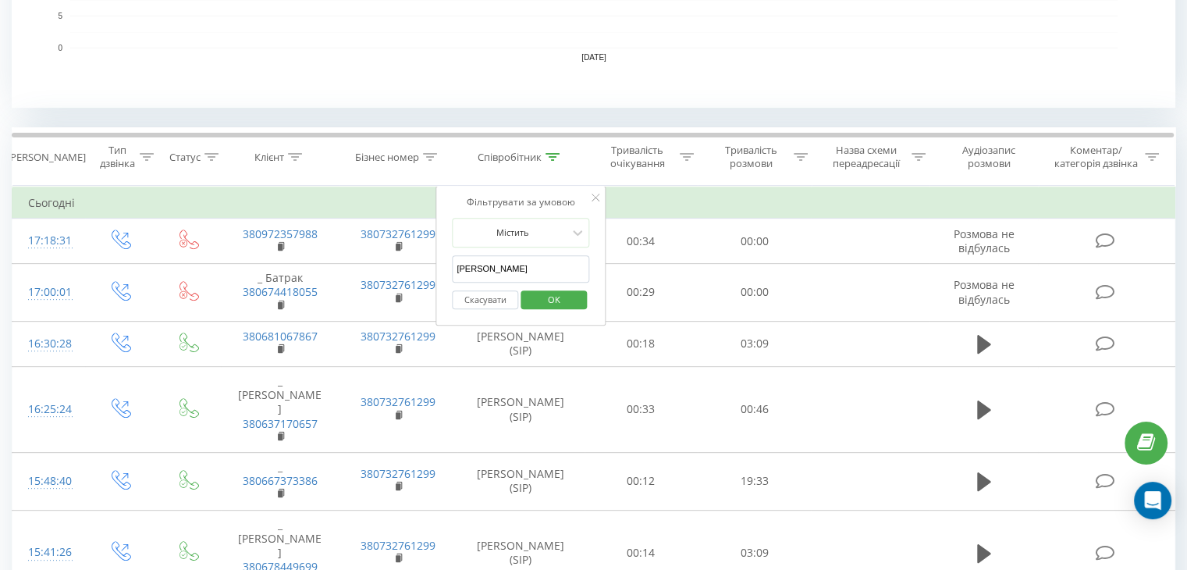
drag, startPoint x: 493, startPoint y: 269, endPoint x: 452, endPoint y: 272, distance: 41.5
click at [452, 272] on input "[PERSON_NAME]" at bounding box center [520, 268] width 137 height 27
click at [492, 271] on input "text" at bounding box center [520, 268] width 137 height 27
click at [552, 297] on span "OK" at bounding box center [554, 299] width 44 height 24
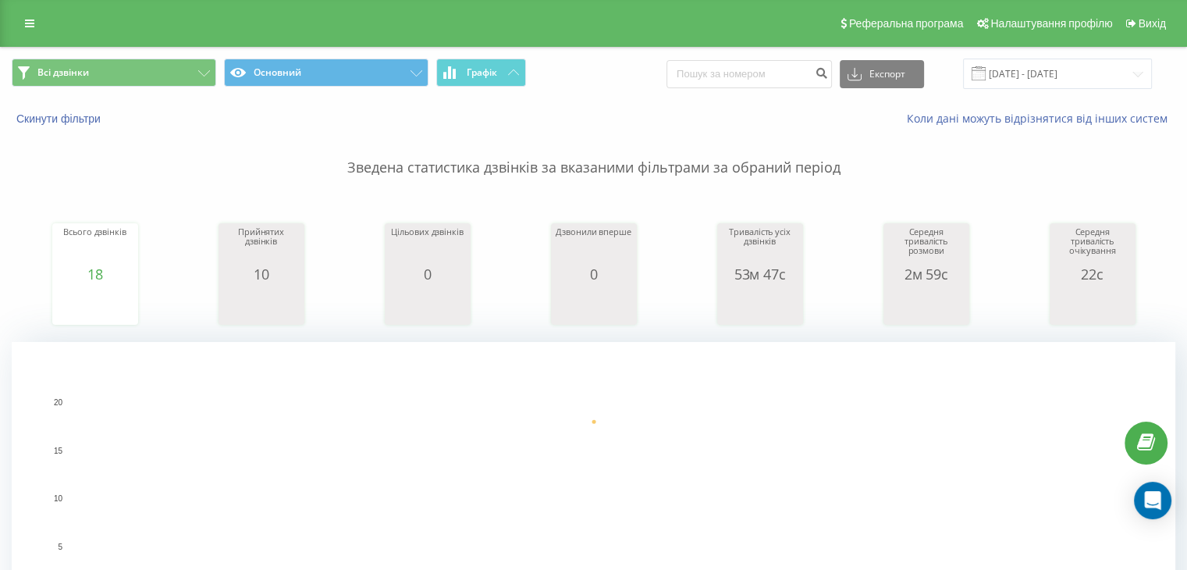
scroll to position [468, 0]
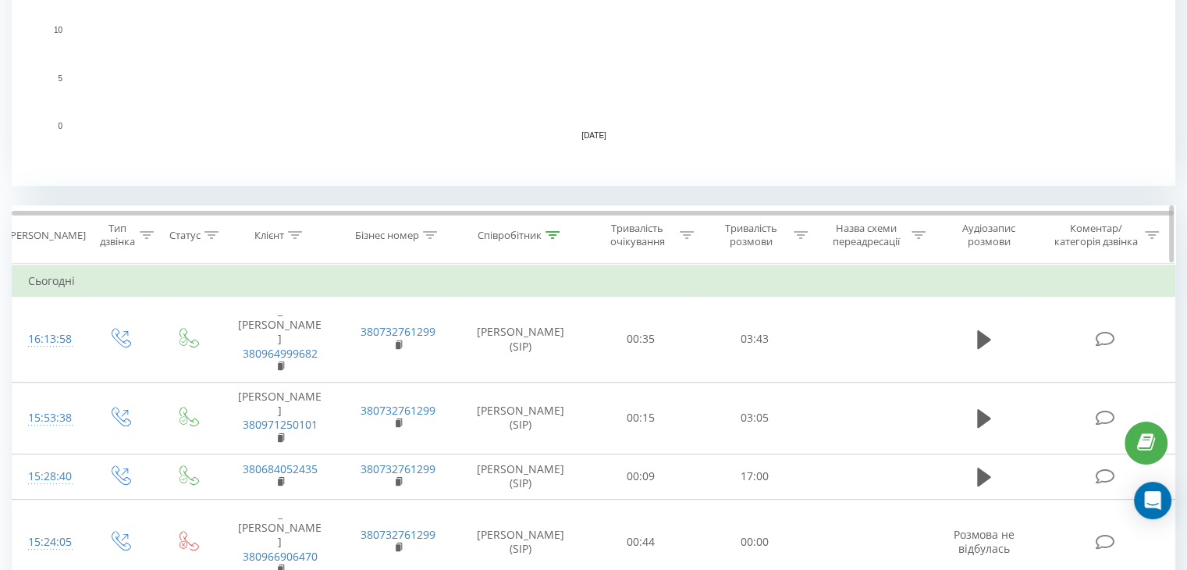
click at [548, 232] on icon at bounding box center [552, 235] width 14 height 8
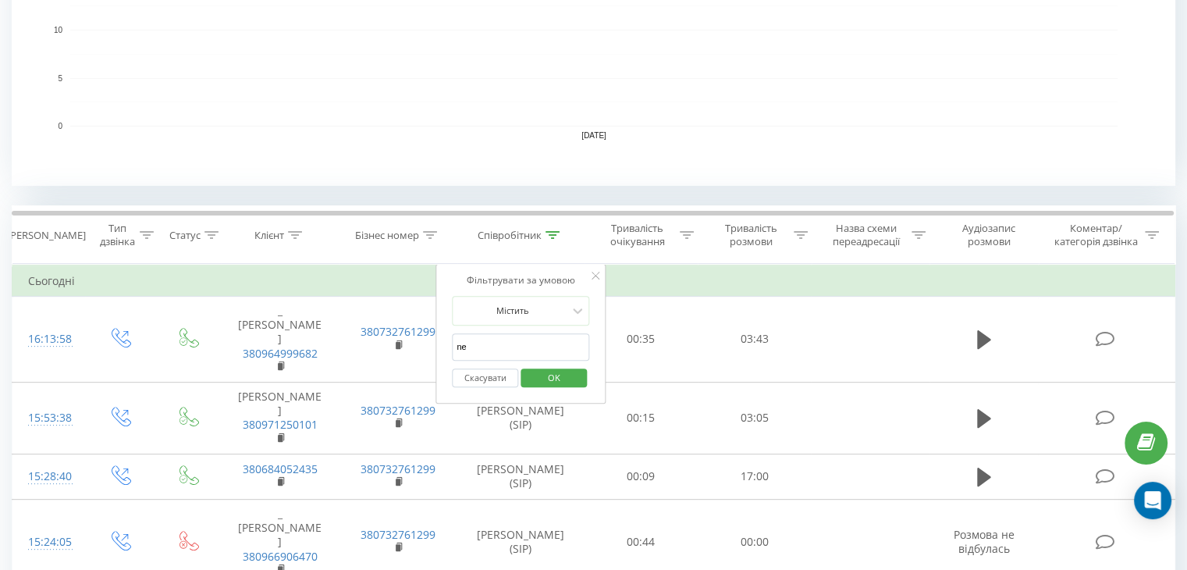
click at [486, 348] on input "ne" at bounding box center [520, 346] width 137 height 27
type input "n"
click at [486, 349] on input "text" at bounding box center [520, 346] width 137 height 27
type input "[PERSON_NAME]"
click at [540, 378] on span "OK" at bounding box center [554, 377] width 44 height 24
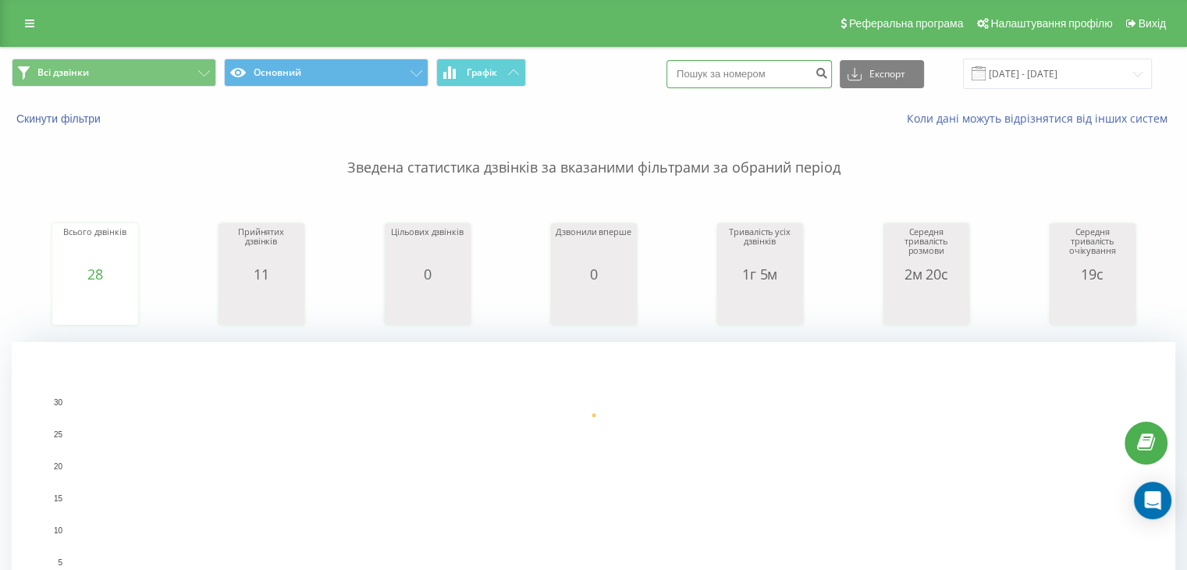
click at [724, 79] on input at bounding box center [748, 74] width 165 height 28
paste input "380503929242"
type input "380503929242"
click at [832, 75] on button "submit" at bounding box center [821, 74] width 21 height 28
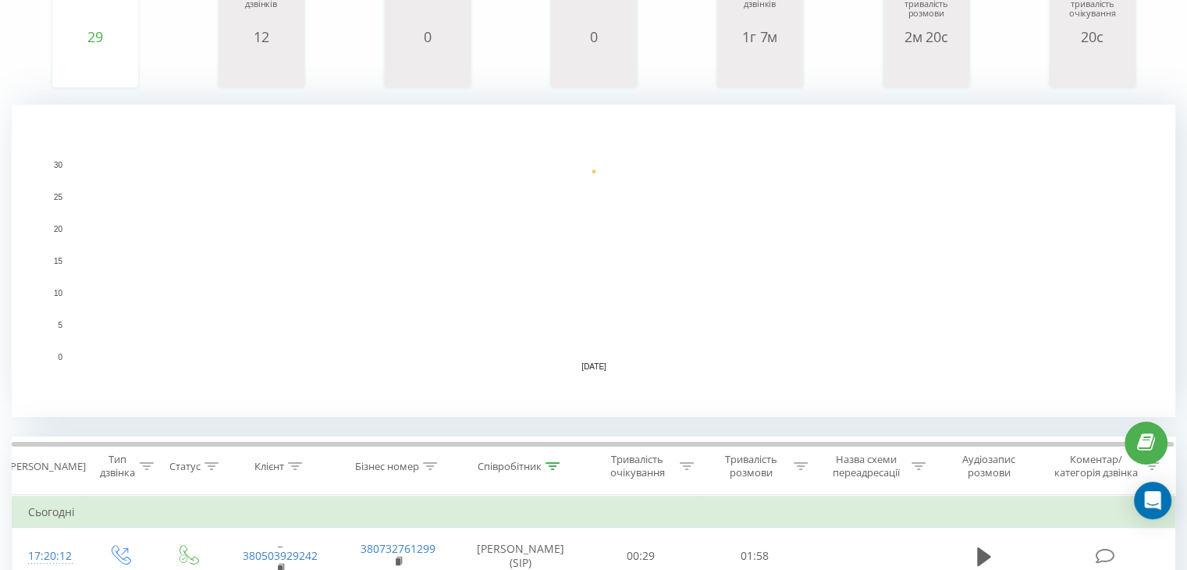
scroll to position [339, 0]
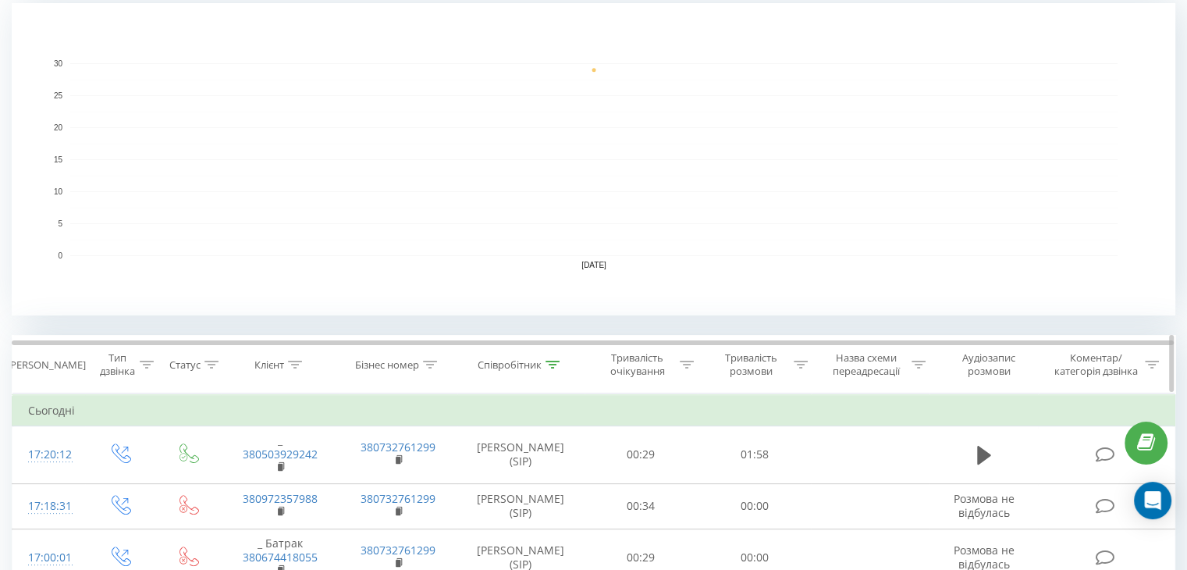
click at [552, 360] on icon at bounding box center [552, 364] width 14 height 8
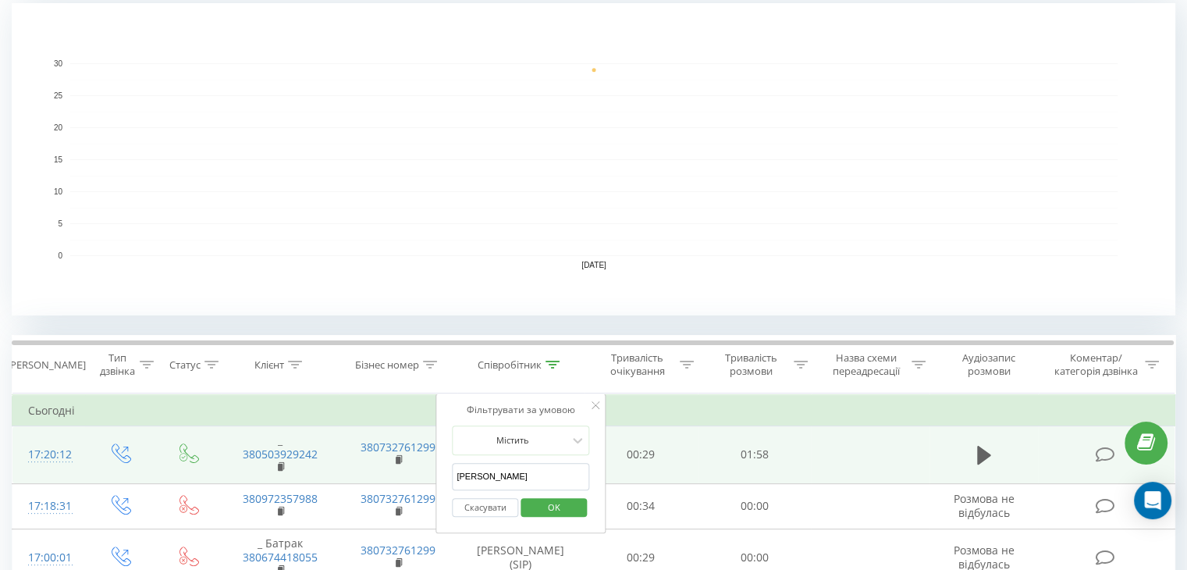
drag, startPoint x: 515, startPoint y: 482, endPoint x: 409, endPoint y: 477, distance: 106.2
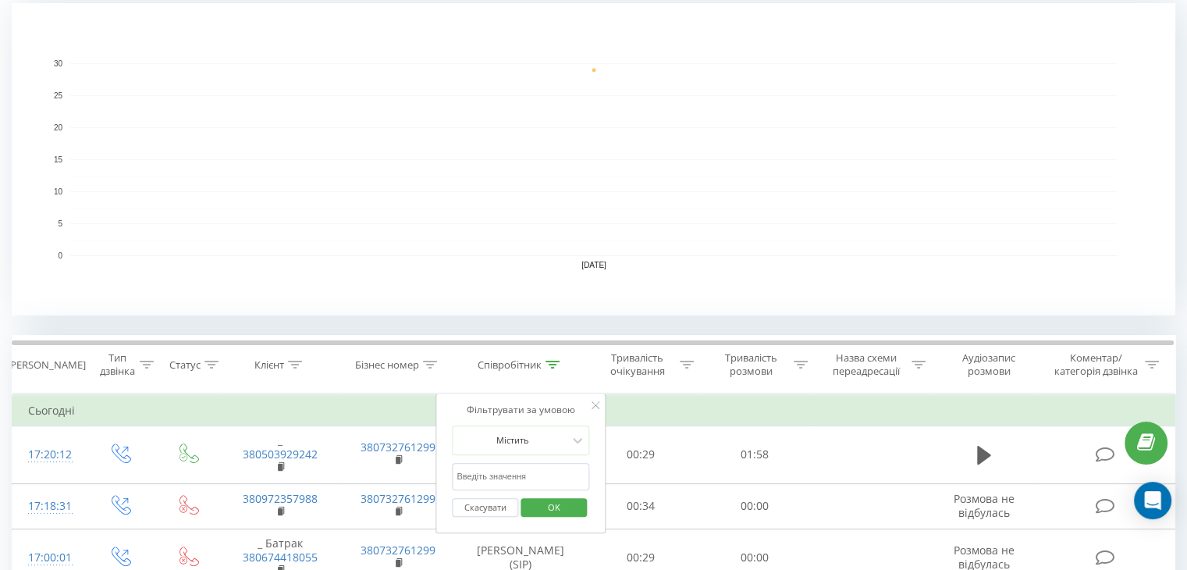
click at [476, 478] on input "text" at bounding box center [520, 476] width 137 height 27
type input "[PERSON_NAME]"
click at [542, 506] on span "OK" at bounding box center [554, 507] width 44 height 24
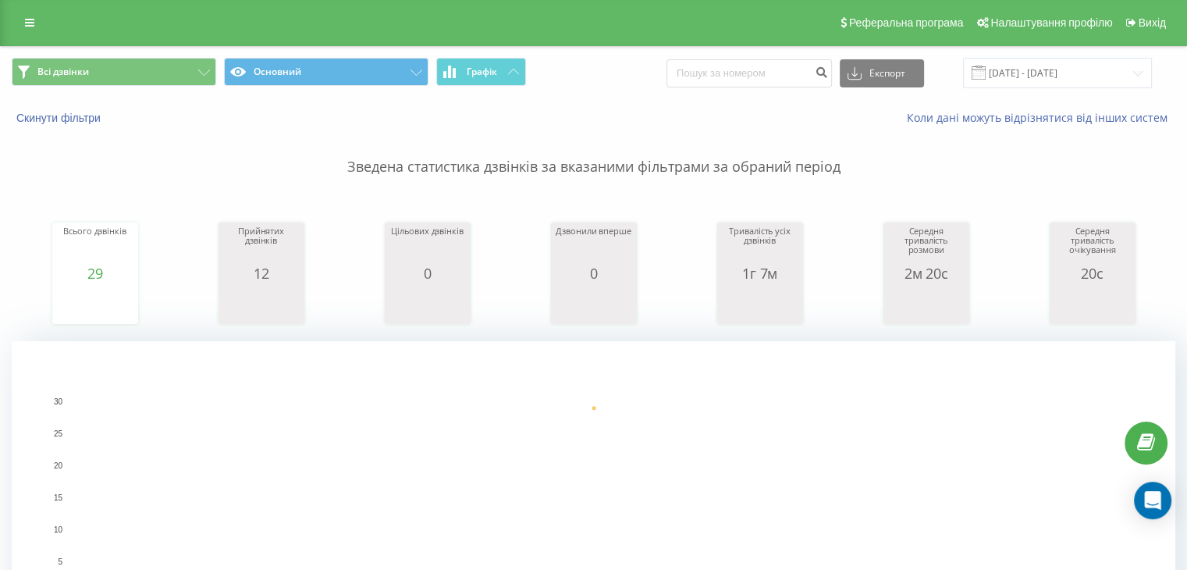
scroll to position [702, 0]
